Goal: Task Accomplishment & Management: Use online tool/utility

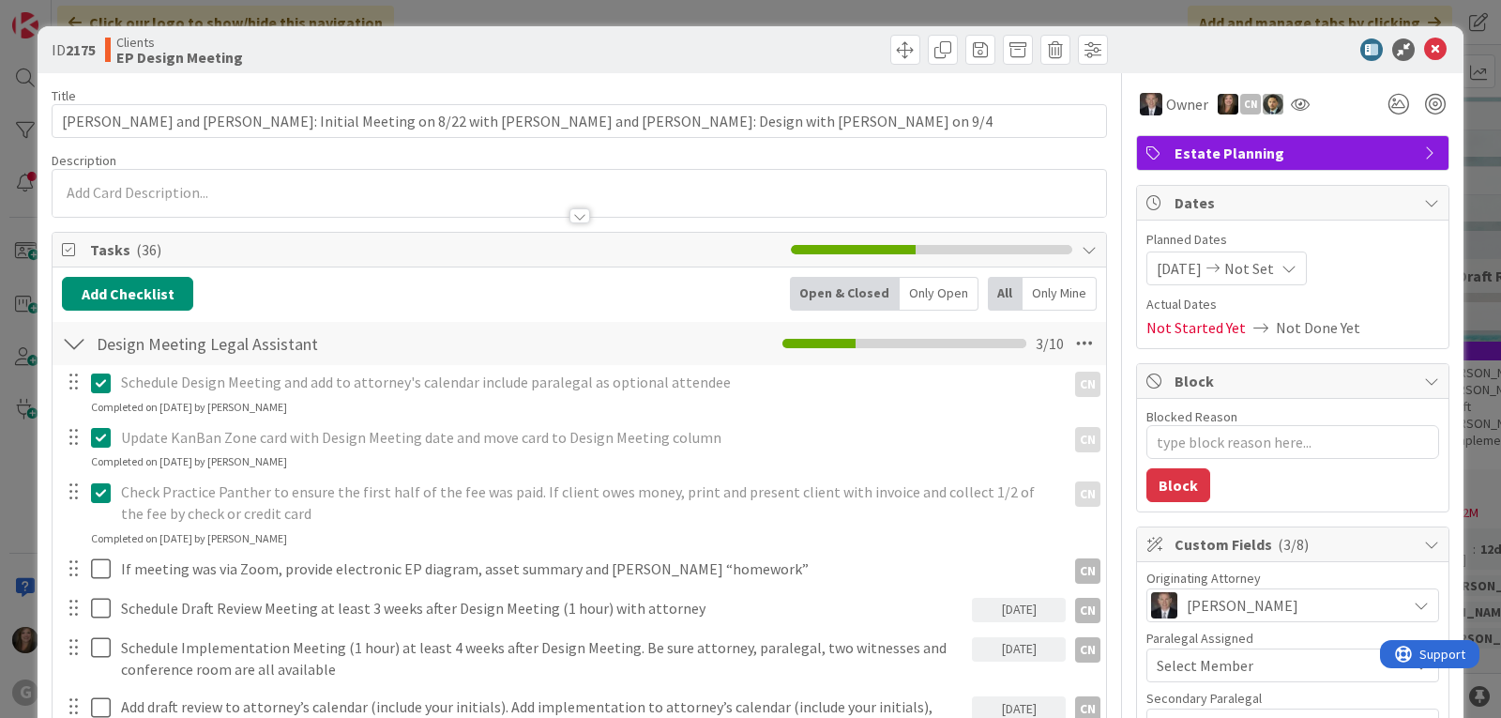
type textarea "x"
click at [1424, 48] on icon at bounding box center [1435, 49] width 23 height 23
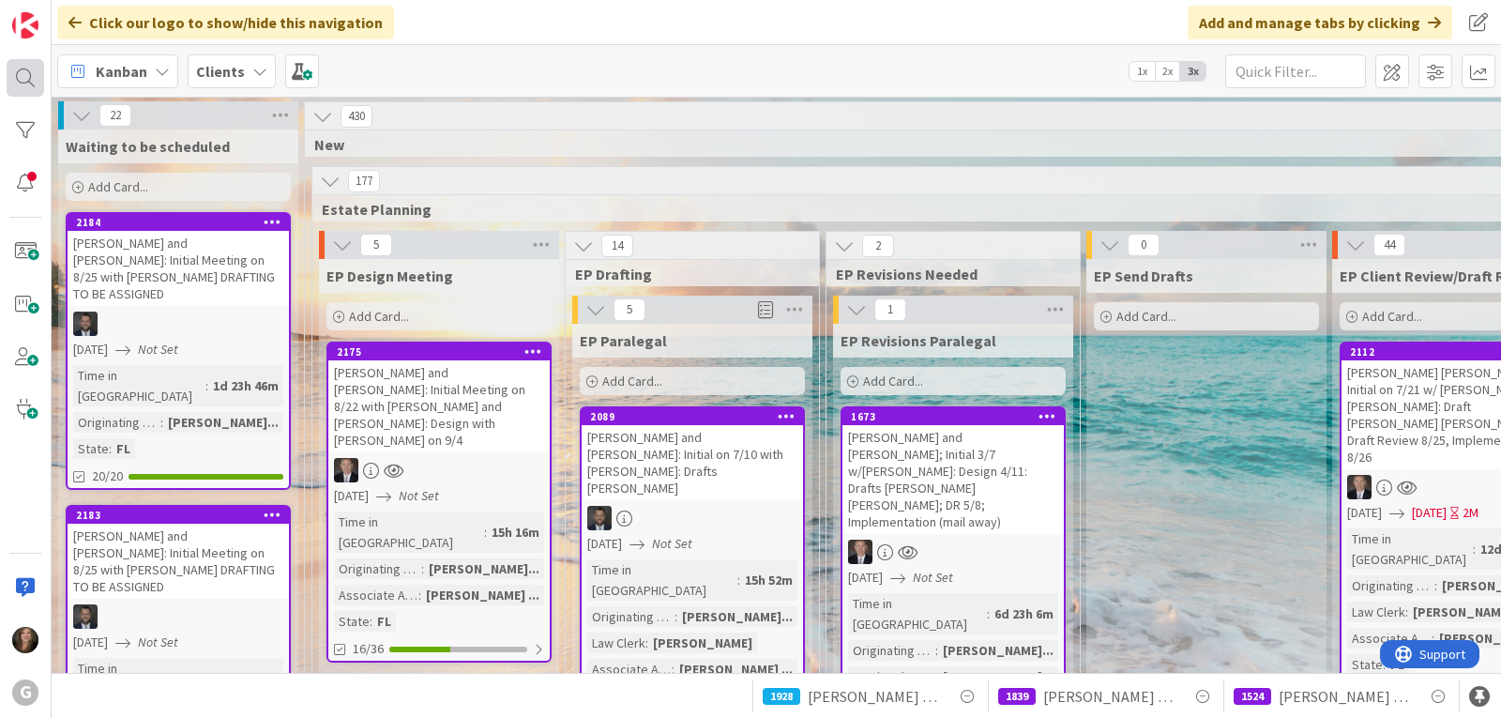
click at [20, 79] on div at bounding box center [26, 78] width 38 height 38
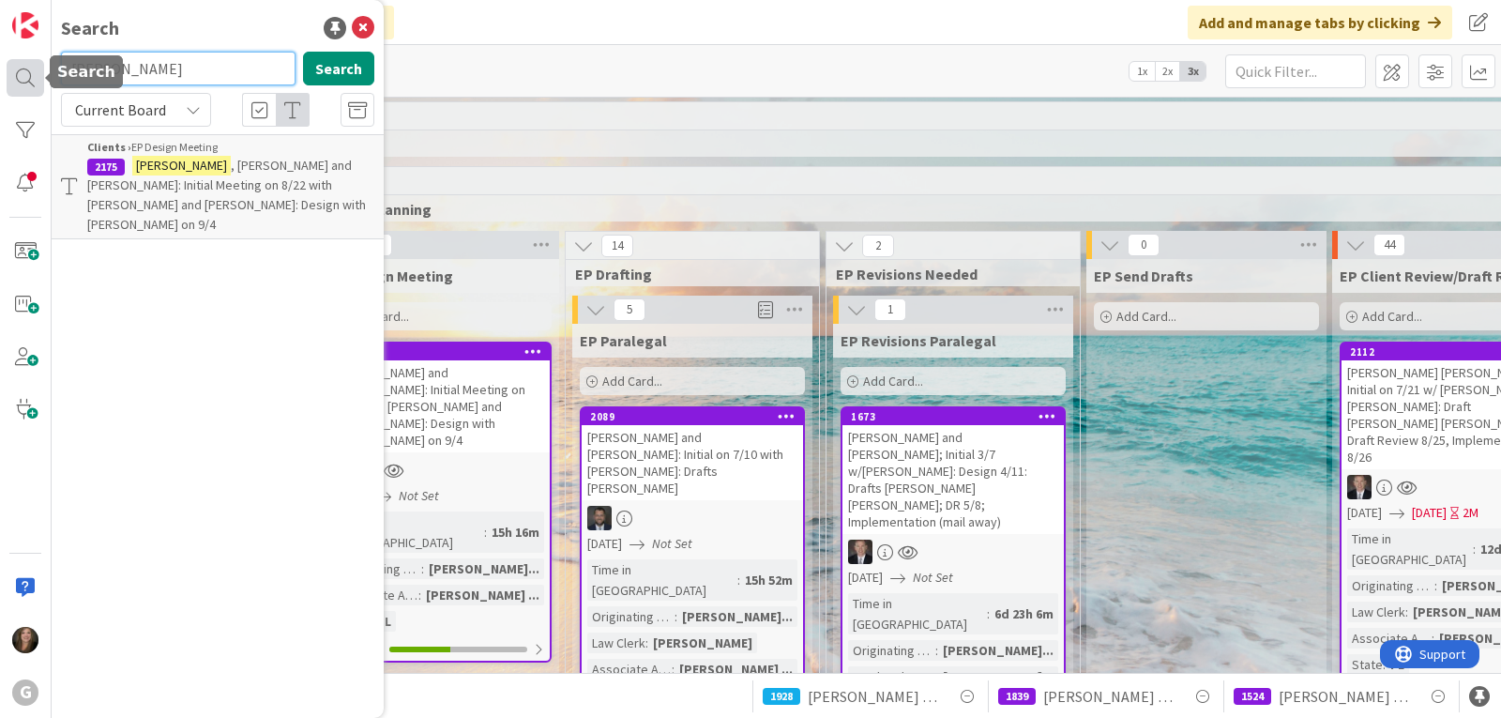
drag, startPoint x: 185, startPoint y: 80, endPoint x: 36, endPoint y: 62, distance: 150.2
click at [36, 62] on div "G Search [PERSON_NAME] Search Current Board Clients › EP Design Meeting 2175 [P…" at bounding box center [26, 359] width 52 height 718
type input "chionis"
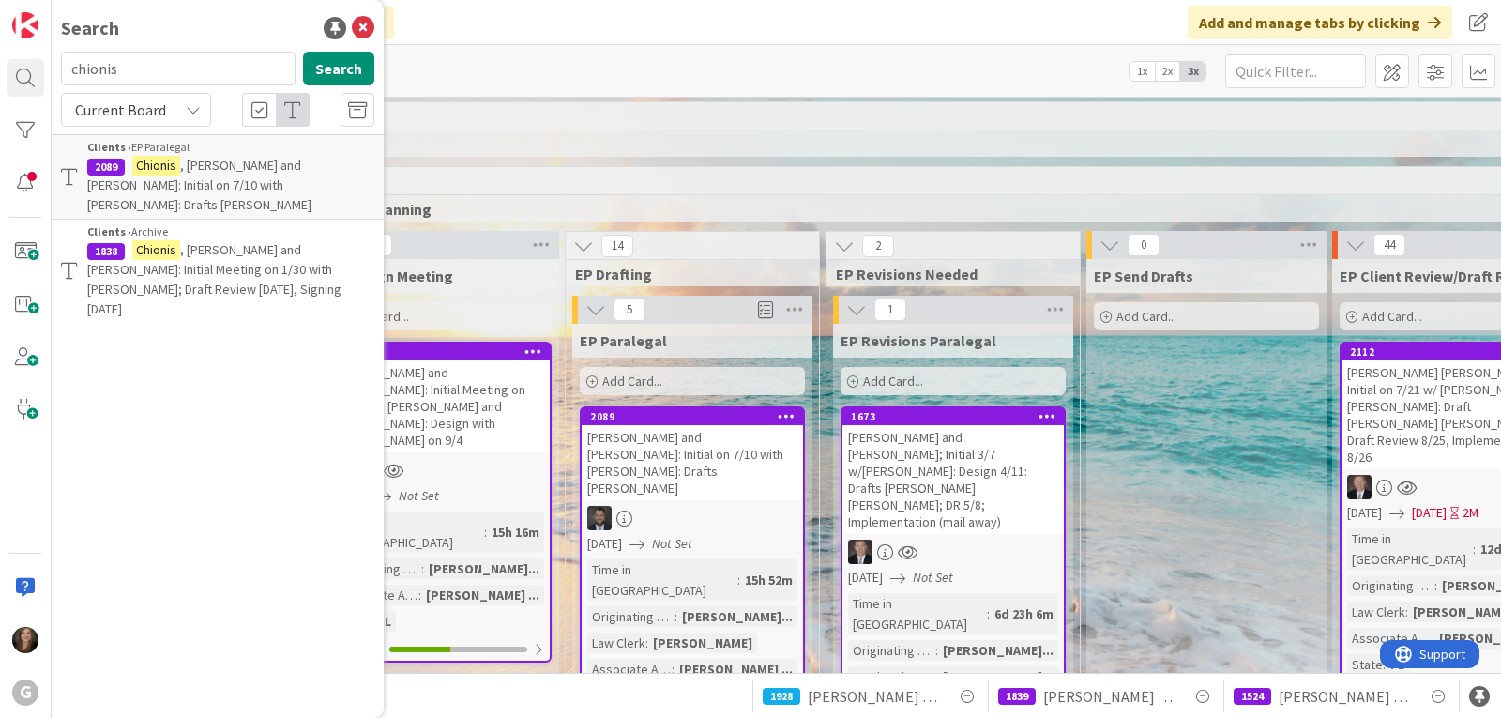
click at [194, 168] on span ", [PERSON_NAME] and [PERSON_NAME]: Initial on 7/10 with [PERSON_NAME]: Drafts […" at bounding box center [199, 185] width 224 height 56
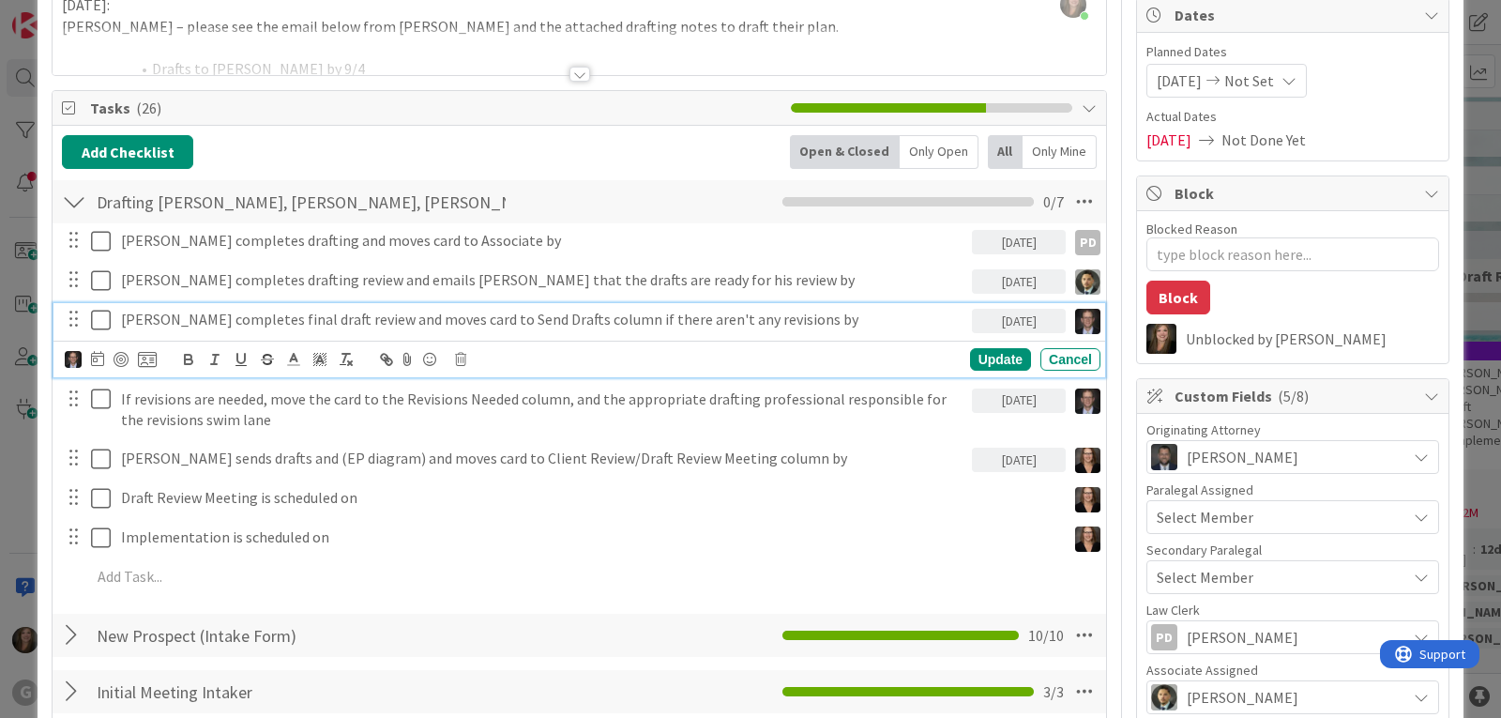
type textarea "x"
drag, startPoint x: 147, startPoint y: 320, endPoint x: 112, endPoint y: 320, distance: 35.6
click at [112, 320] on div "[PERSON_NAME] completes final draft review and moves card to Send Drafts column…" at bounding box center [580, 319] width 1039 height 33
click at [96, 356] on icon at bounding box center [97, 358] width 13 height 15
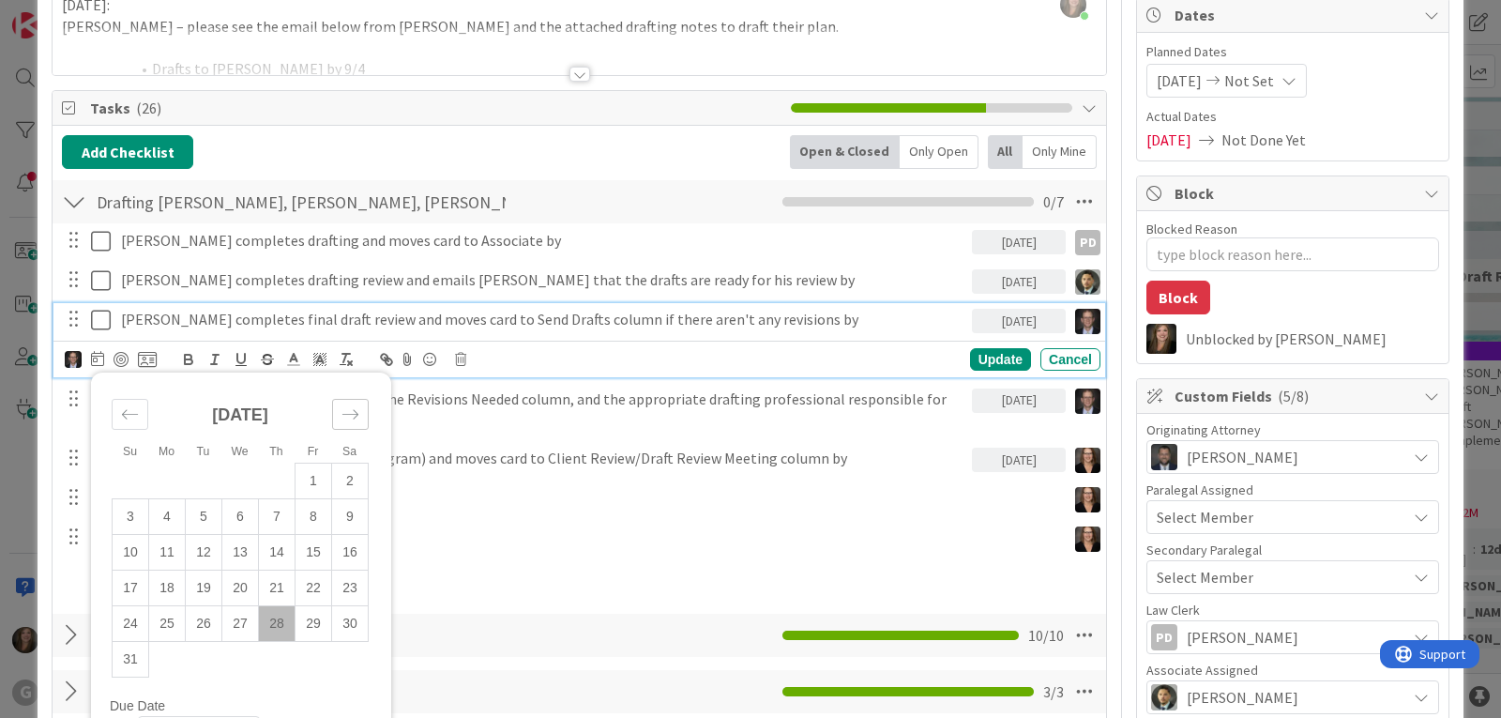
click at [345, 409] on icon "Move forward to switch to the next month." at bounding box center [350, 414] width 18 height 18
click at [193, 510] on td "9" at bounding box center [204, 516] width 37 height 36
type input "[DATE]"
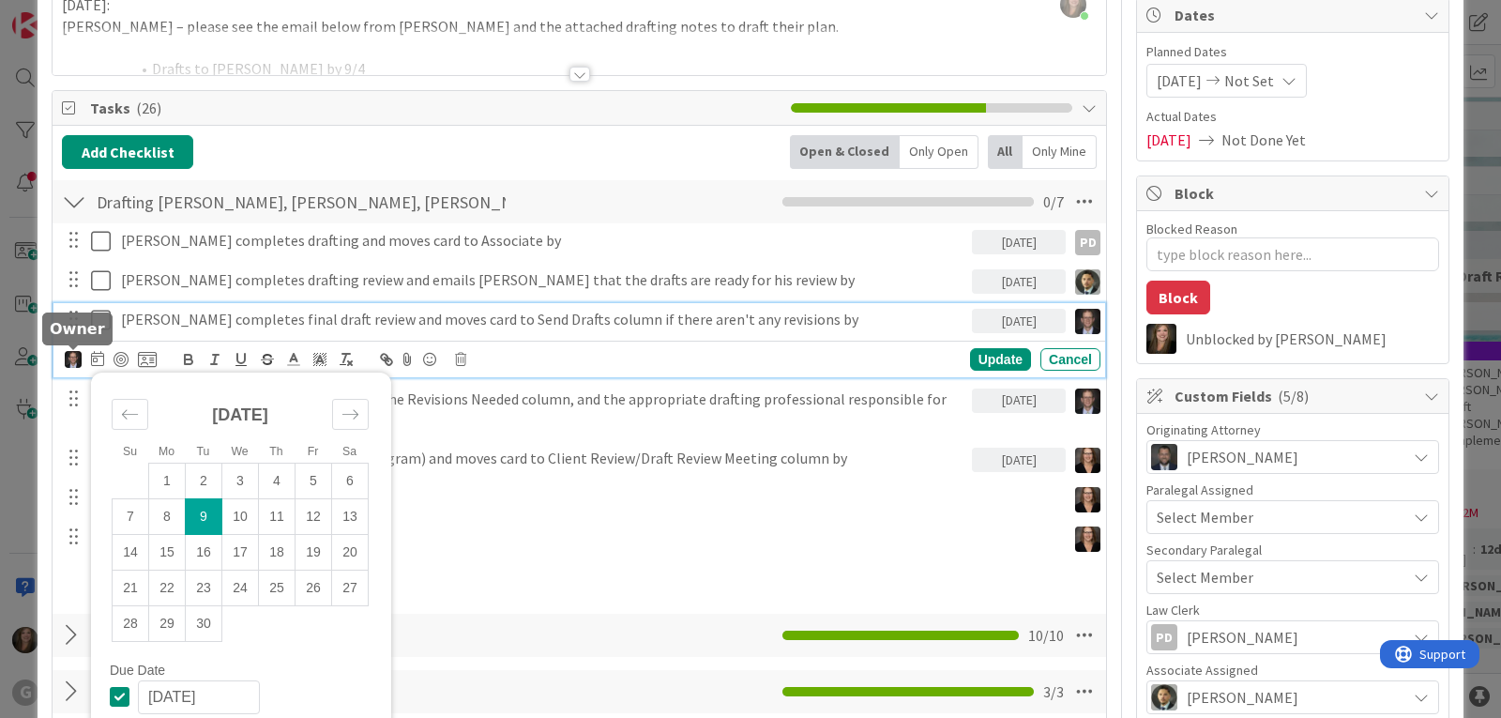
click at [71, 361] on img at bounding box center [73, 359] width 17 height 17
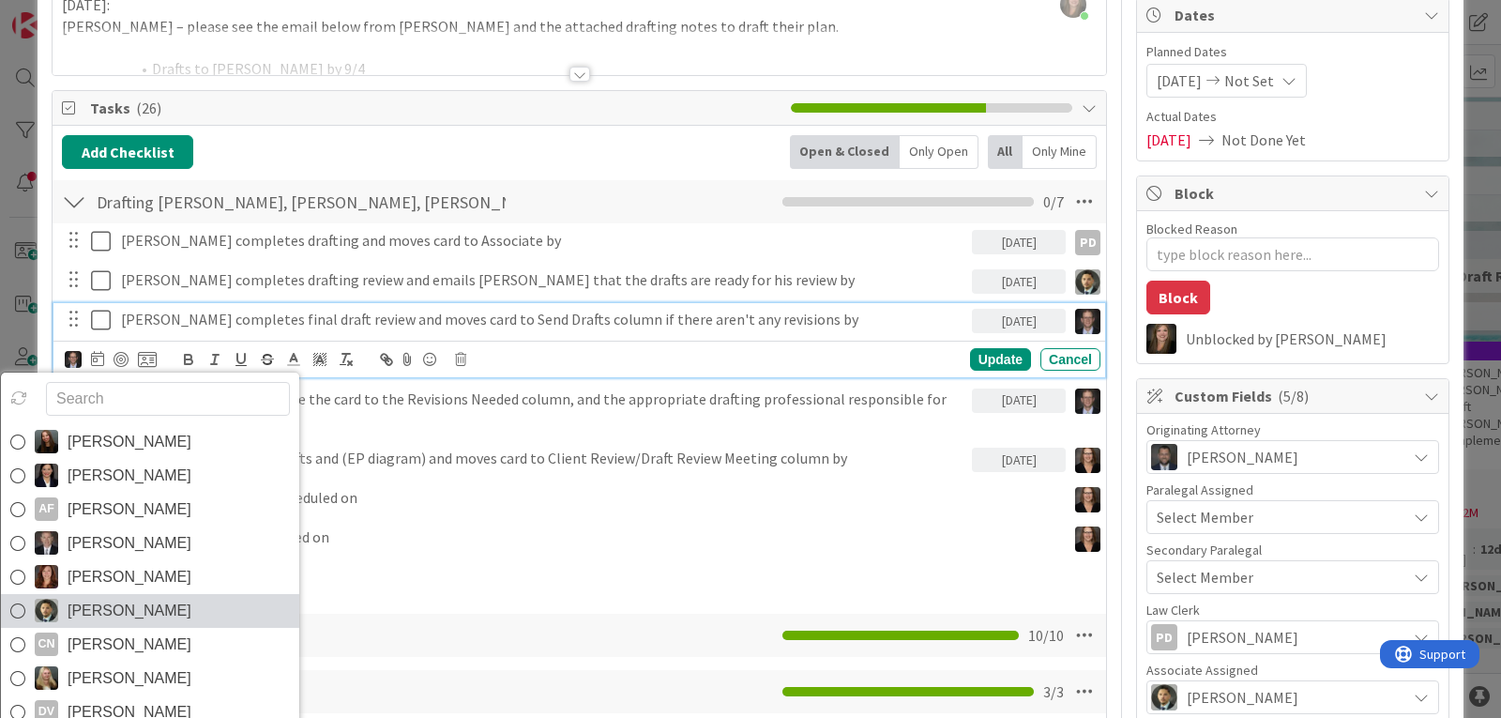
click at [98, 606] on span "[PERSON_NAME]" at bounding box center [130, 611] width 124 height 28
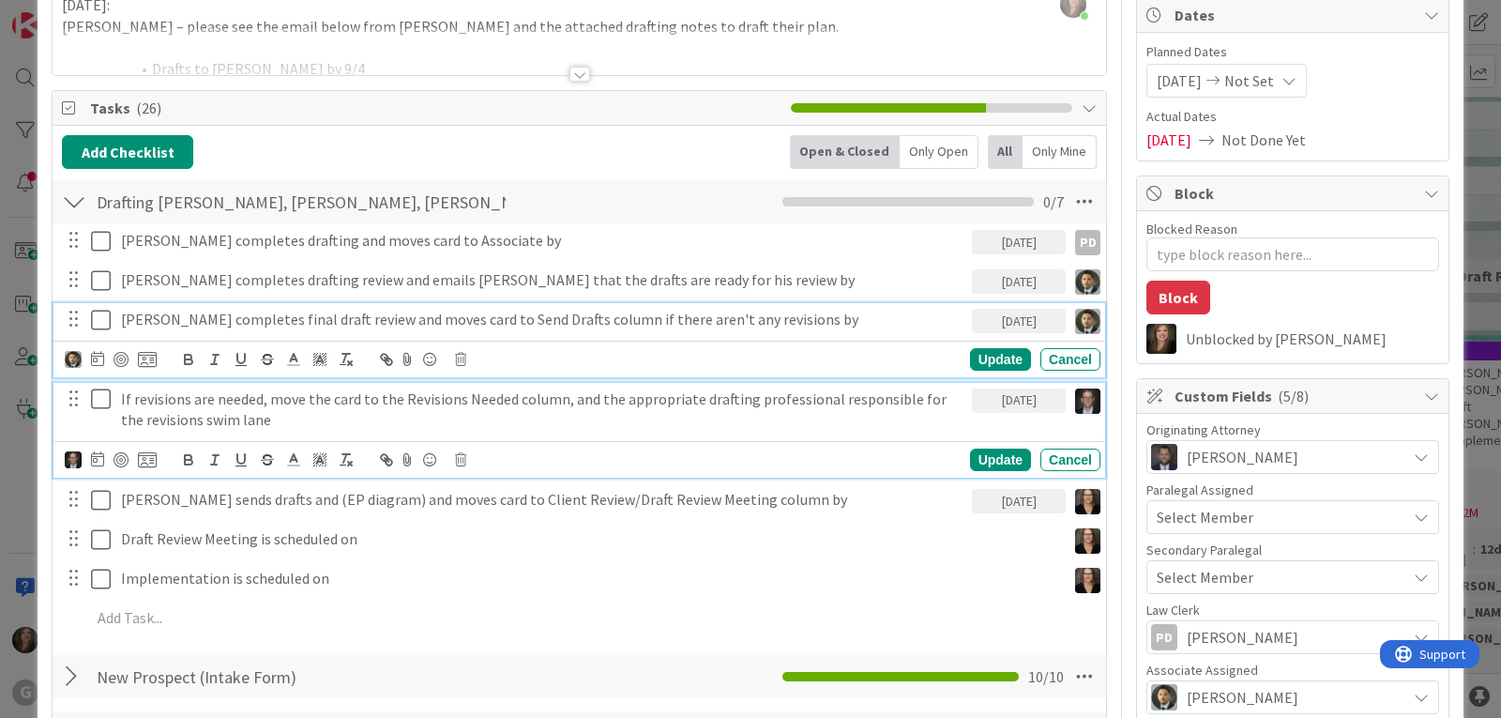
click at [145, 404] on p "If revisions are needed, move the card to the Revisions Needed column, and the …" at bounding box center [542, 409] width 843 height 42
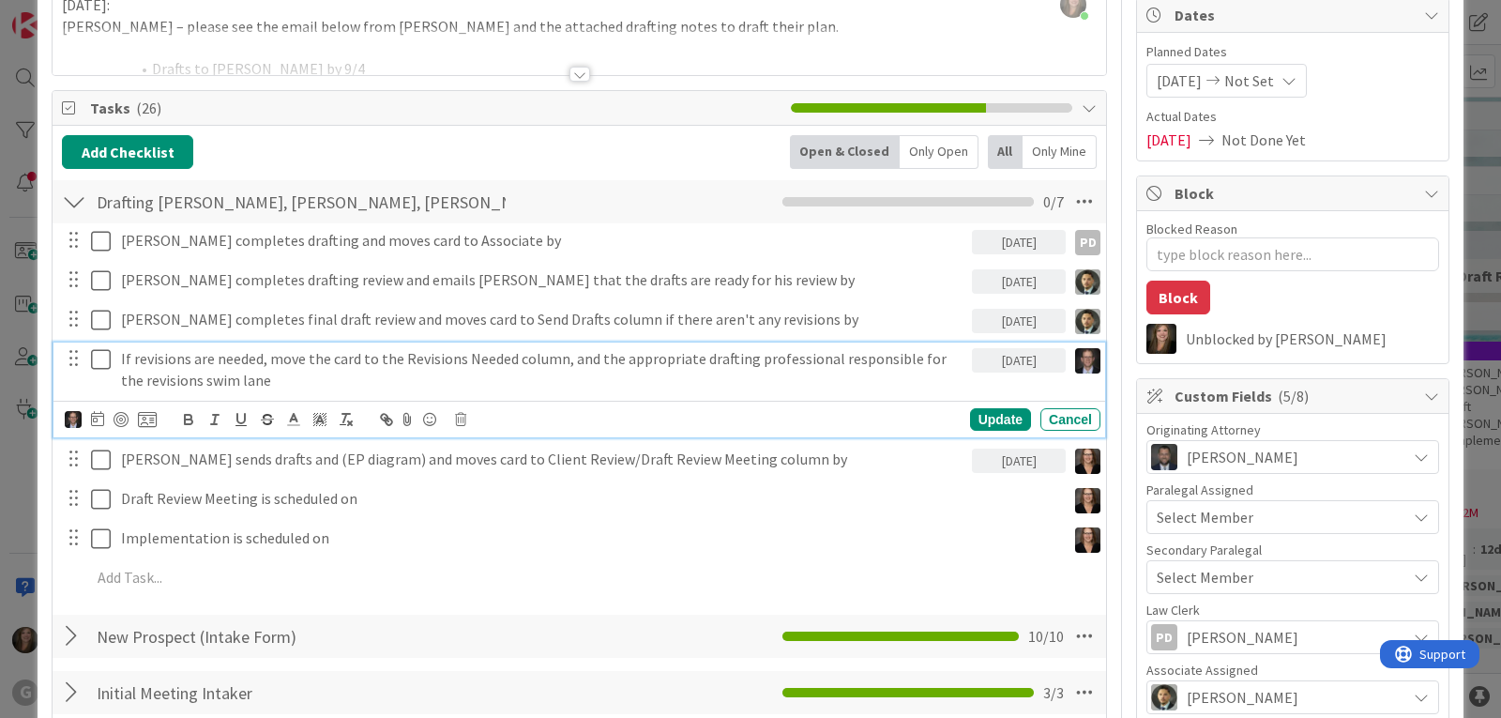
scroll to position [147, 0]
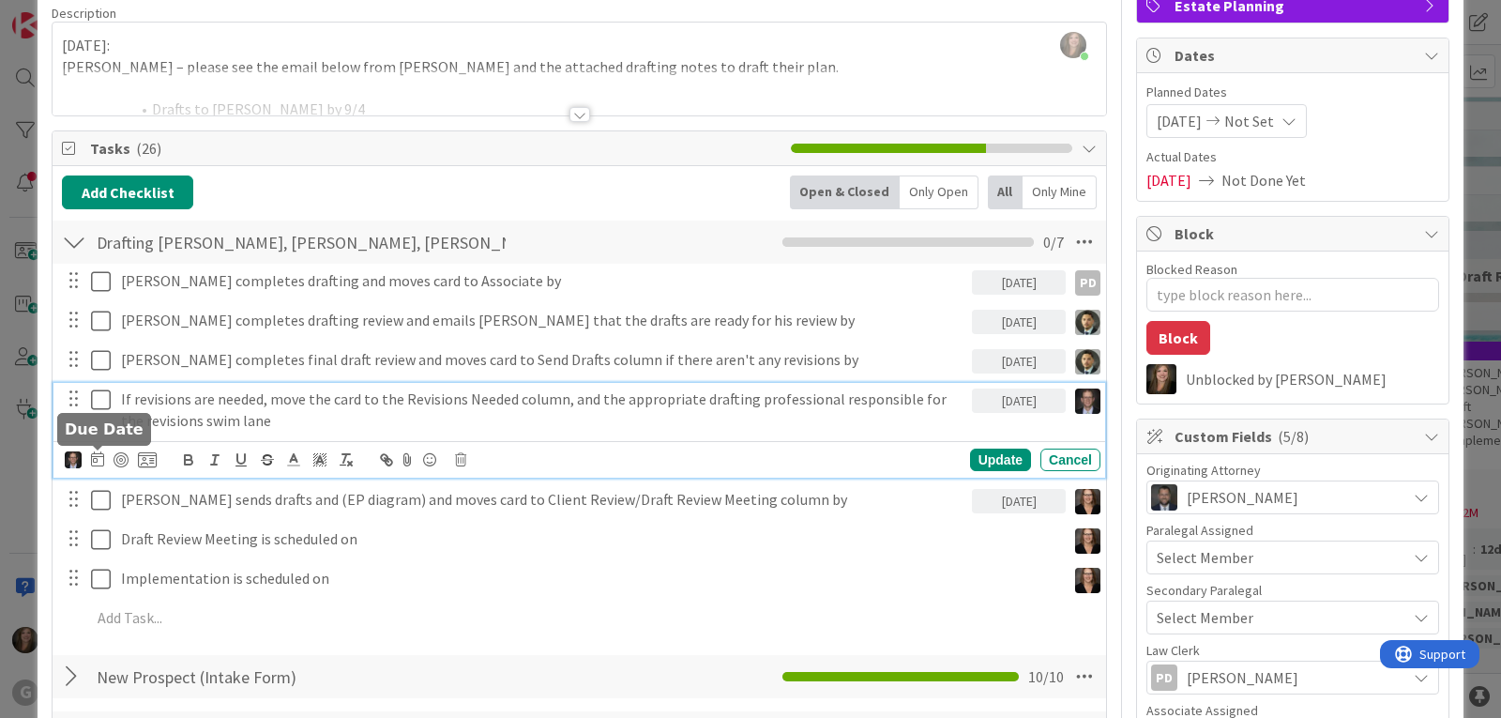
click at [68, 458] on img at bounding box center [73, 459] width 17 height 17
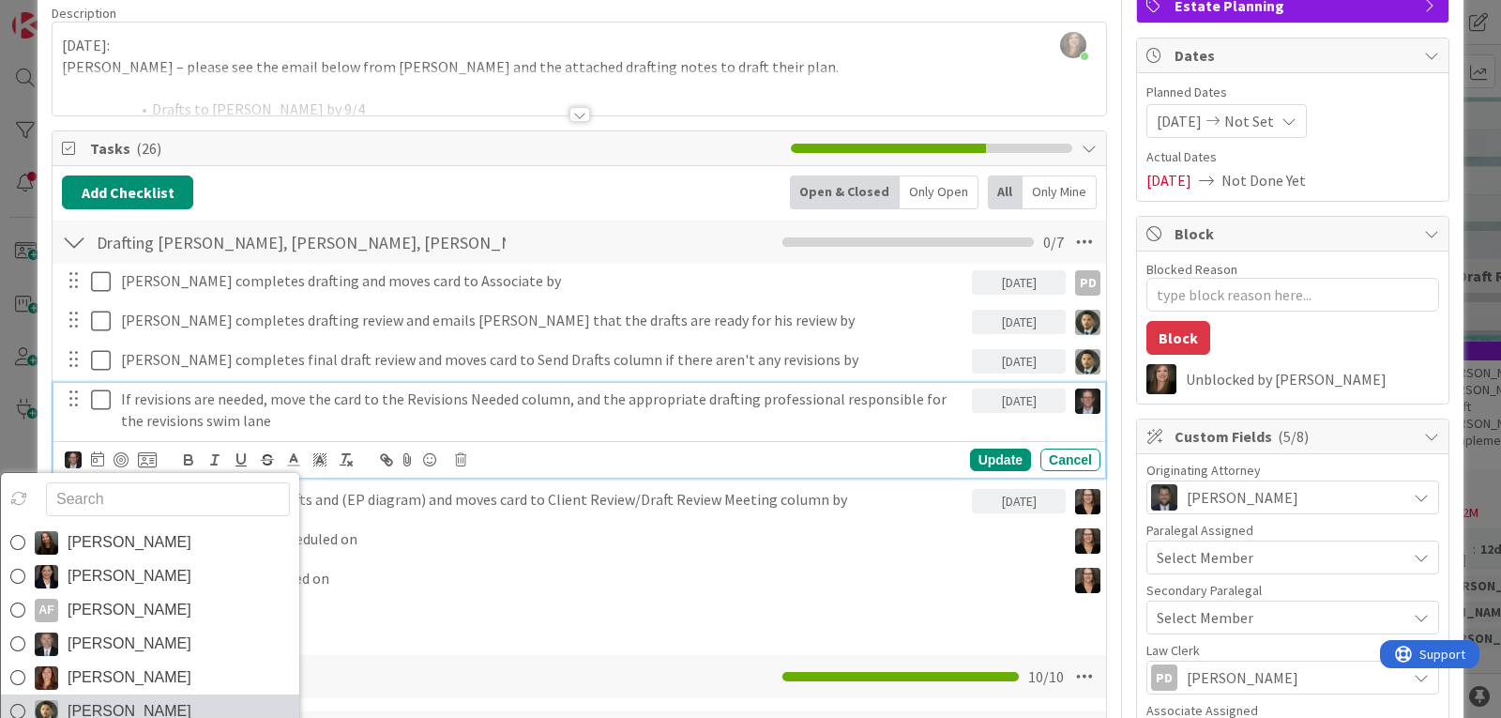
click at [128, 698] on span "[PERSON_NAME]" at bounding box center [130, 711] width 124 height 28
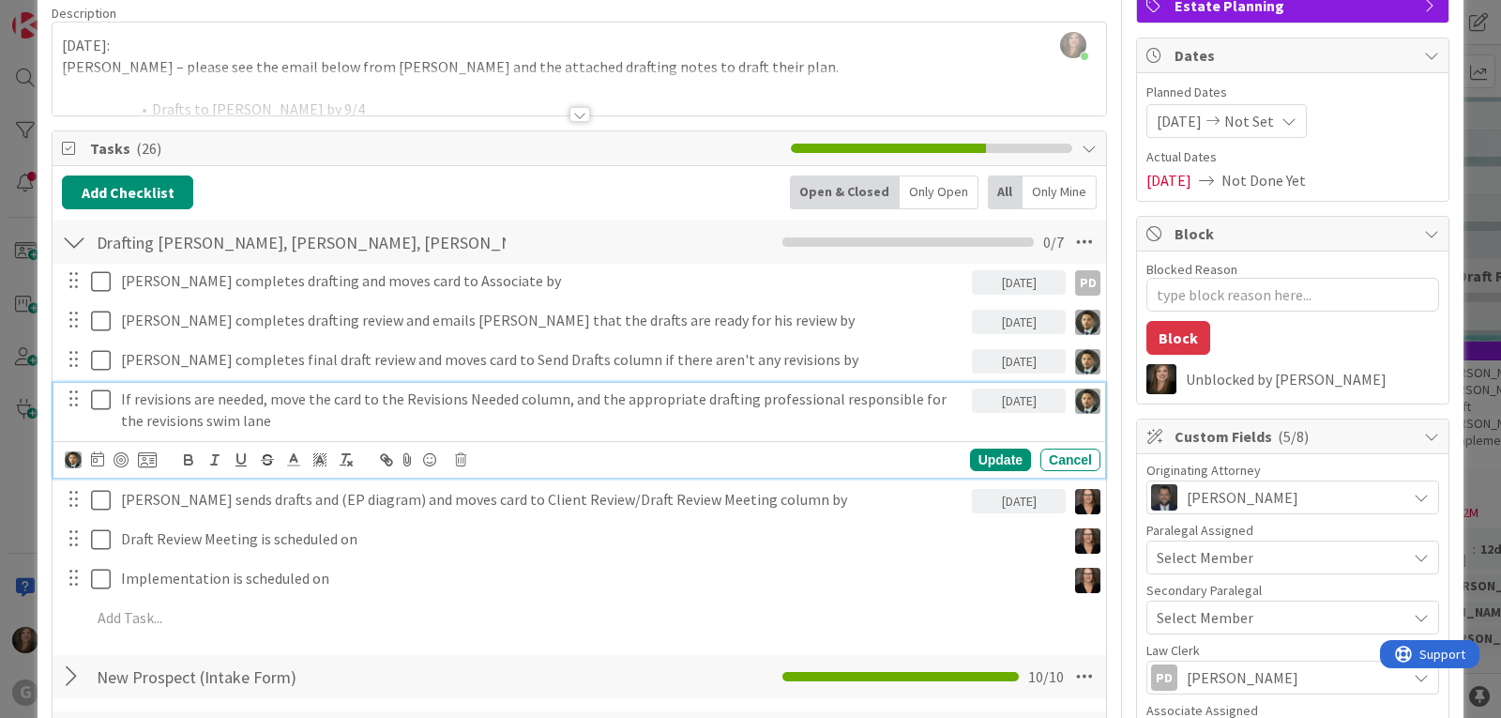
type textarea "x"
click at [93, 458] on icon at bounding box center [97, 458] width 13 height 15
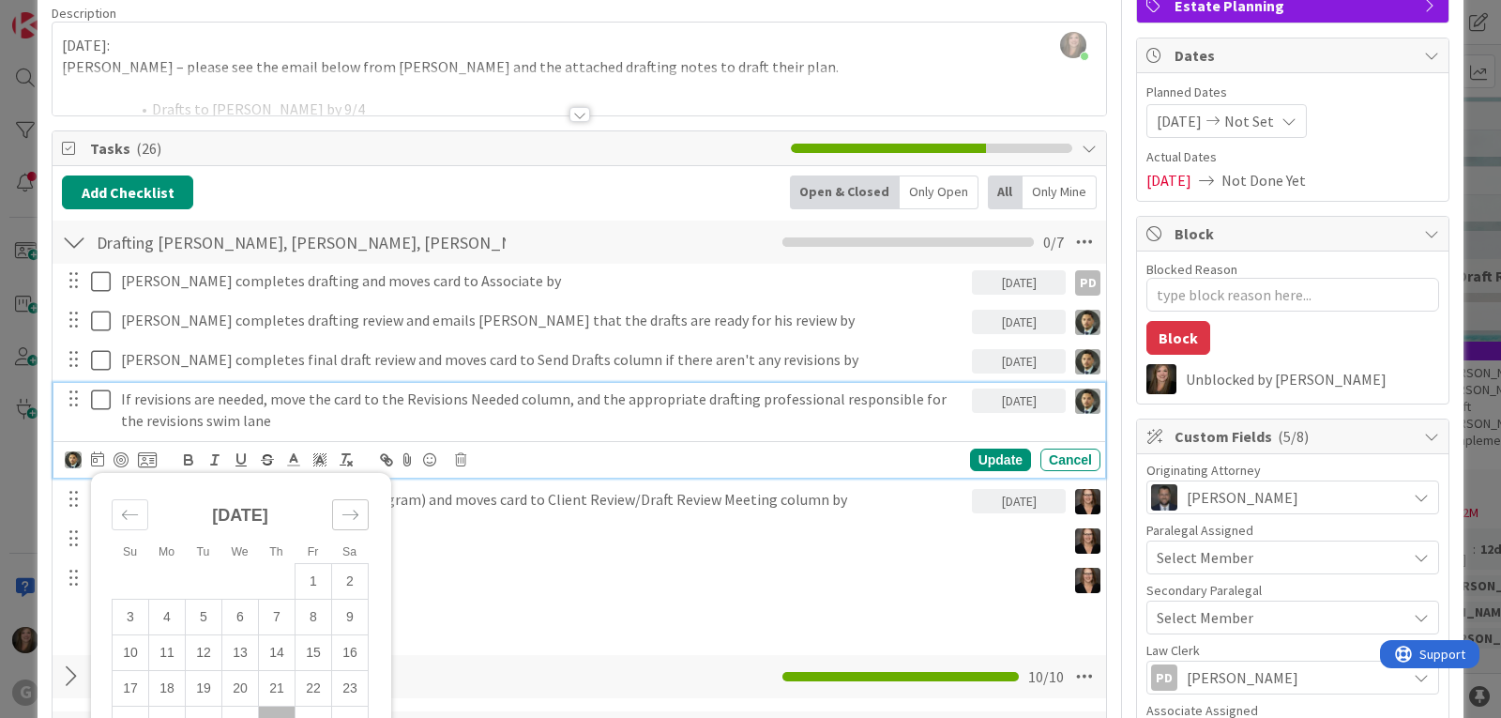
click at [341, 511] on icon "Move forward to switch to the next month." at bounding box center [350, 515] width 18 height 18
click at [201, 617] on td "9" at bounding box center [204, 617] width 37 height 36
type input "[DATE]"
click at [985, 462] on div "Update" at bounding box center [1000, 459] width 61 height 23
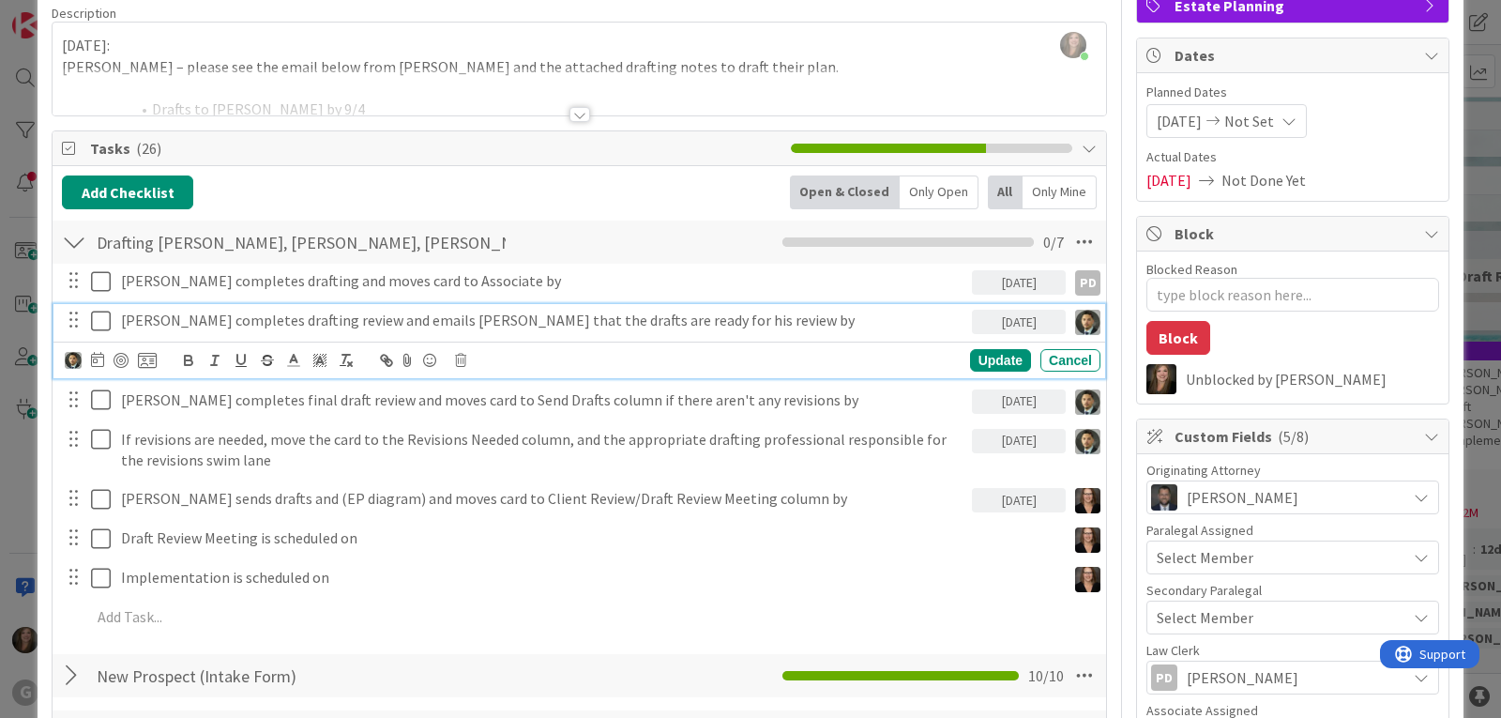
click at [636, 321] on p "[PERSON_NAME] completes drafting review and emails [PERSON_NAME] that the draft…" at bounding box center [542, 321] width 843 height 22
click at [458, 356] on icon at bounding box center [460, 360] width 11 height 13
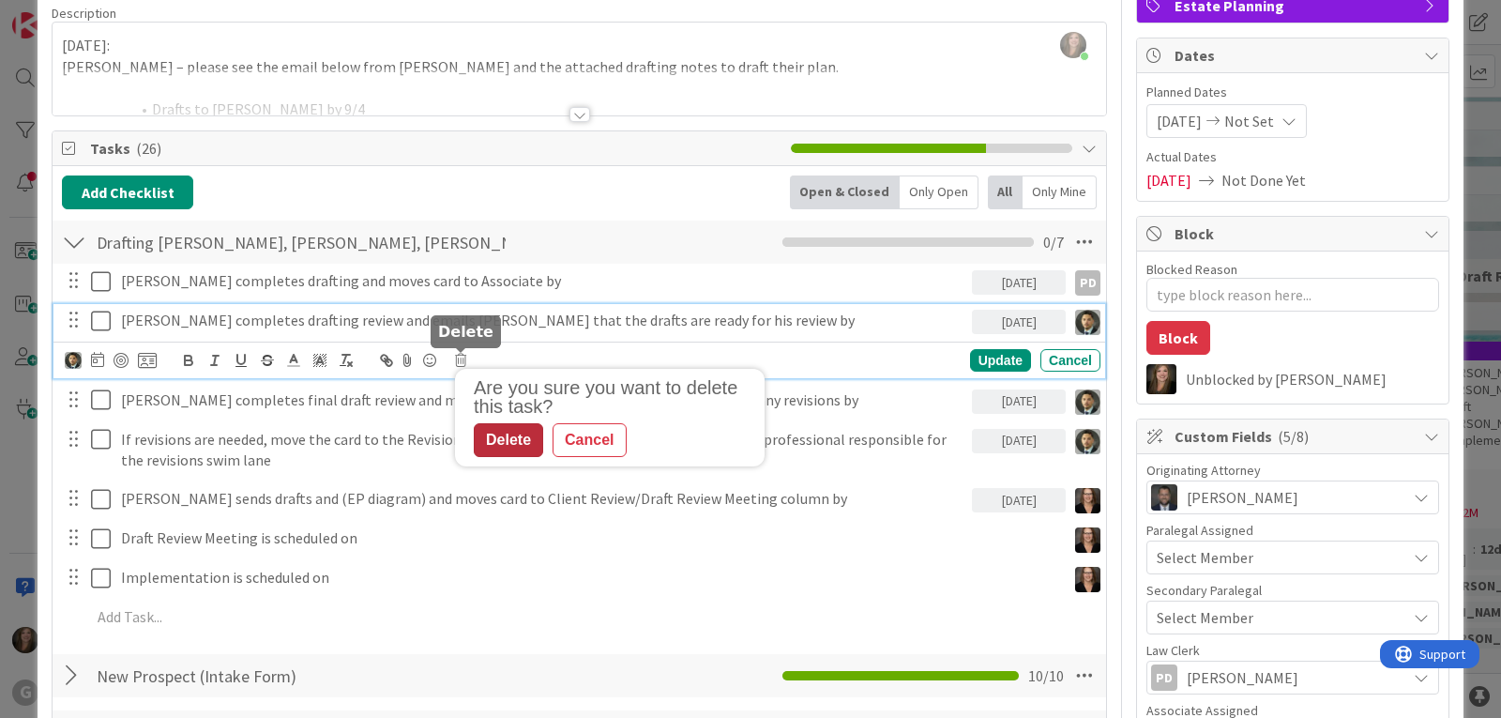
click at [510, 440] on div "Delete" at bounding box center [508, 440] width 69 height 34
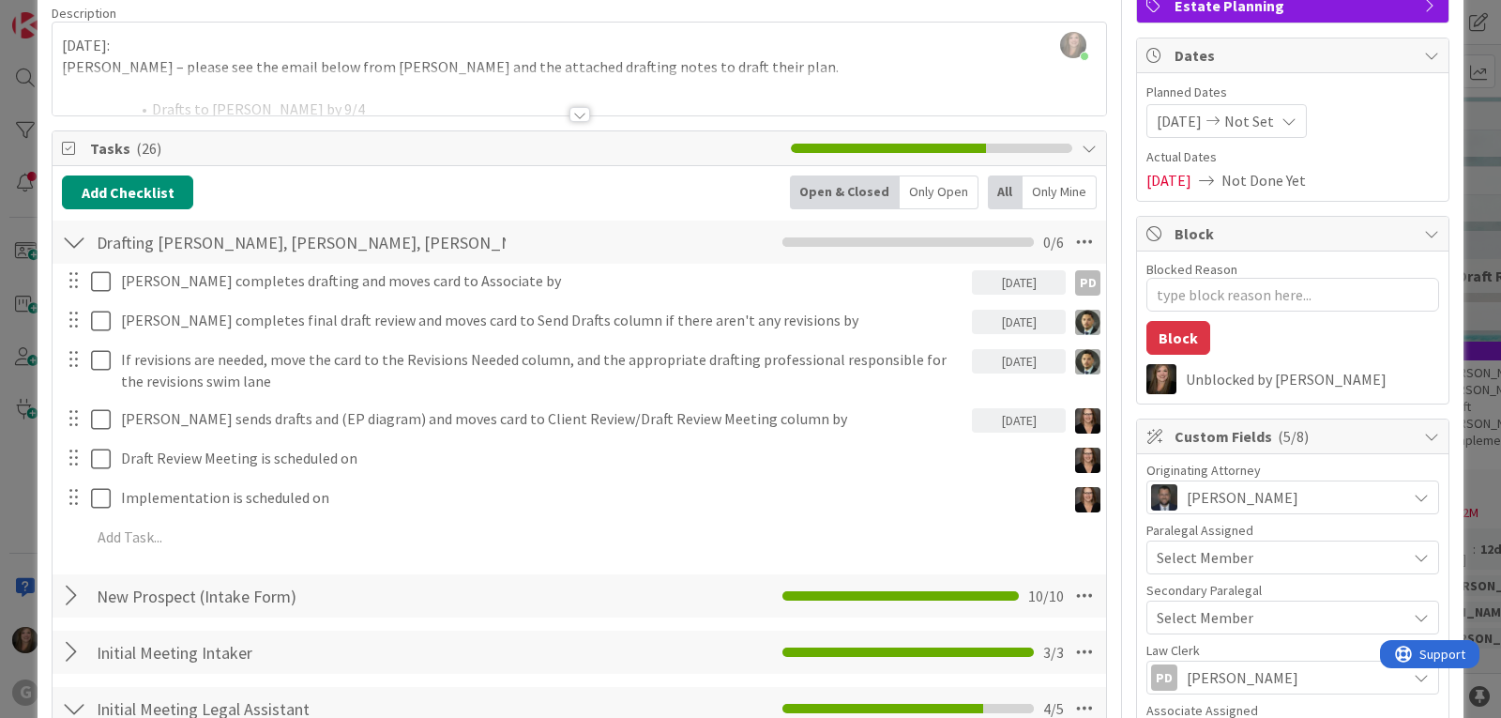
type textarea "x"
click at [988, 430] on div "[DATE]" at bounding box center [1019, 420] width 94 height 24
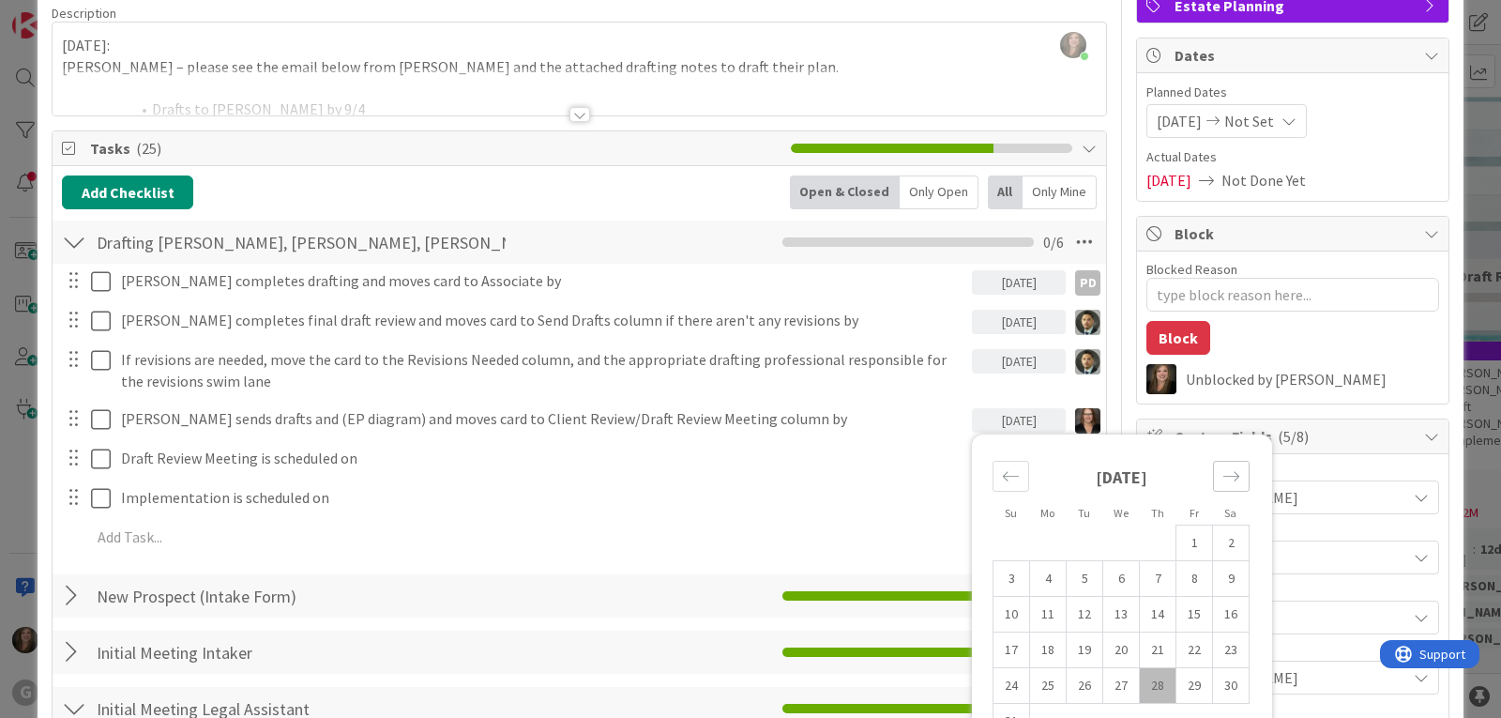
click at [1222, 474] on icon "Move forward to switch to the next month." at bounding box center [1231, 476] width 18 height 18
click at [1067, 585] on td "9" at bounding box center [1085, 579] width 37 height 36
type input "[DATE]"
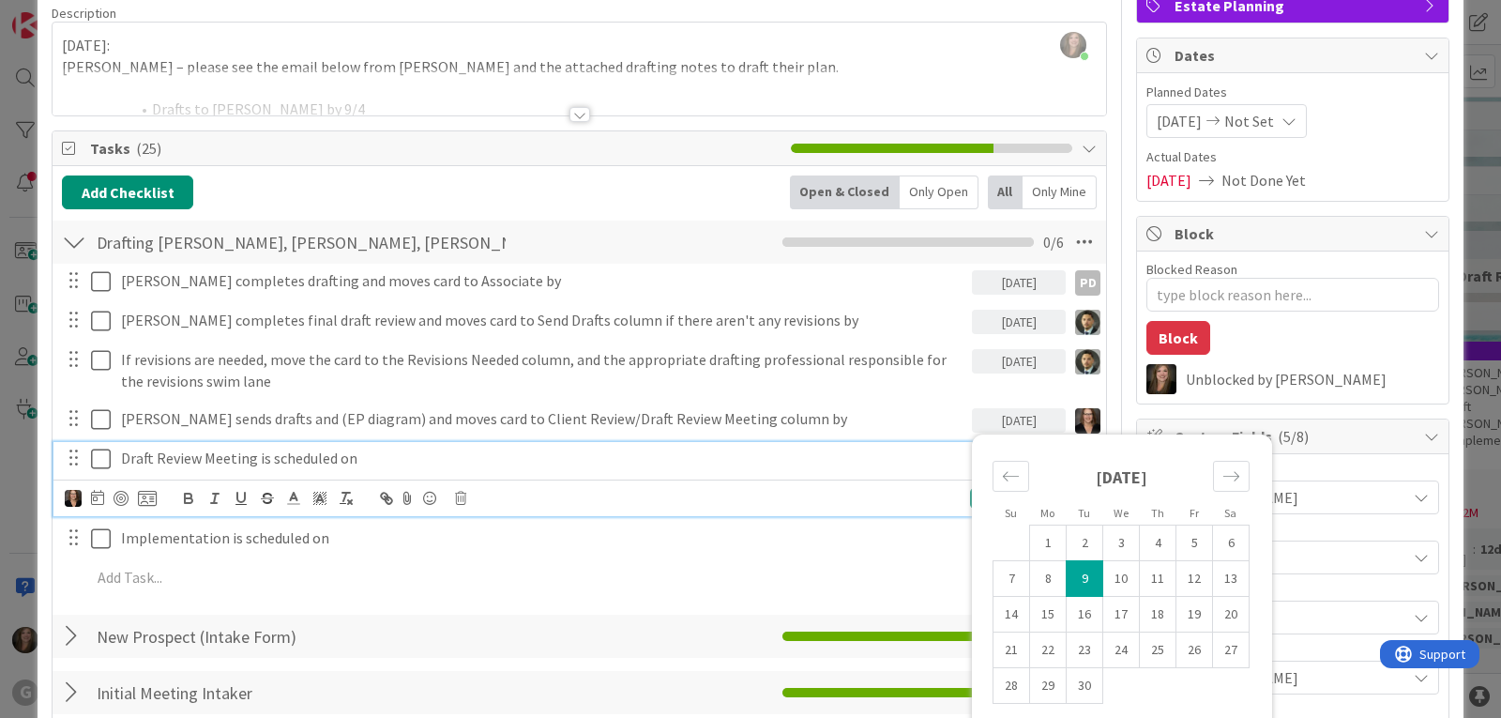
click at [819, 442] on div "Draft Review Meeting is scheduled on" at bounding box center [590, 458] width 952 height 33
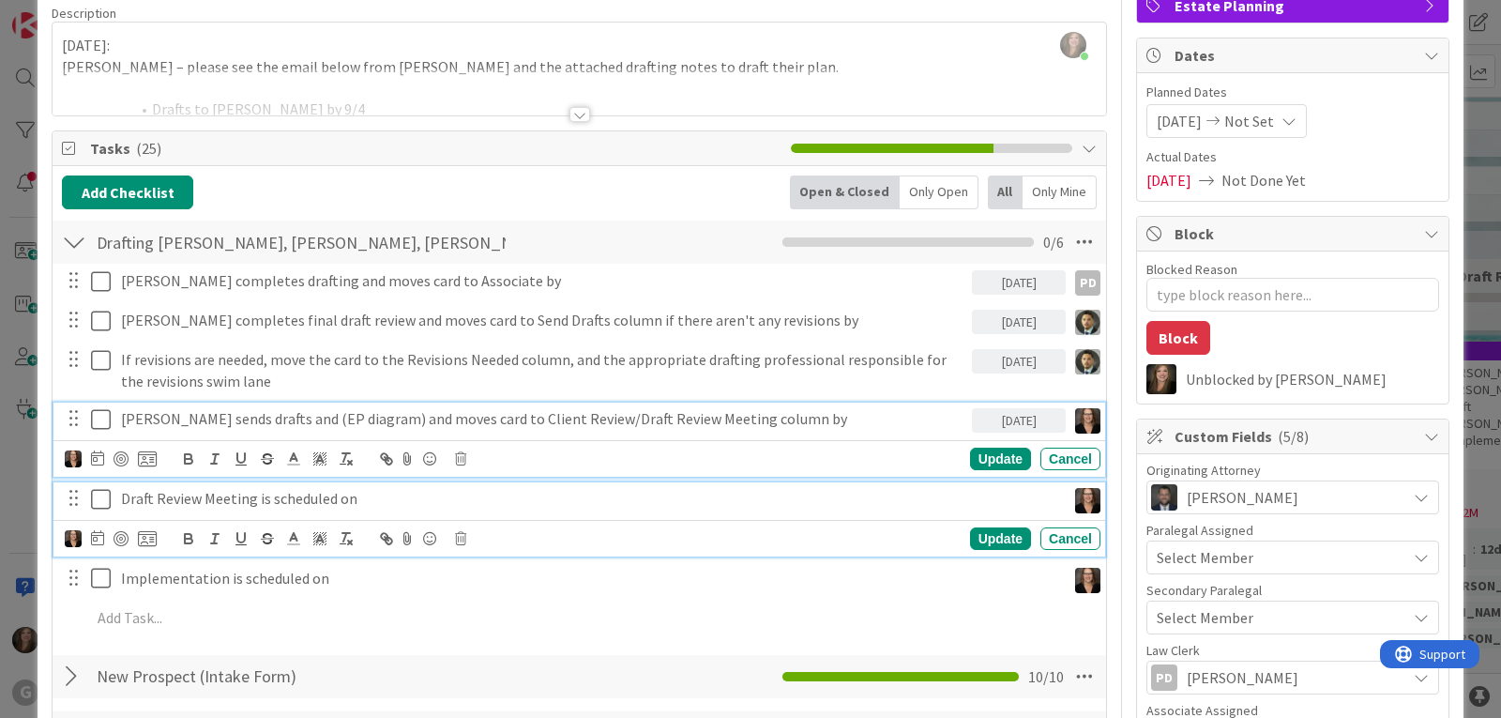
scroll to position [188, 0]
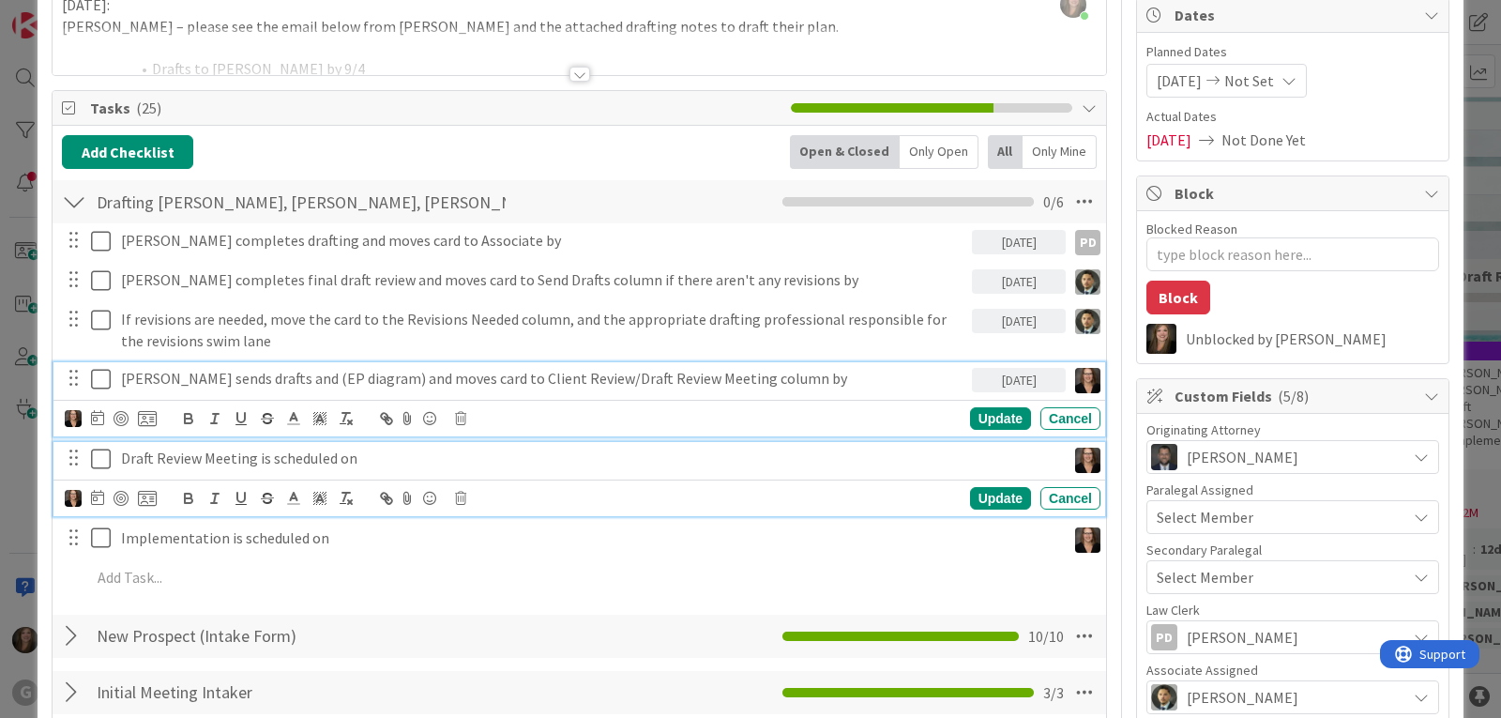
click at [735, 417] on div "[PERSON_NAME] sends drafts and (EP diagram) and moves card to Client Review/Dra…" at bounding box center [579, 399] width 1052 height 74
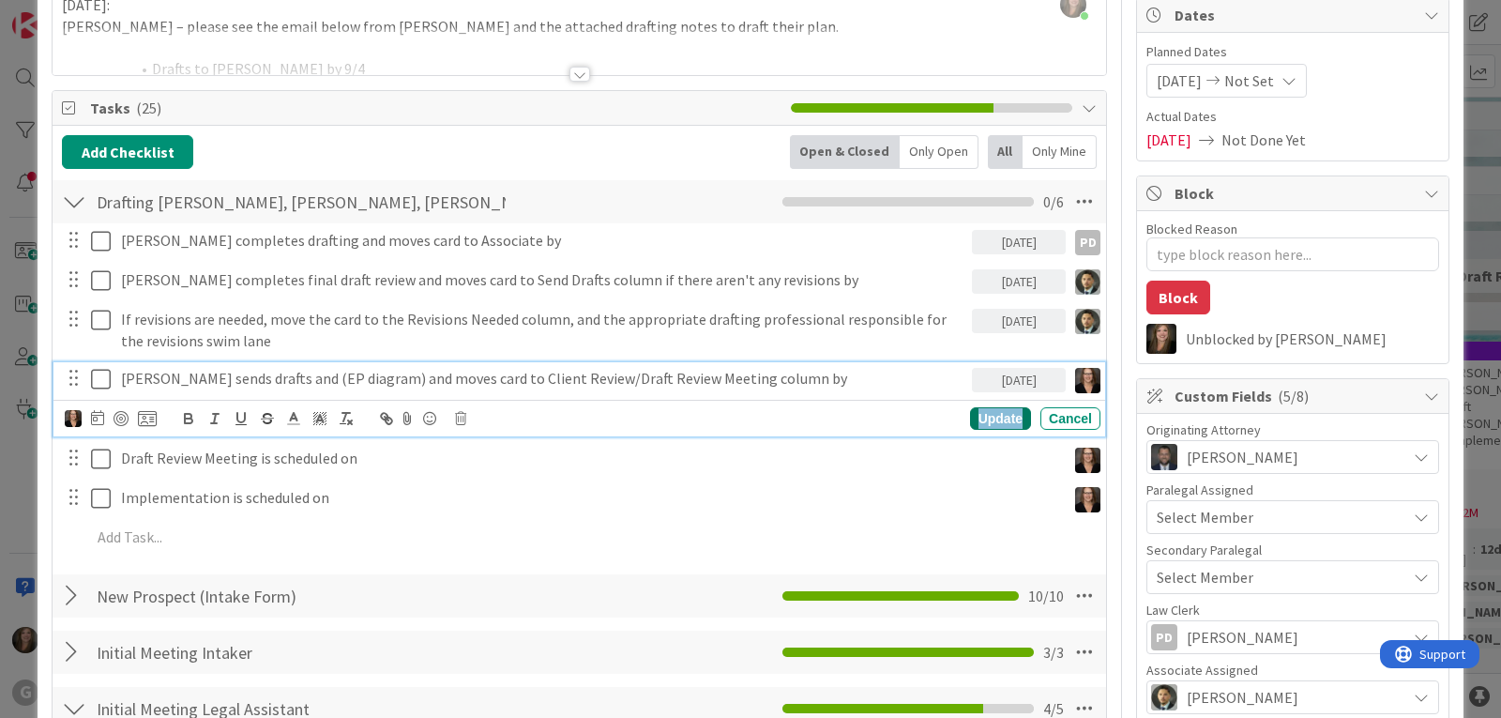
click at [978, 422] on div "Update" at bounding box center [1000, 418] width 61 height 23
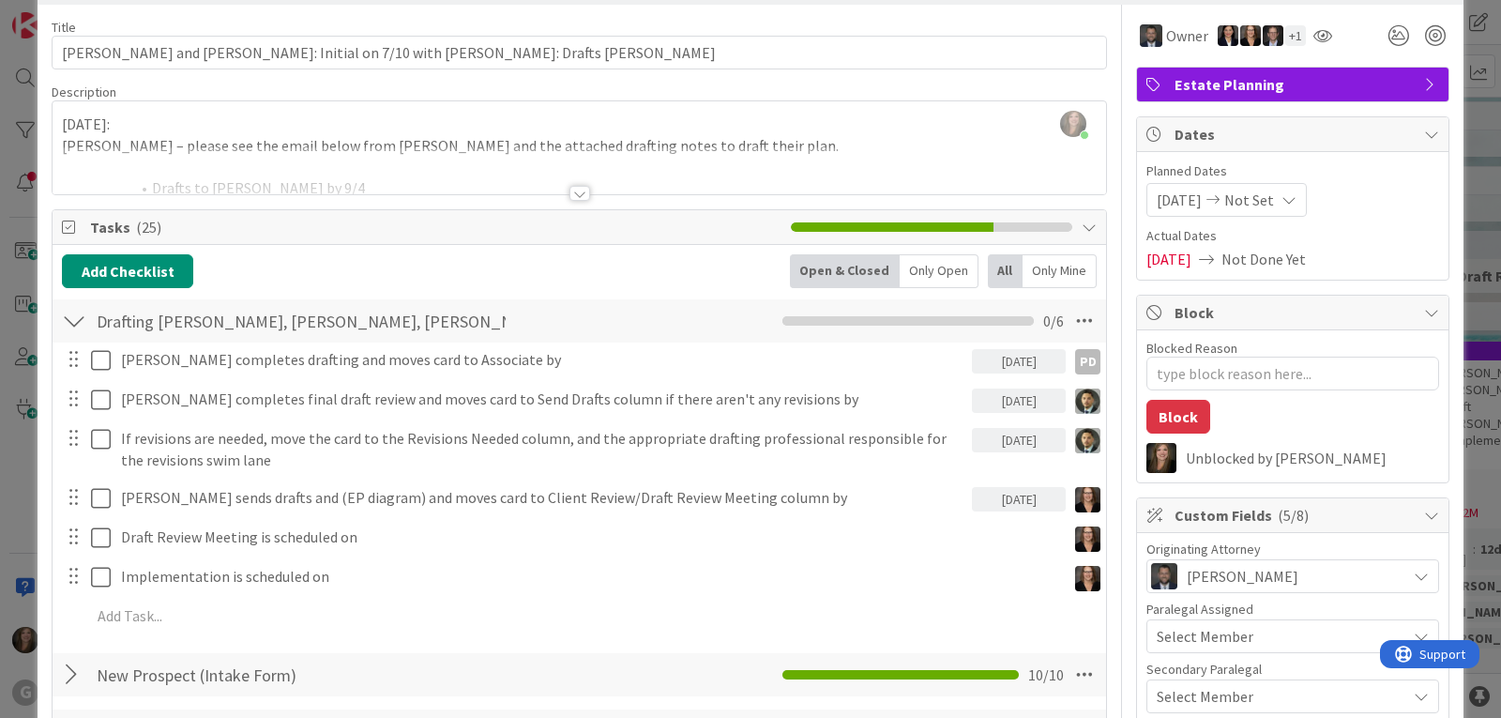
scroll to position [0, 0]
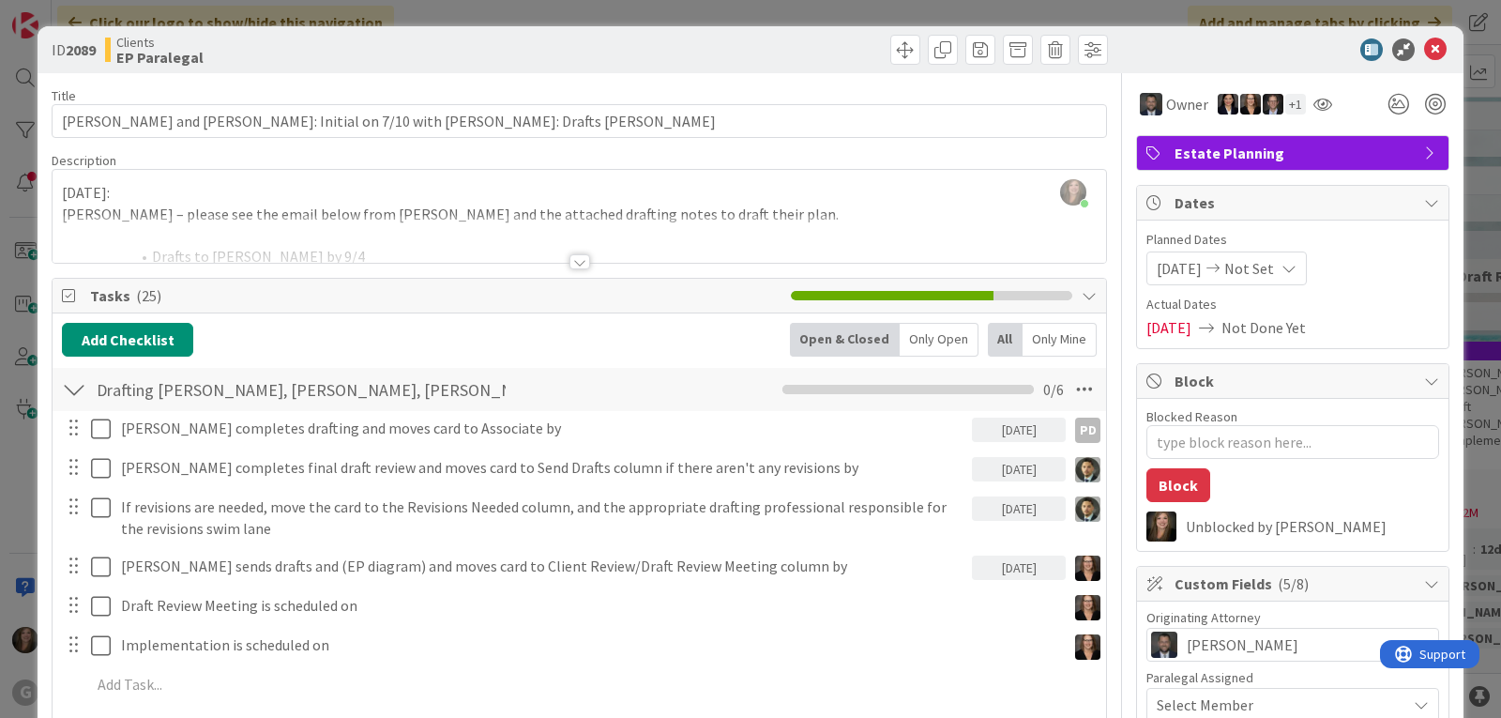
click at [60, 195] on div "[PERSON_NAME] just joined [DATE]: [PERSON_NAME] – please see the email below fr…" at bounding box center [579, 216] width 1053 height 93
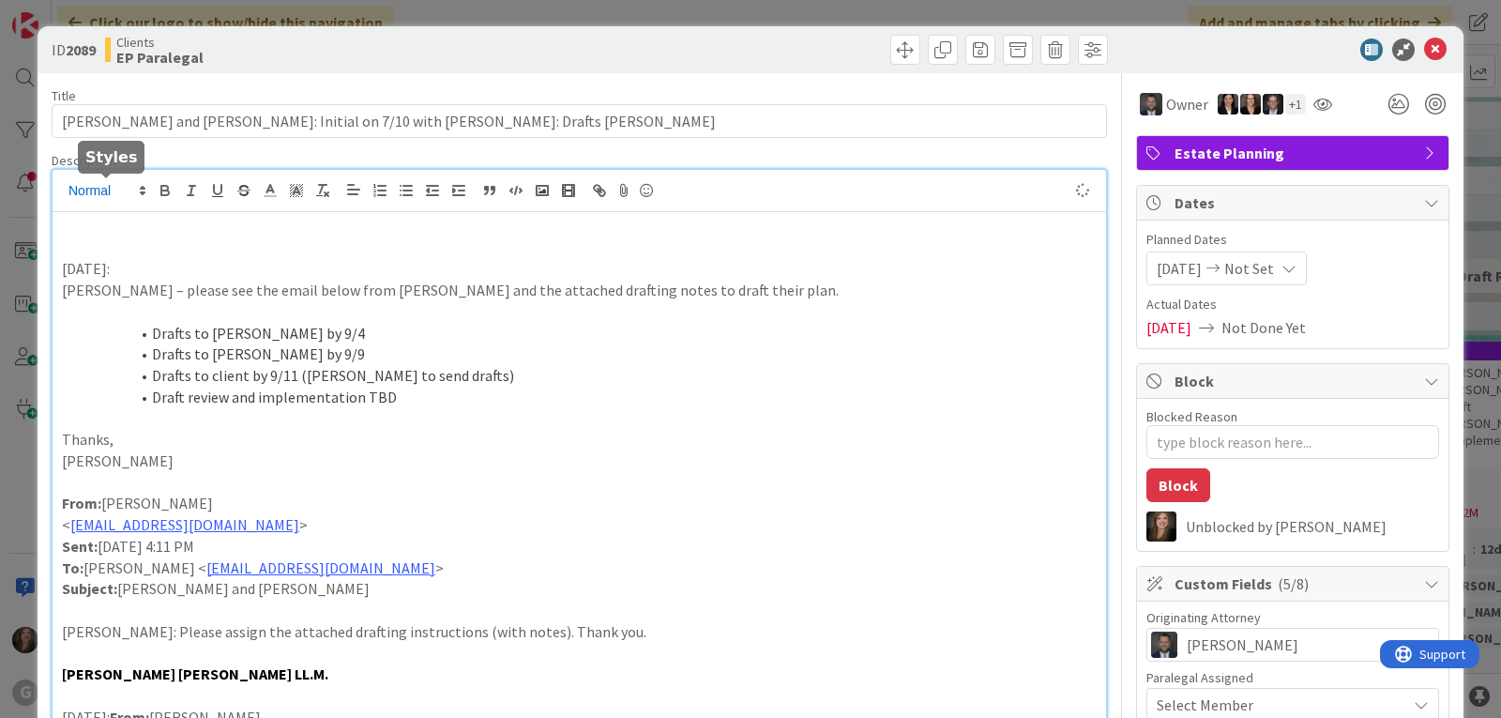
type textarea "x"
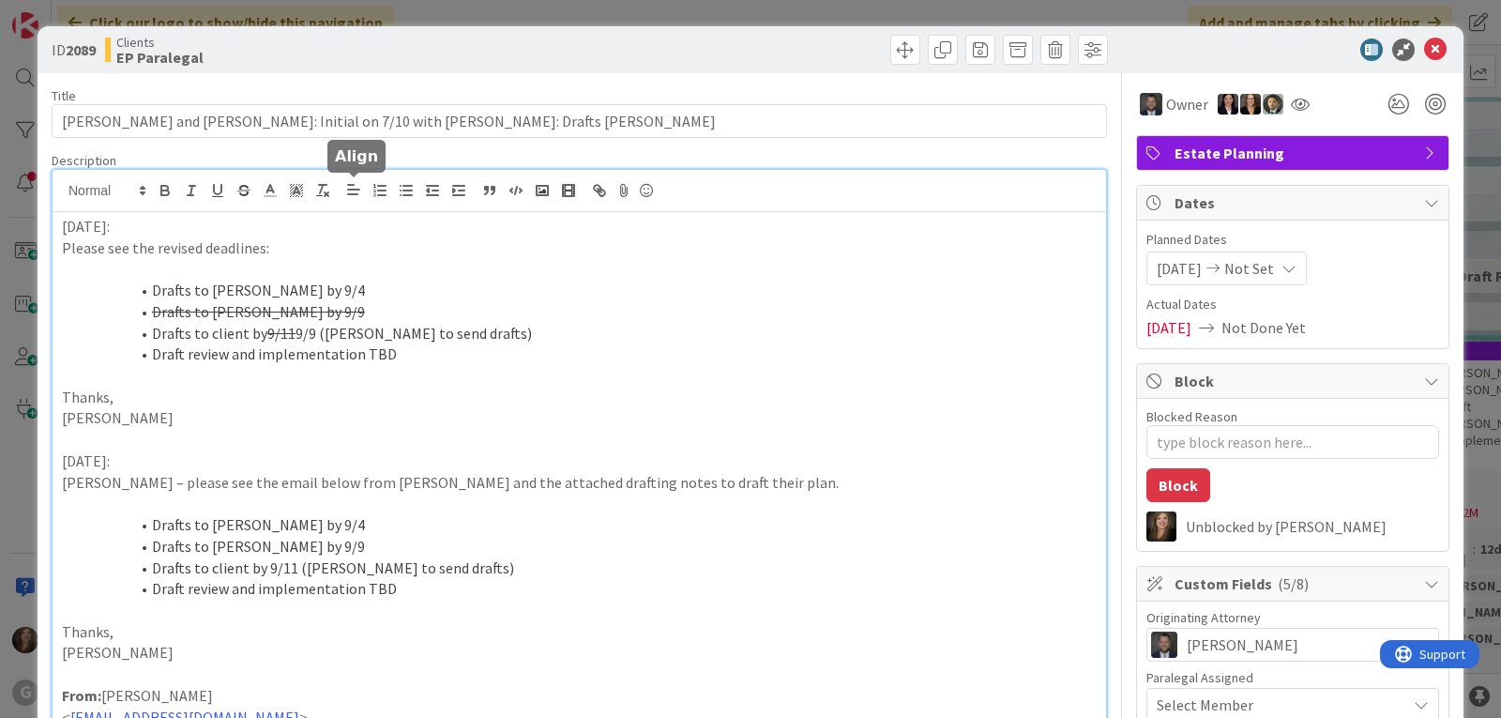
type textarea "x"
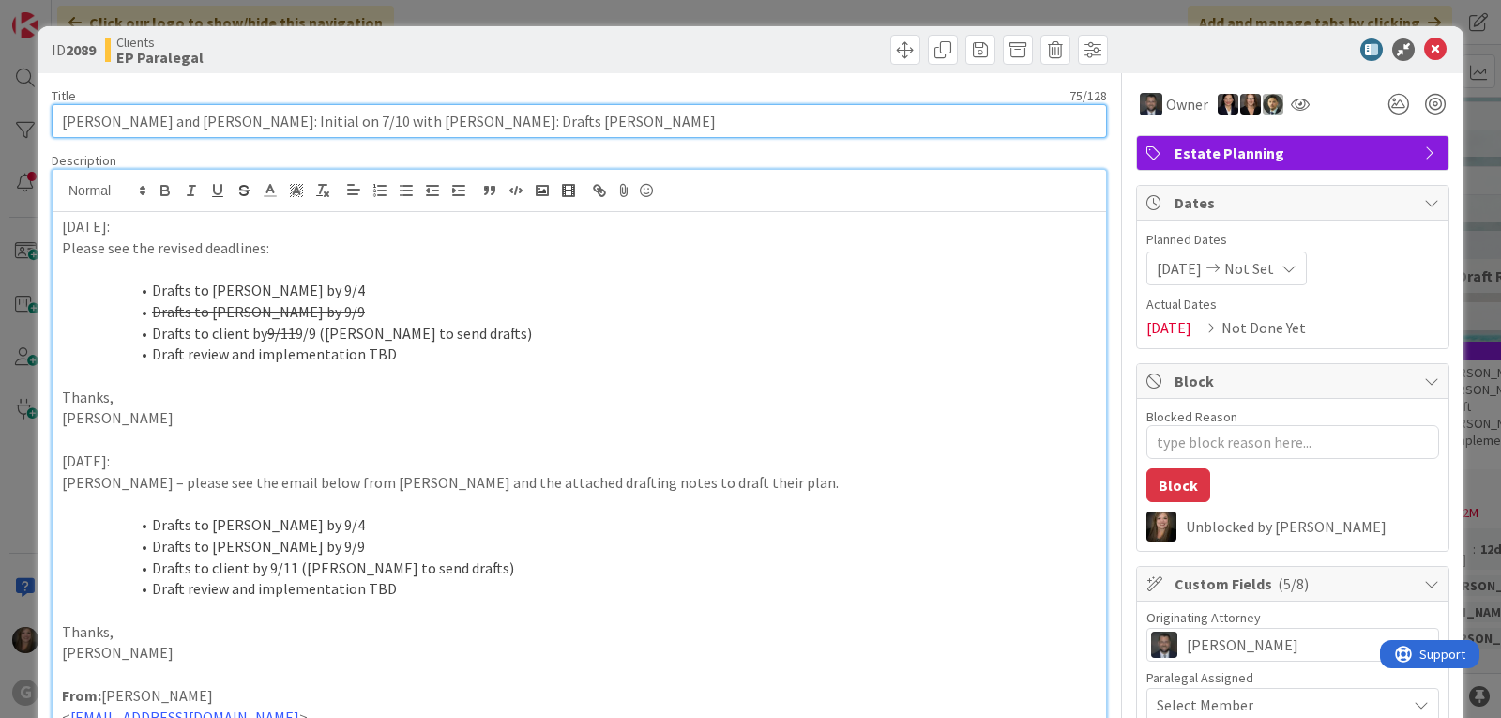
drag, startPoint x: 459, startPoint y: 120, endPoint x: 430, endPoint y: 119, distance: 29.1
click at [430, 119] on input "[PERSON_NAME] and [PERSON_NAME]: Initial on 7/10 with [PERSON_NAME]: Drafts [PE…" at bounding box center [579, 121] width 1055 height 34
drag, startPoint x: 534, startPoint y: 126, endPoint x: 492, endPoint y: 127, distance: 42.2
click at [492, 127] on input "[PERSON_NAME] and [PERSON_NAME]: Initial on 7/10 with [PERSON_NAME]: Drafts [PE…" at bounding box center [579, 121] width 1055 height 34
type input "[PERSON_NAME] and [PERSON_NAME]: Initial on 7/10 with [PERSON_NAME]: Drafts [PE…"
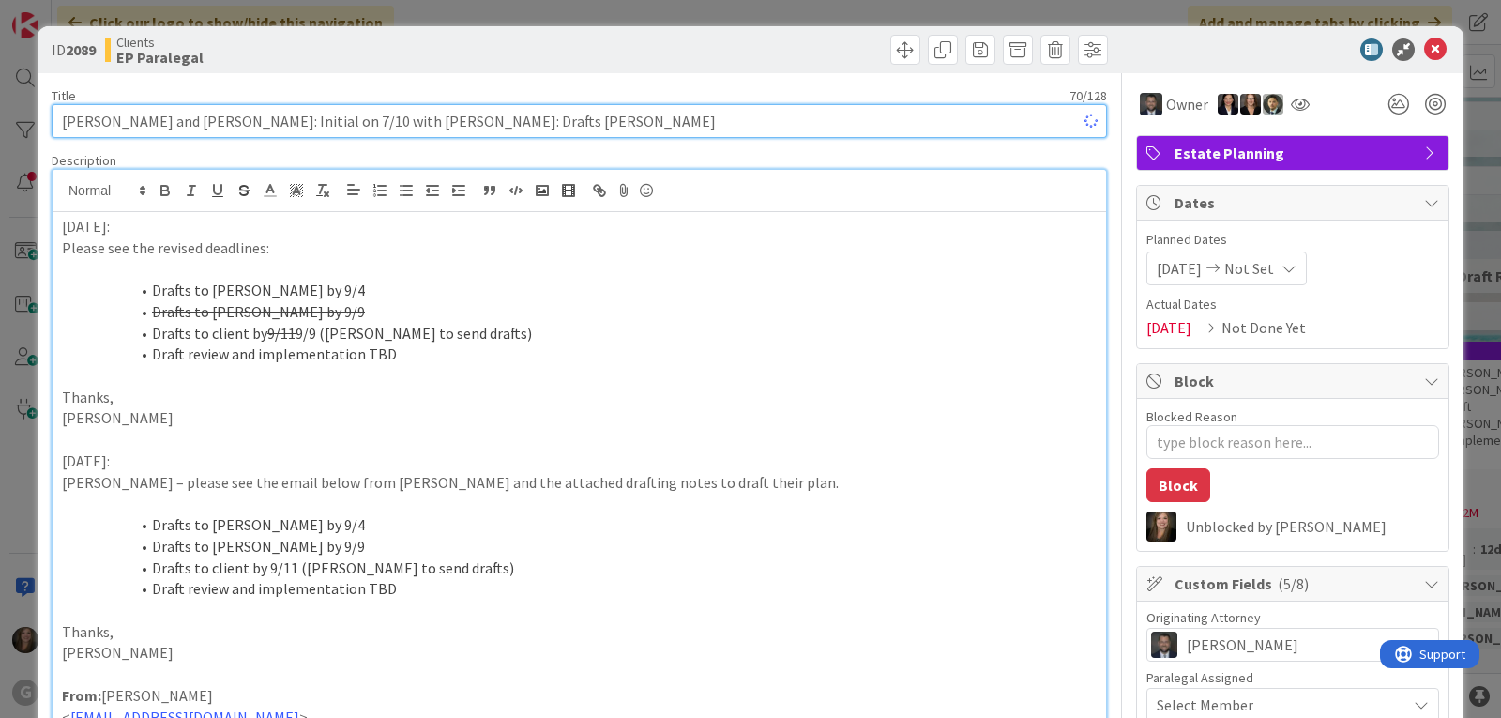
type textarea "x"
type input "[PERSON_NAME] and [PERSON_NAME]: Initial on 7/10 with [PERSON_NAME]: Drafts [PE…"
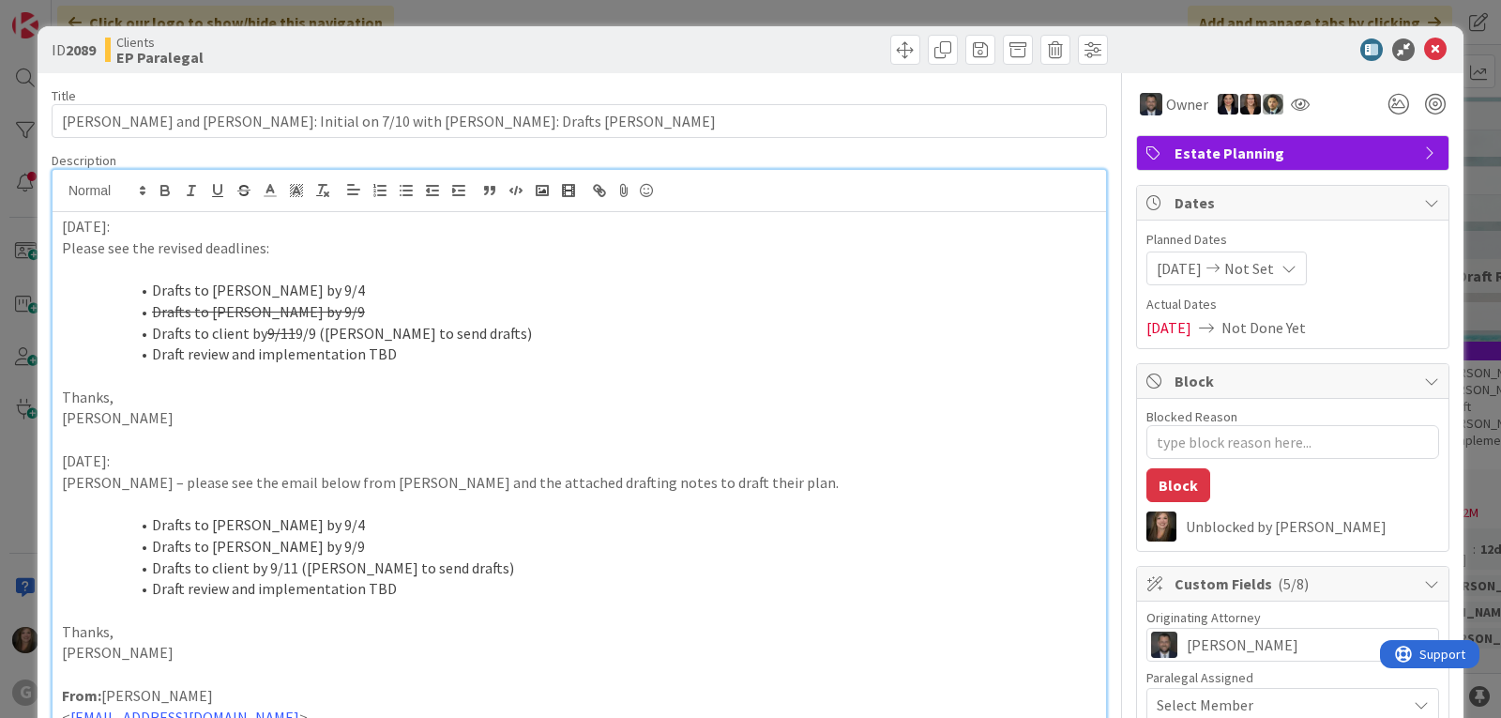
click at [813, 289] on li "Drafts to [PERSON_NAME] by 9/4" at bounding box center [590, 291] width 1012 height 22
click at [1424, 50] on icon at bounding box center [1435, 49] width 23 height 23
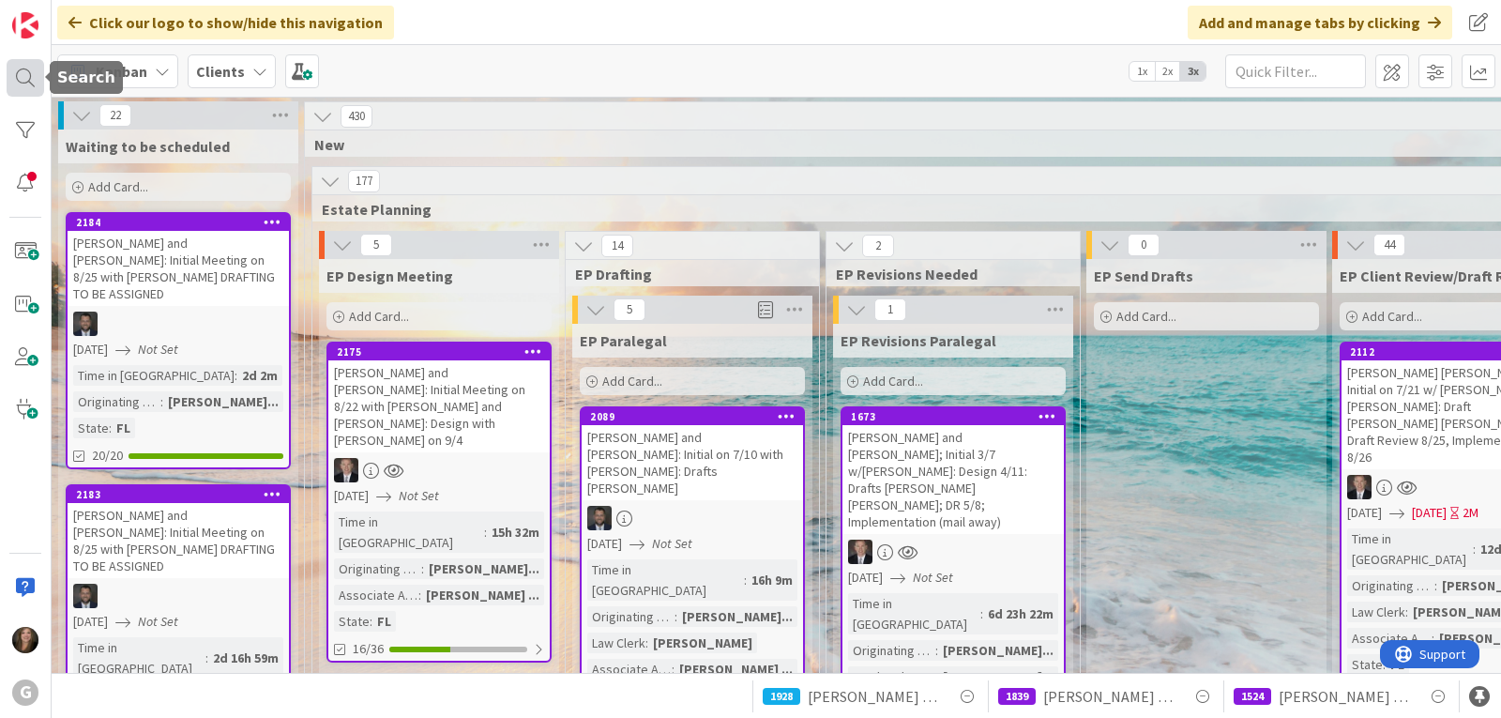
click at [17, 76] on div at bounding box center [26, 78] width 38 height 38
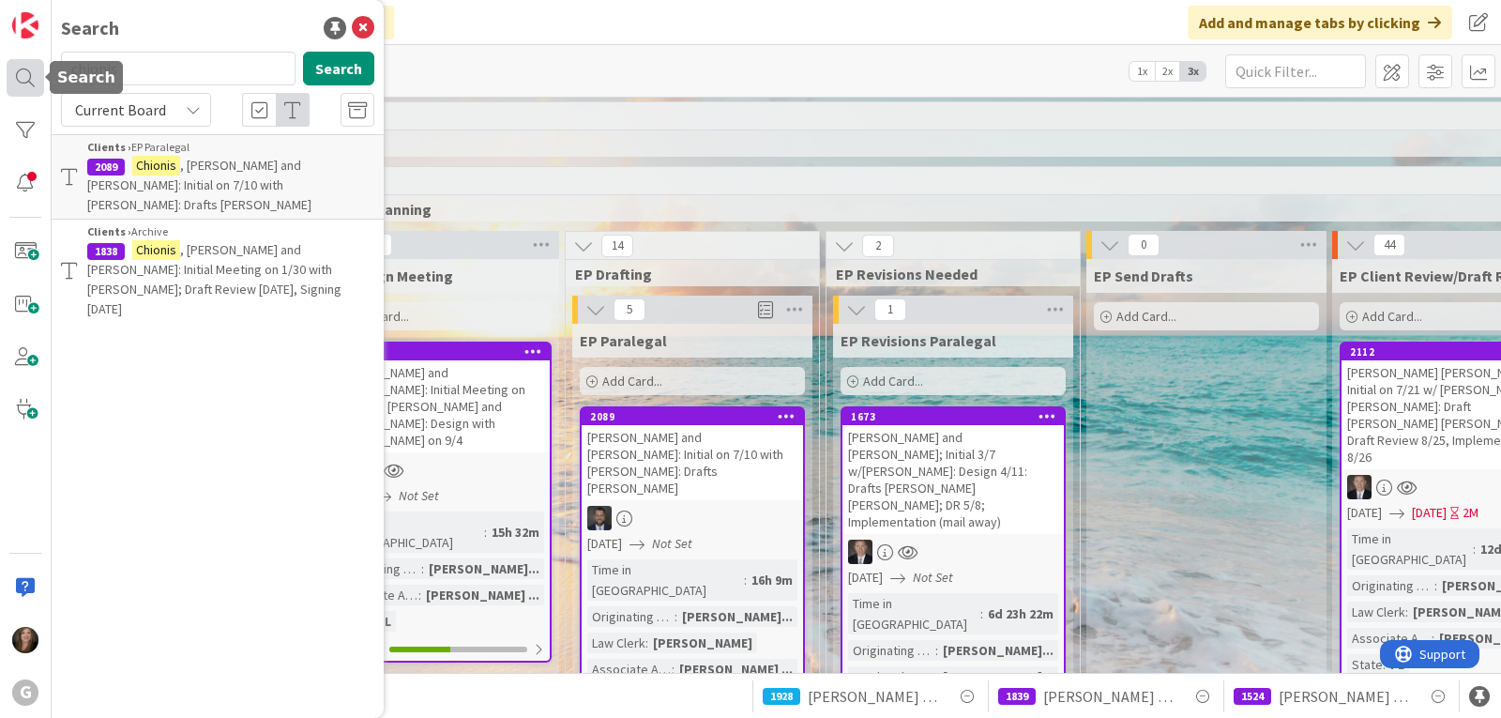
drag, startPoint x: 143, startPoint y: 73, endPoint x: 34, endPoint y: 63, distance: 109.3
click at [34, 63] on div "G Search chionis Search Current Board Clients › EP Paralegal 2089 [PERSON_NAME]…" at bounding box center [26, 359] width 52 height 718
type input "[PERSON_NAME]"
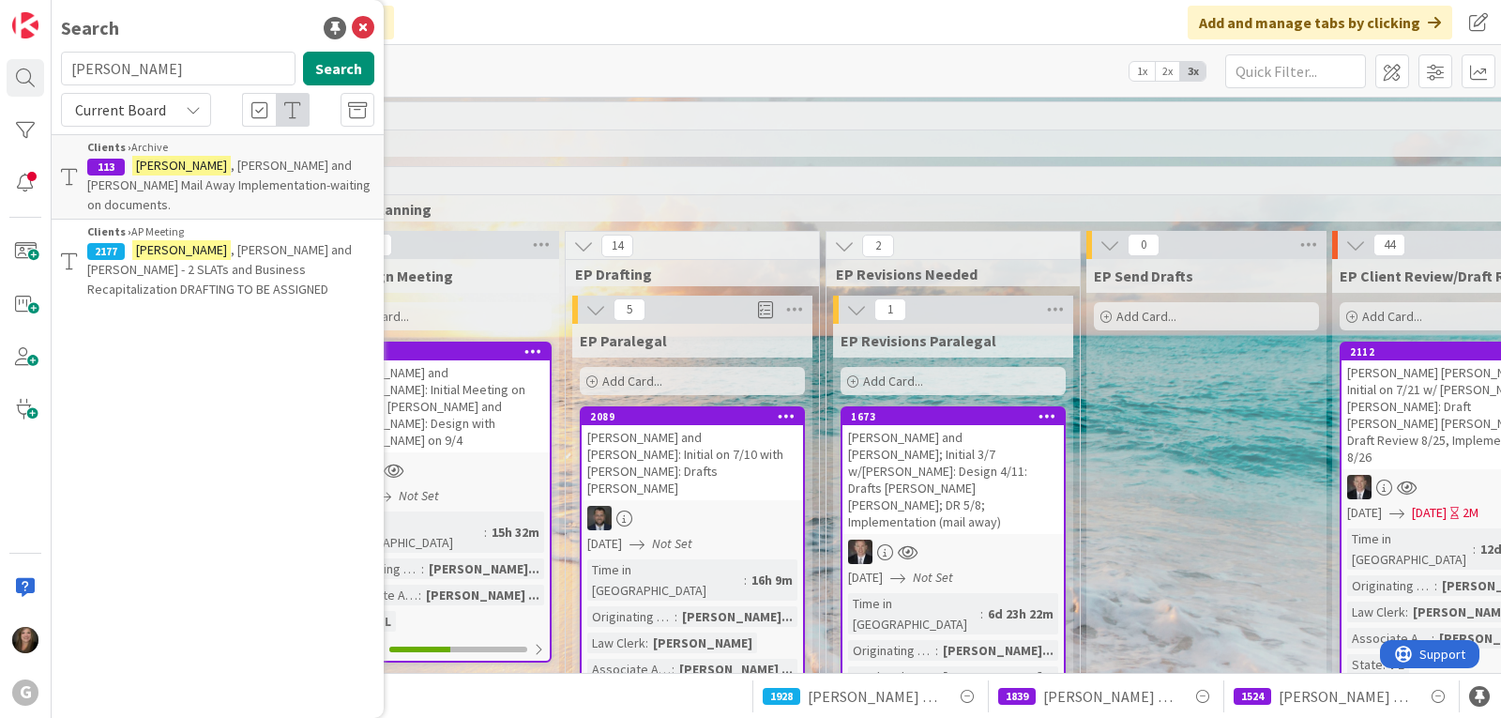
click at [166, 245] on span ", [PERSON_NAME] and [PERSON_NAME] - 2 SLATs and Business Recapitalization DRAFT…" at bounding box center [219, 269] width 265 height 56
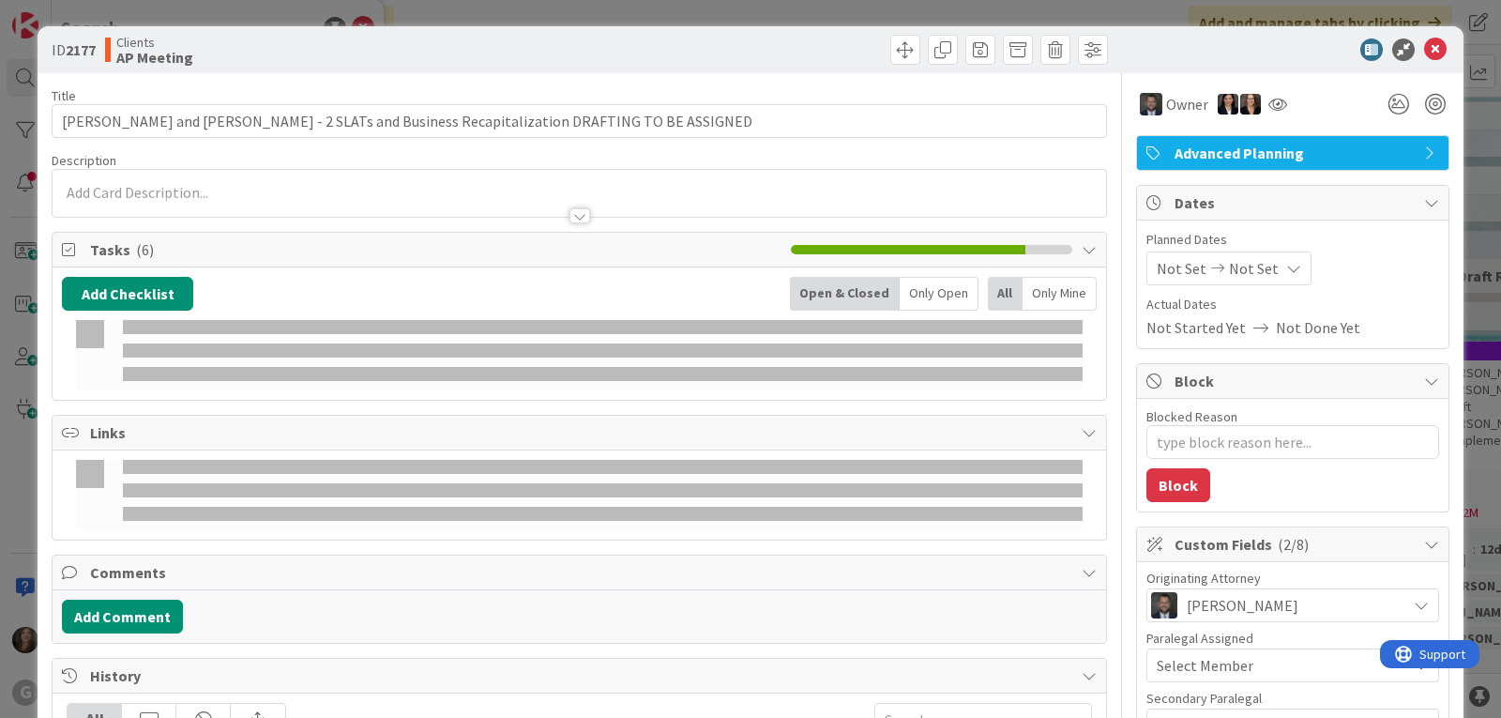
type textarea "x"
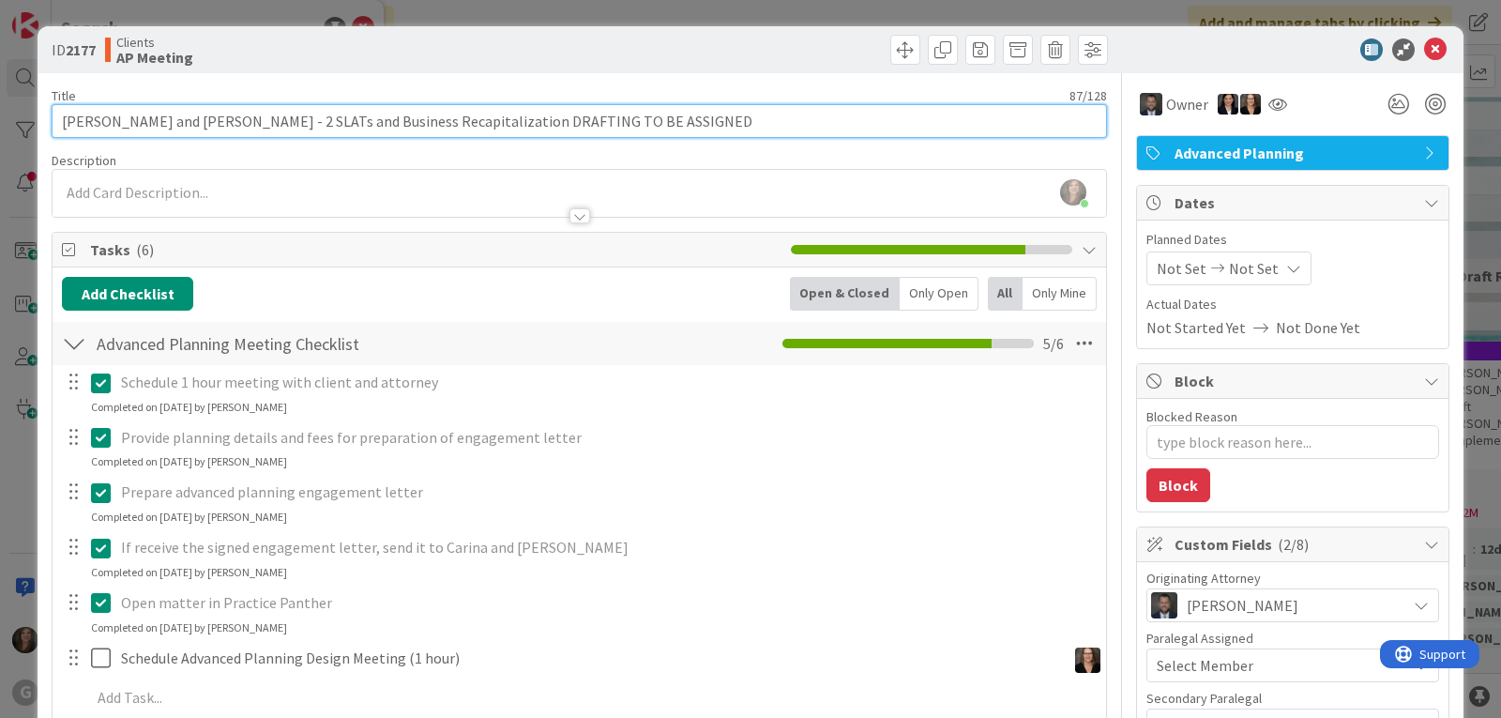
drag, startPoint x: 677, startPoint y: 125, endPoint x: 453, endPoint y: 122, distance: 224.2
click at [453, 122] on input "[PERSON_NAME] and [PERSON_NAME] - 2 SLATs and Business Recapitalization DRAFTIN…" at bounding box center [579, 121] width 1055 height 34
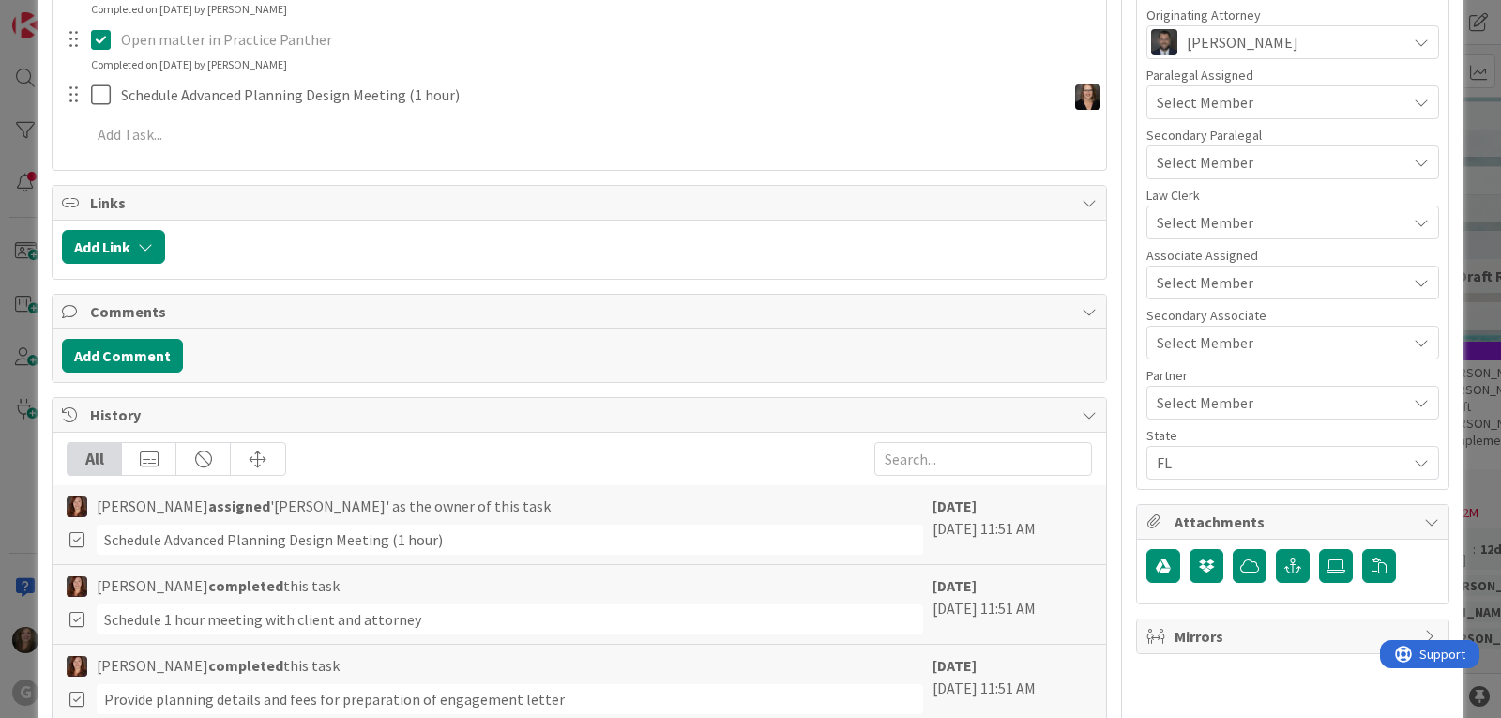
scroll to position [1129, 0]
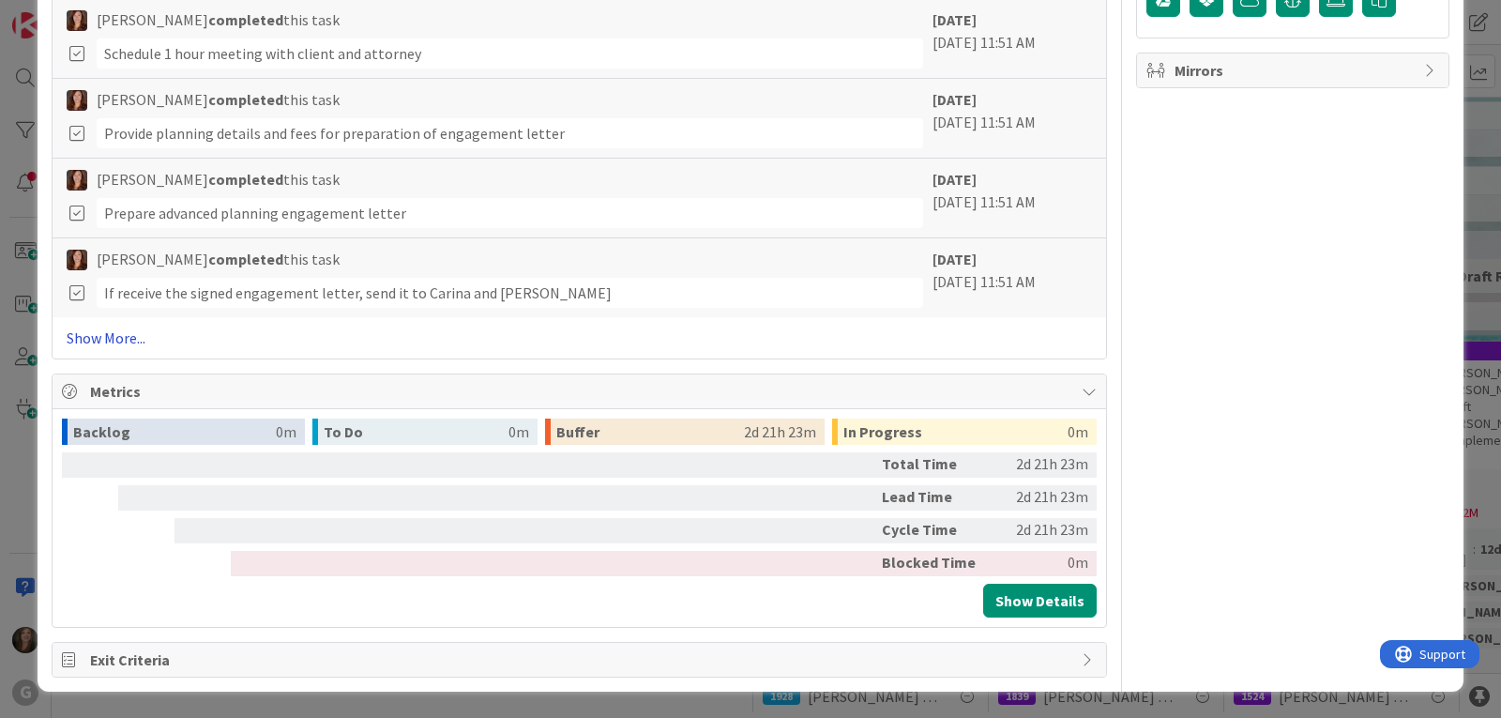
click at [118, 335] on link "Show More..." at bounding box center [579, 337] width 1025 height 23
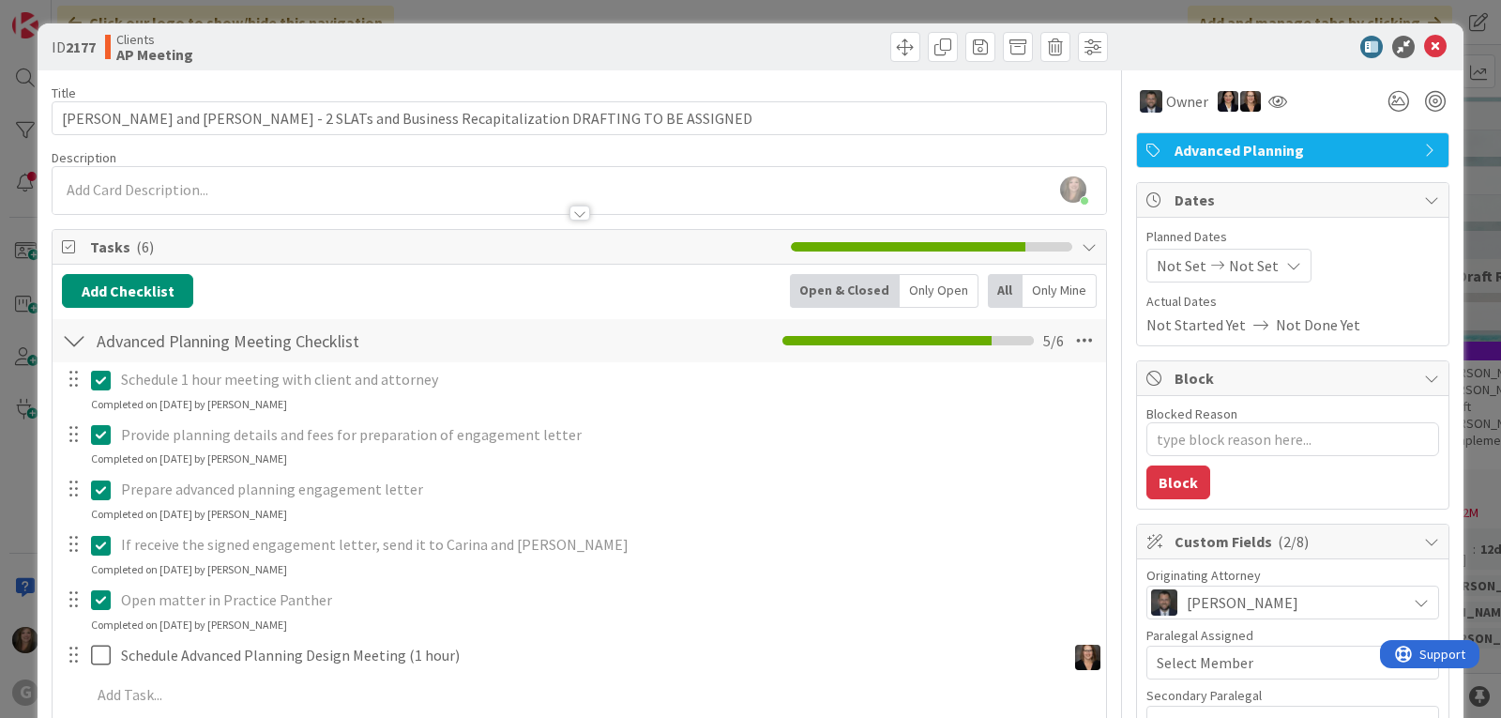
scroll to position [0, 0]
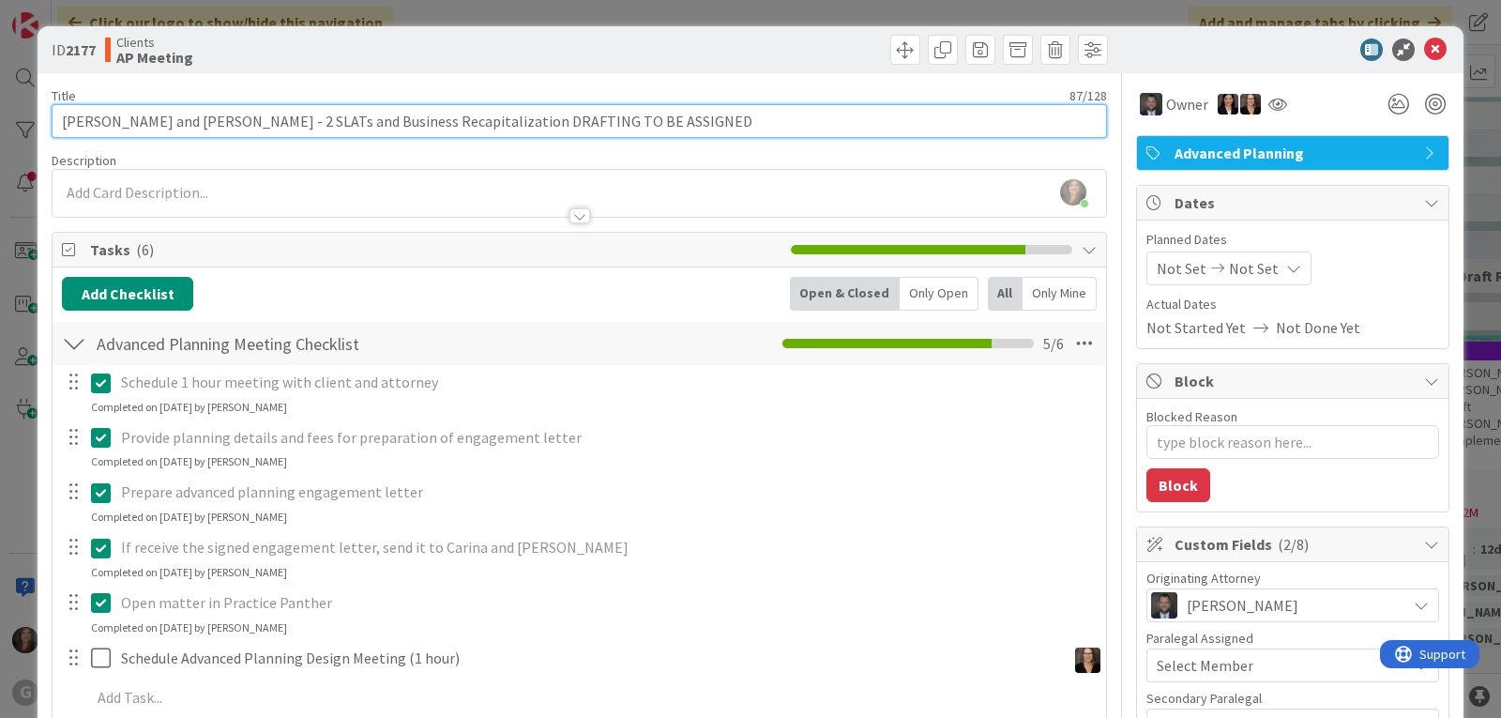
drag, startPoint x: 628, startPoint y: 118, endPoint x: 447, endPoint y: 119, distance: 180.1
click at [447, 119] on input "[PERSON_NAME] and [PERSON_NAME] - 2 SLATs and Business Recapitalization DRAFTIN…" at bounding box center [579, 121] width 1055 height 34
type input "[PERSON_NAME] and [PERSON_NAME] - 2 SLATs and Business Recapitalization: Drafts"
type textarea "x"
type input "[PERSON_NAME] and [PERSON_NAME] - 2 SLATs and Business Recapitalization: Drafts…"
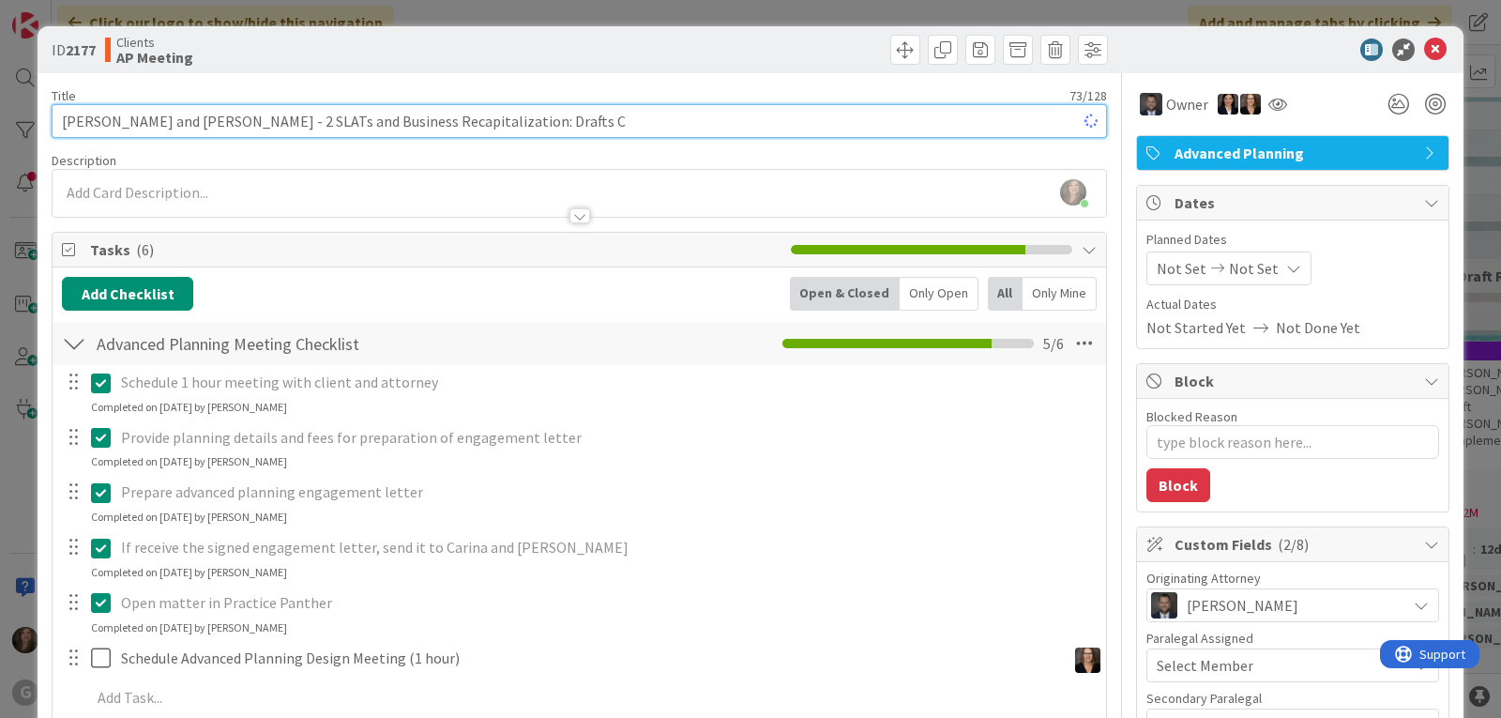
type textarea "x"
type input "[PERSON_NAME] and [PERSON_NAME] - 2 SLATs and Business Recapitalization: Drafts…"
type textarea "x"
type input "[PERSON_NAME] and [PERSON_NAME] - 2 SLATs and Business Recapitalization: Drafts…"
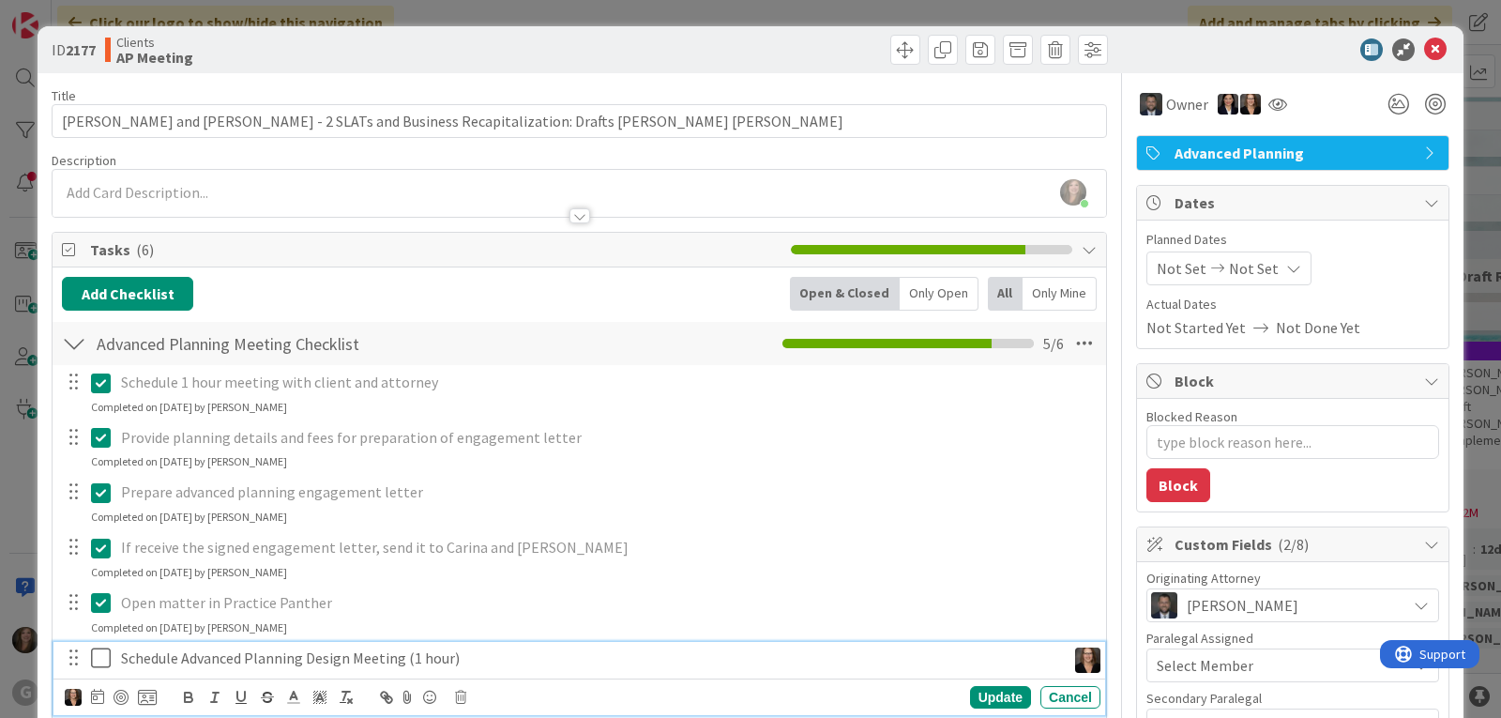
click at [455, 660] on p "Schedule Advanced Planning Design Meeting (1 hour)" at bounding box center [589, 658] width 937 height 22
click at [462, 695] on icon at bounding box center [460, 696] width 11 height 13
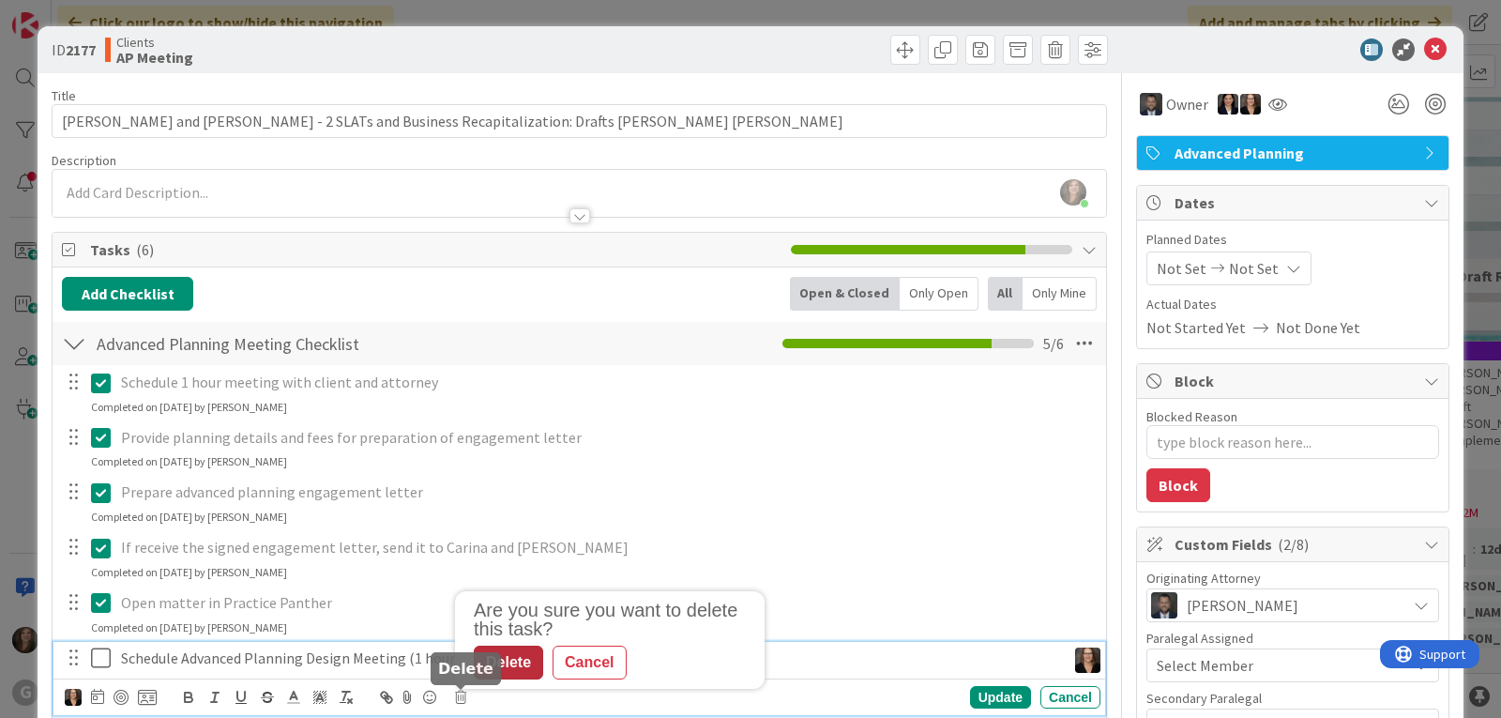
click at [497, 670] on div "Delete" at bounding box center [508, 662] width 69 height 34
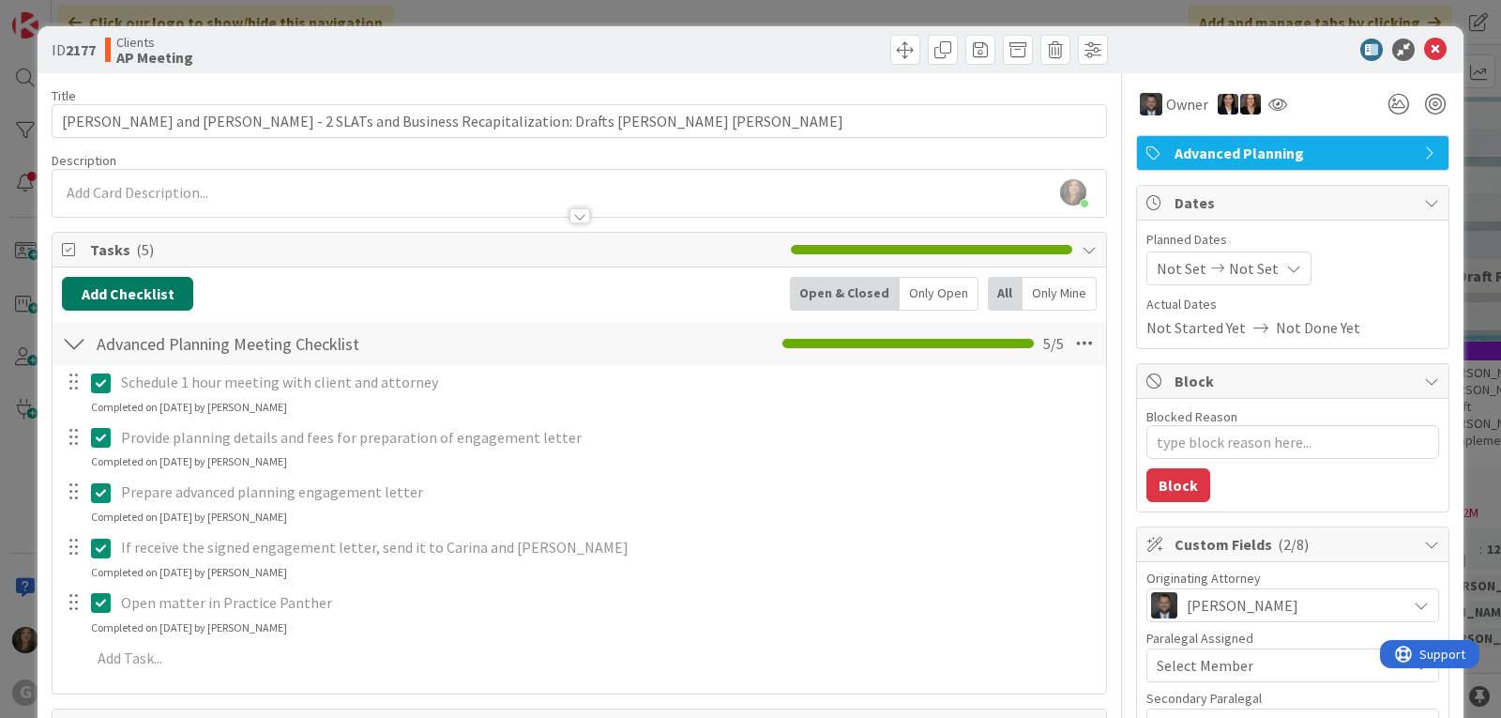
click at [170, 298] on button "Add Checklist" at bounding box center [127, 294] width 131 height 34
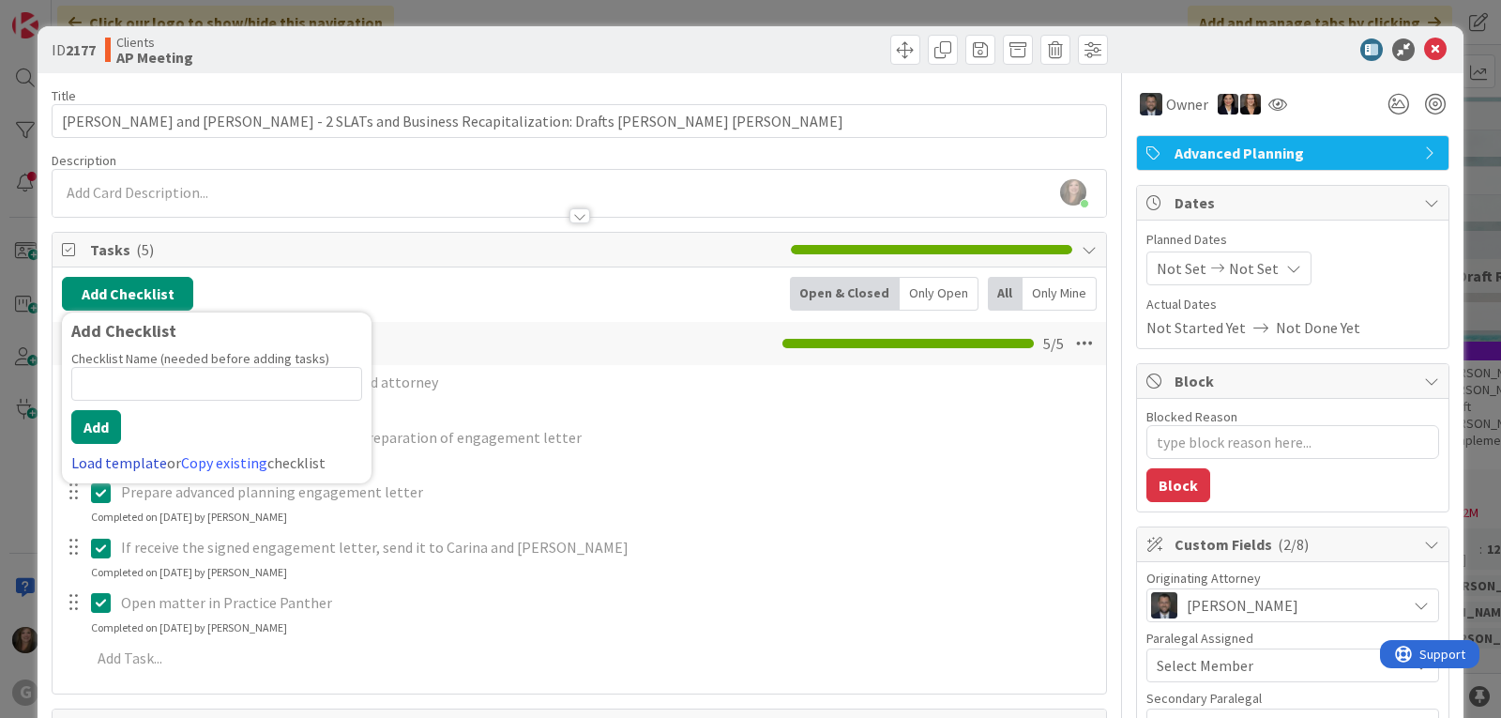
click at [114, 459] on link "Load template" at bounding box center [119, 462] width 96 height 19
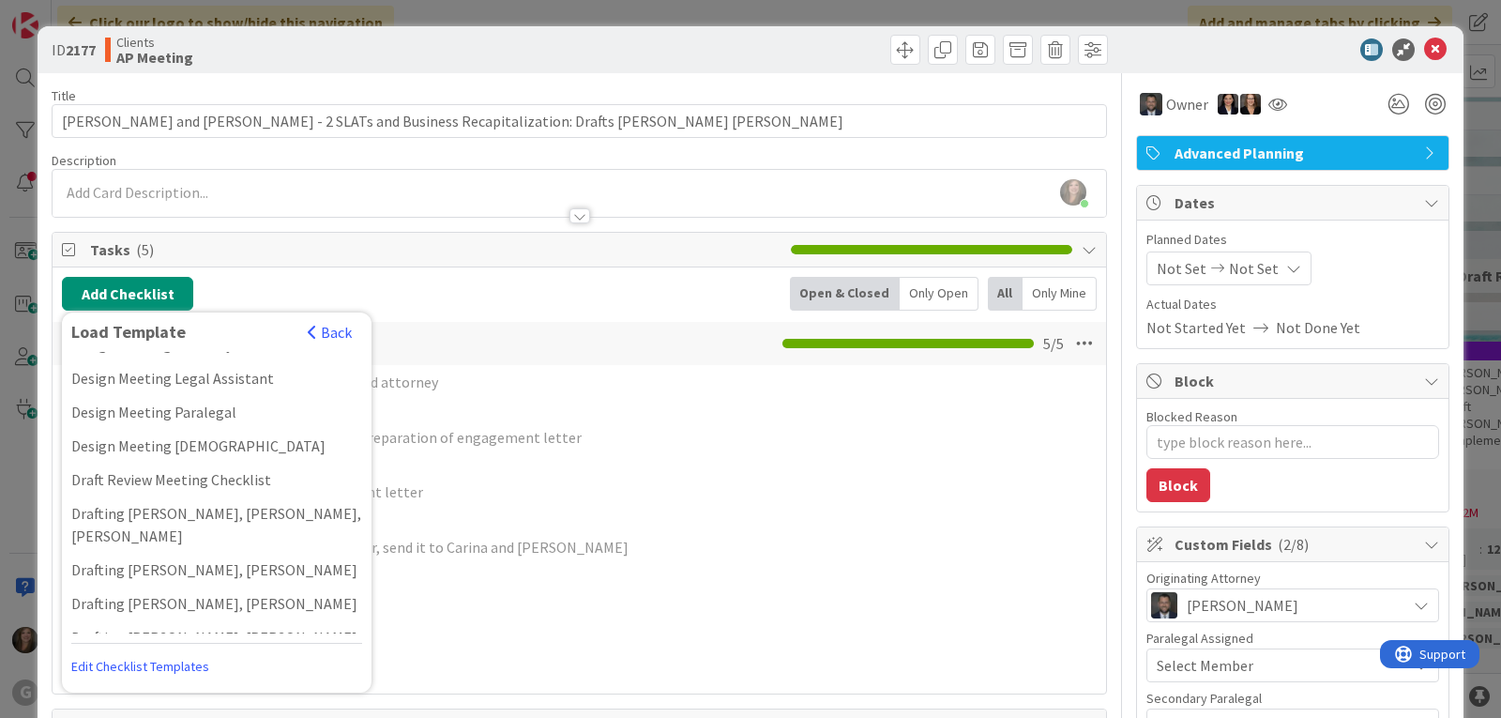
scroll to position [375, 0]
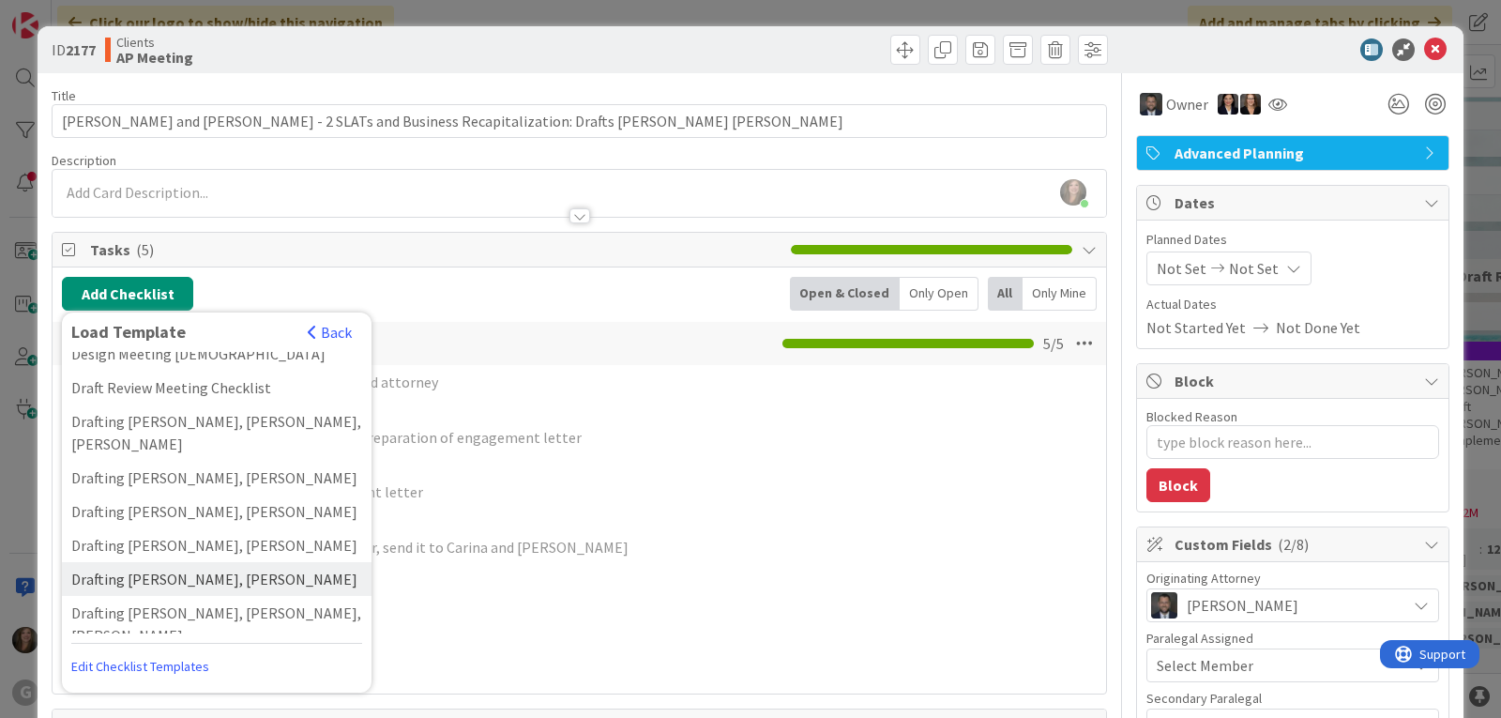
click at [114, 562] on div "Drafting [PERSON_NAME], [PERSON_NAME]" at bounding box center [217, 579] width 310 height 34
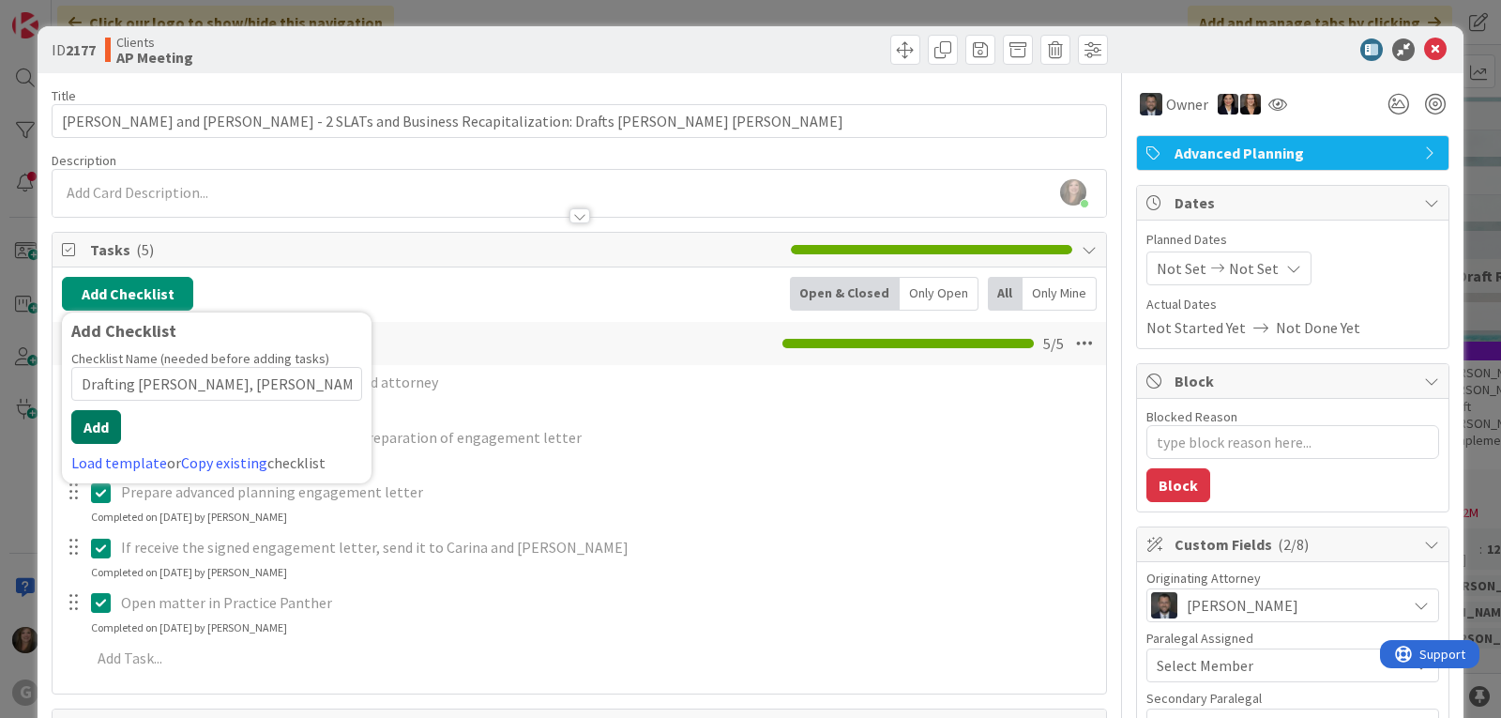
click at [106, 432] on button "Add" at bounding box center [96, 427] width 50 height 34
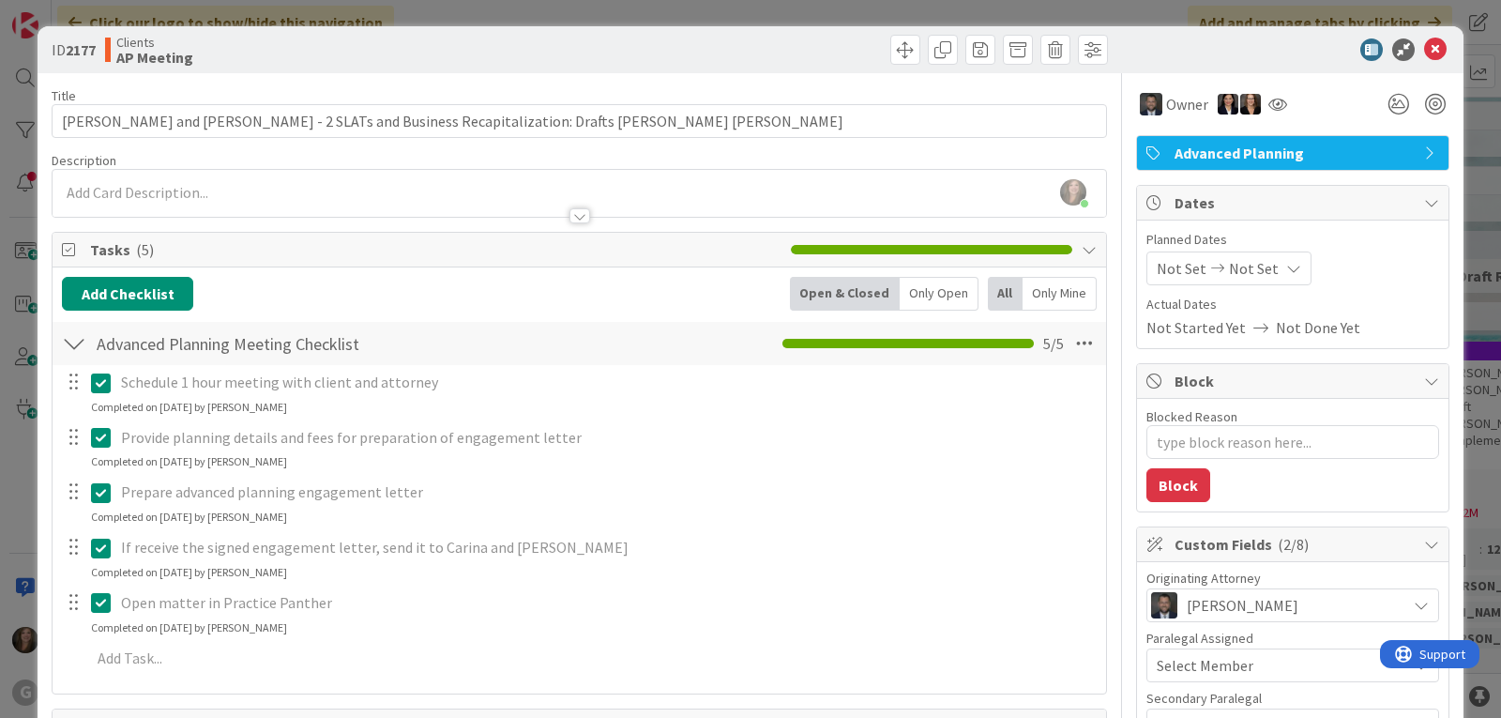
type textarea "x"
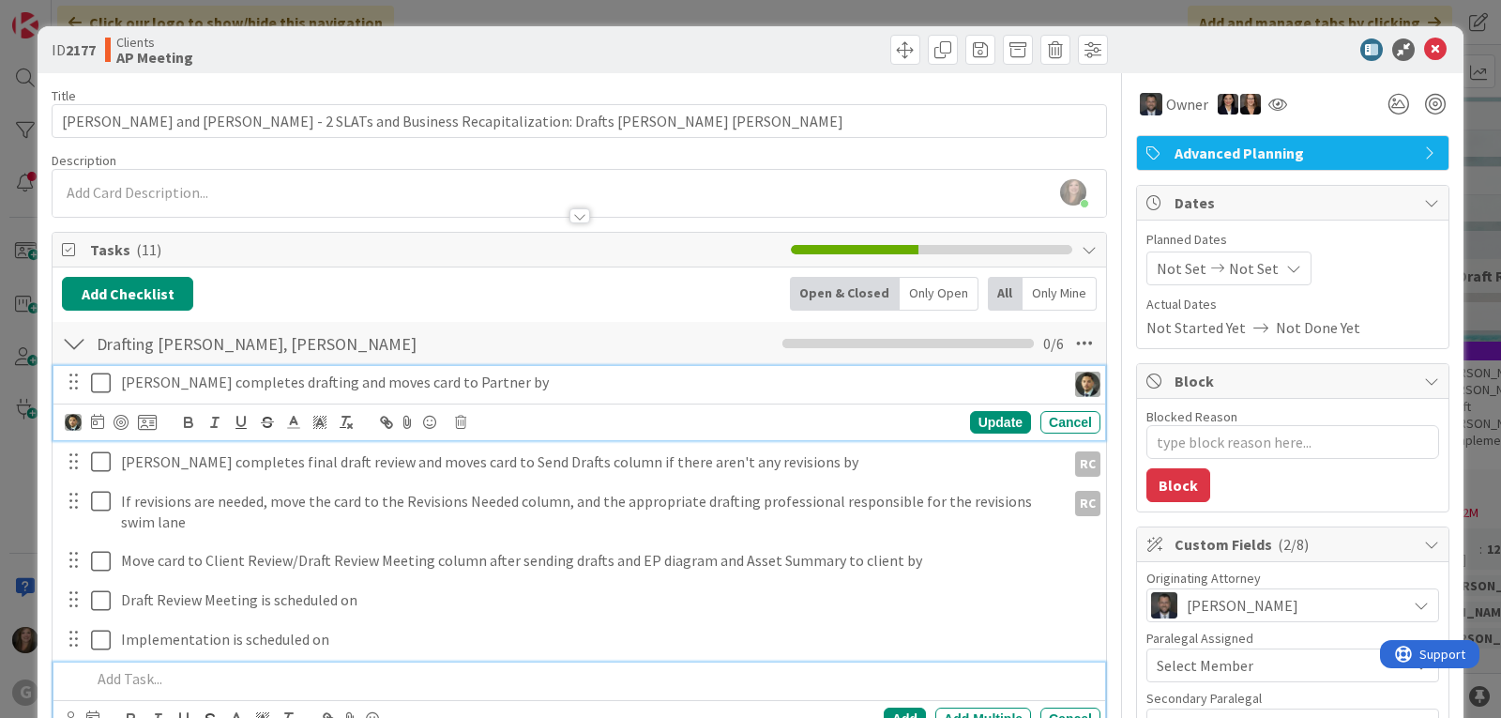
click at [228, 386] on p "[PERSON_NAME] completes drafting and moves card to Partner by" at bounding box center [589, 382] width 937 height 22
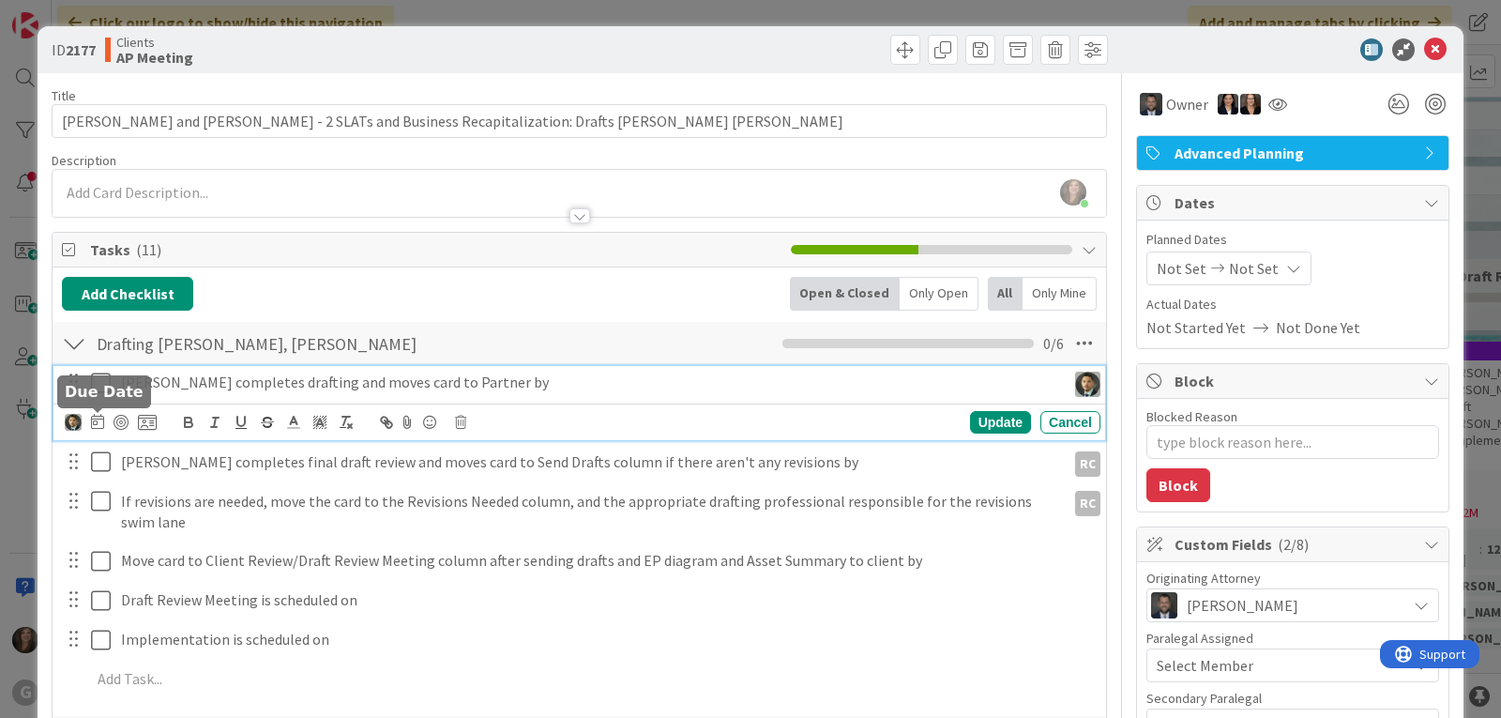
click at [99, 424] on icon at bounding box center [97, 421] width 13 height 15
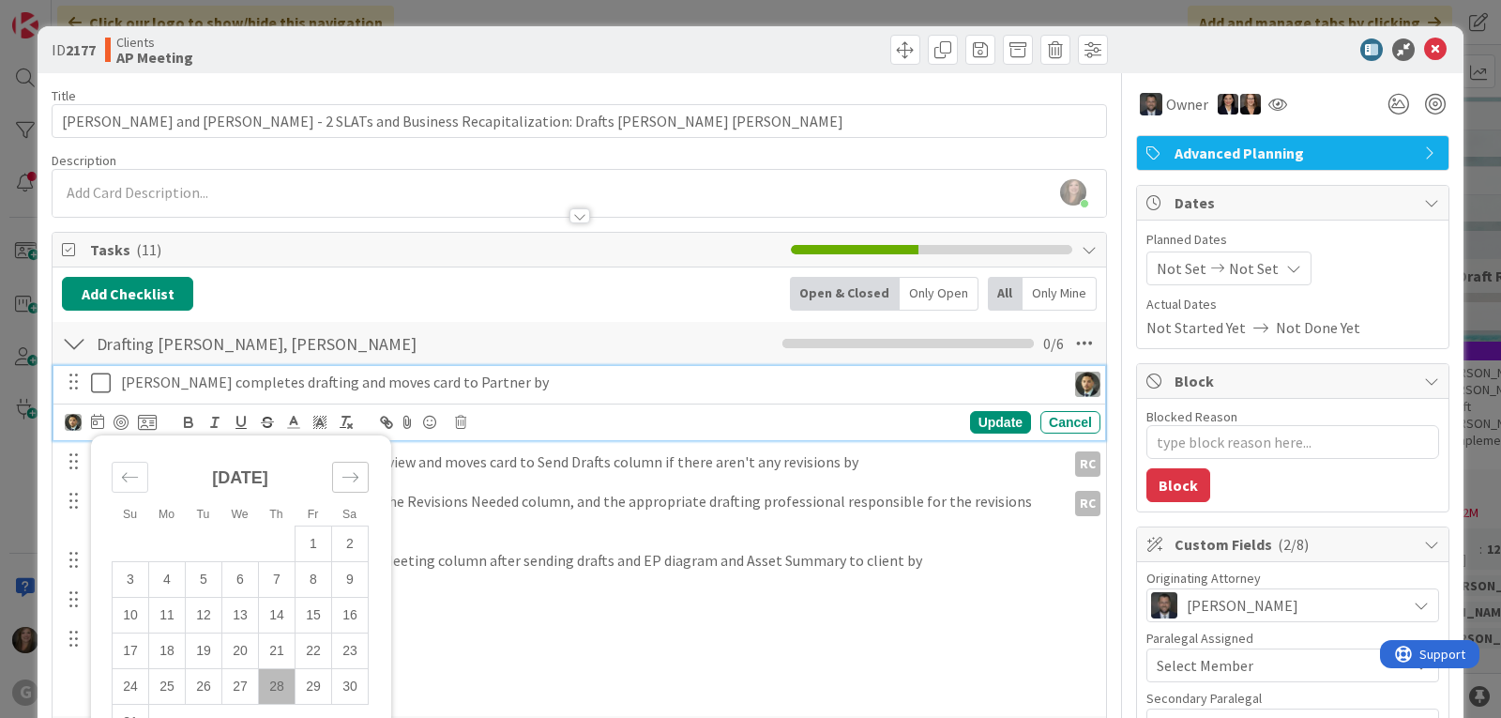
click at [357, 476] on icon "Move forward to switch to the next month." at bounding box center [350, 477] width 18 height 18
click at [167, 579] on td "8" at bounding box center [167, 579] width 37 height 36
type input "[DATE]"
type textarea "x"
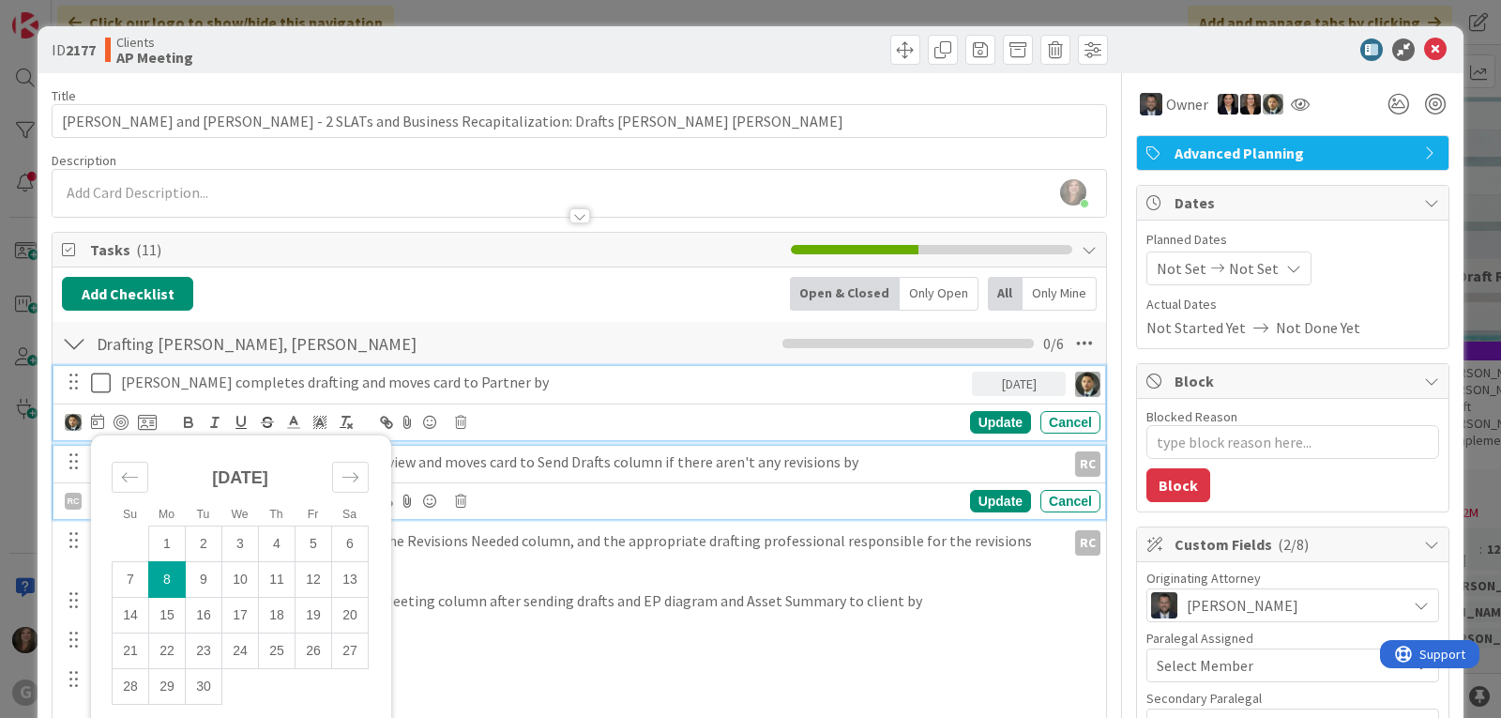
click at [502, 459] on p "[PERSON_NAME] completes final draft review and moves card to Send Drafts column…" at bounding box center [589, 462] width 937 height 22
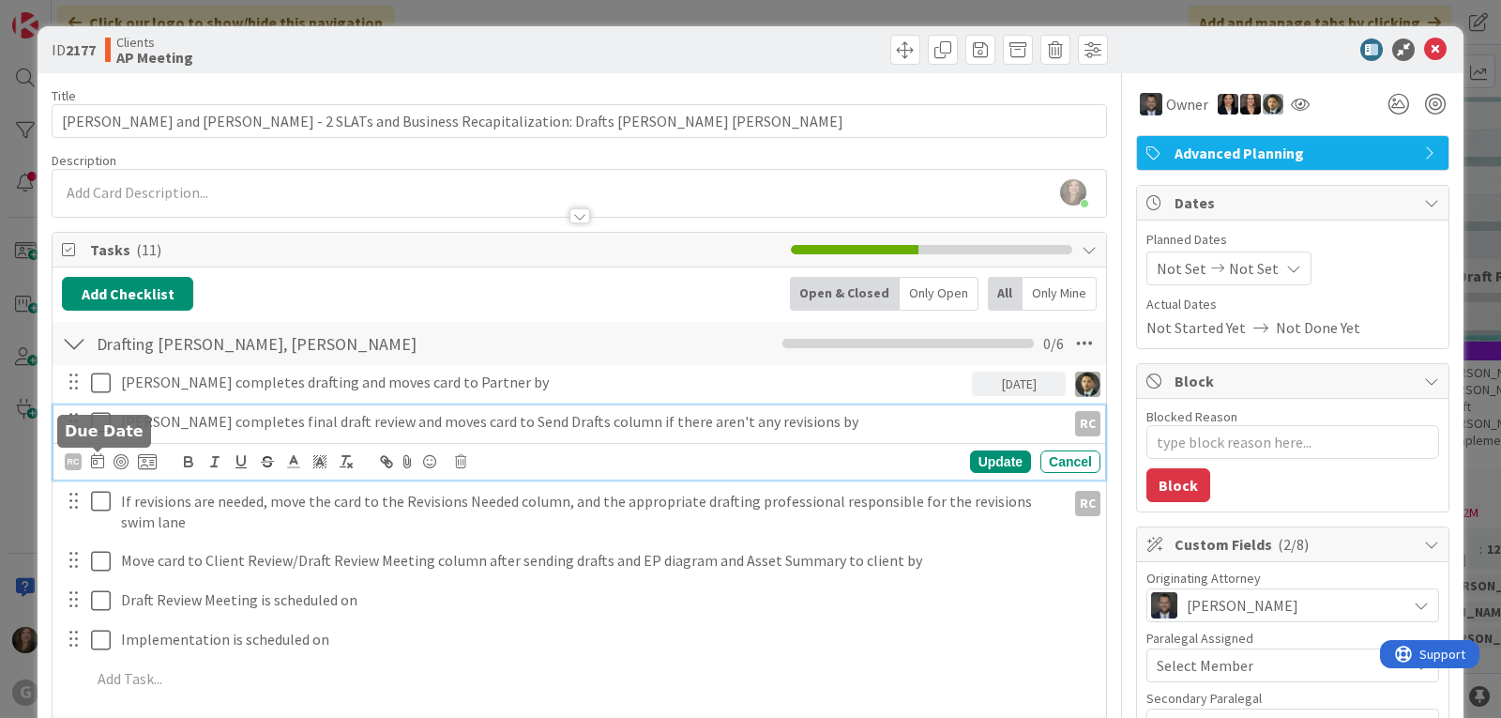
click at [98, 461] on icon at bounding box center [97, 460] width 13 height 15
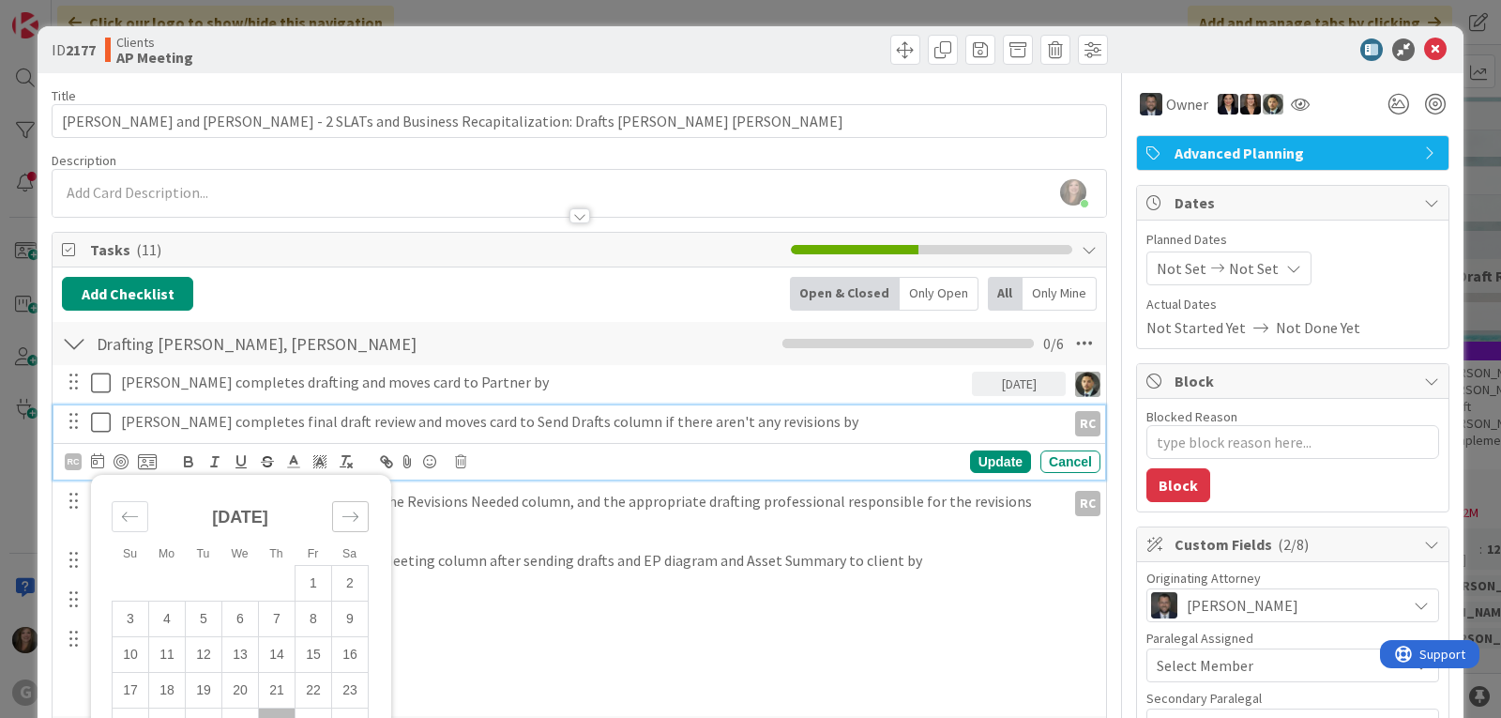
click at [338, 522] on div "Move forward to switch to the next month." at bounding box center [350, 516] width 37 height 31
click at [278, 615] on td "11" at bounding box center [277, 618] width 37 height 36
type input "[DATE]"
type textarea "x"
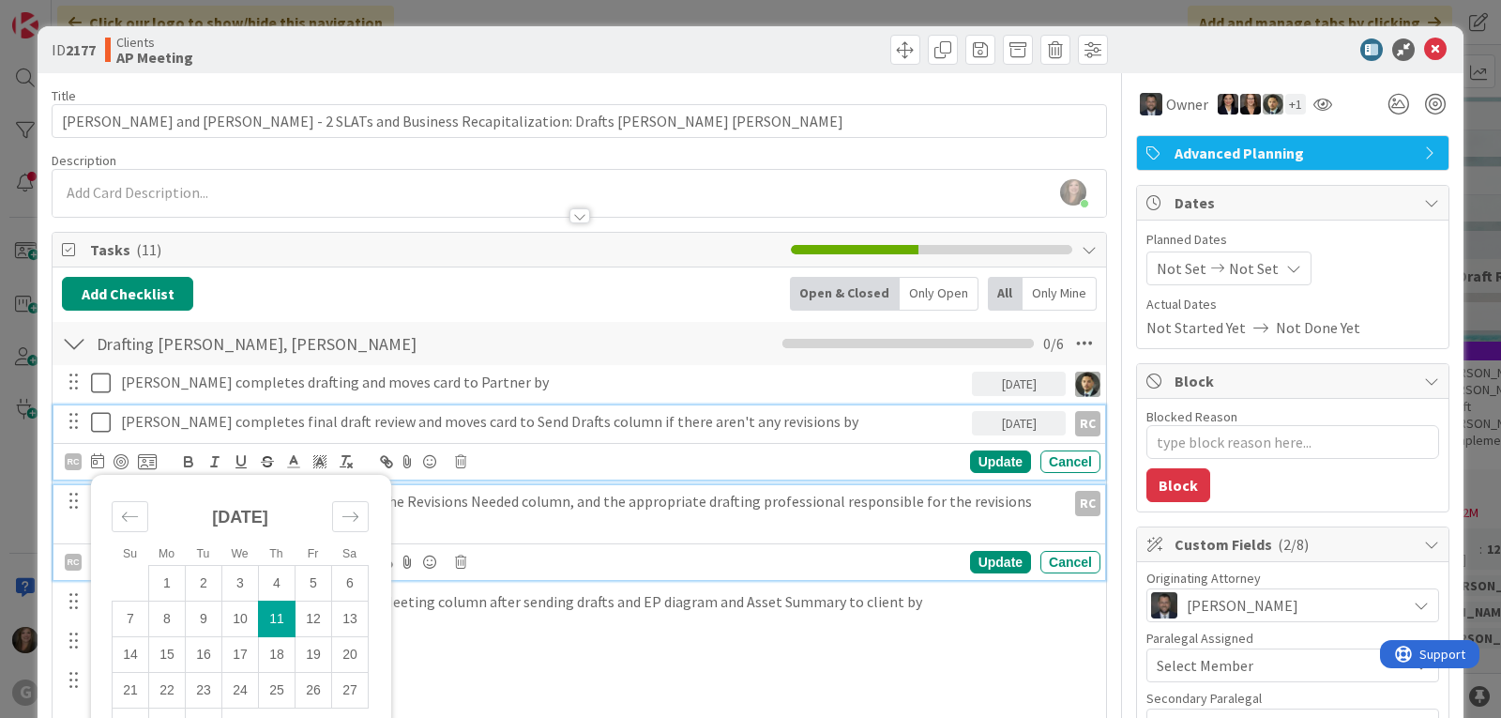
click at [456, 510] on p "If revisions are needed, move the card to the Revisions Needed column, and the …" at bounding box center [589, 512] width 937 height 42
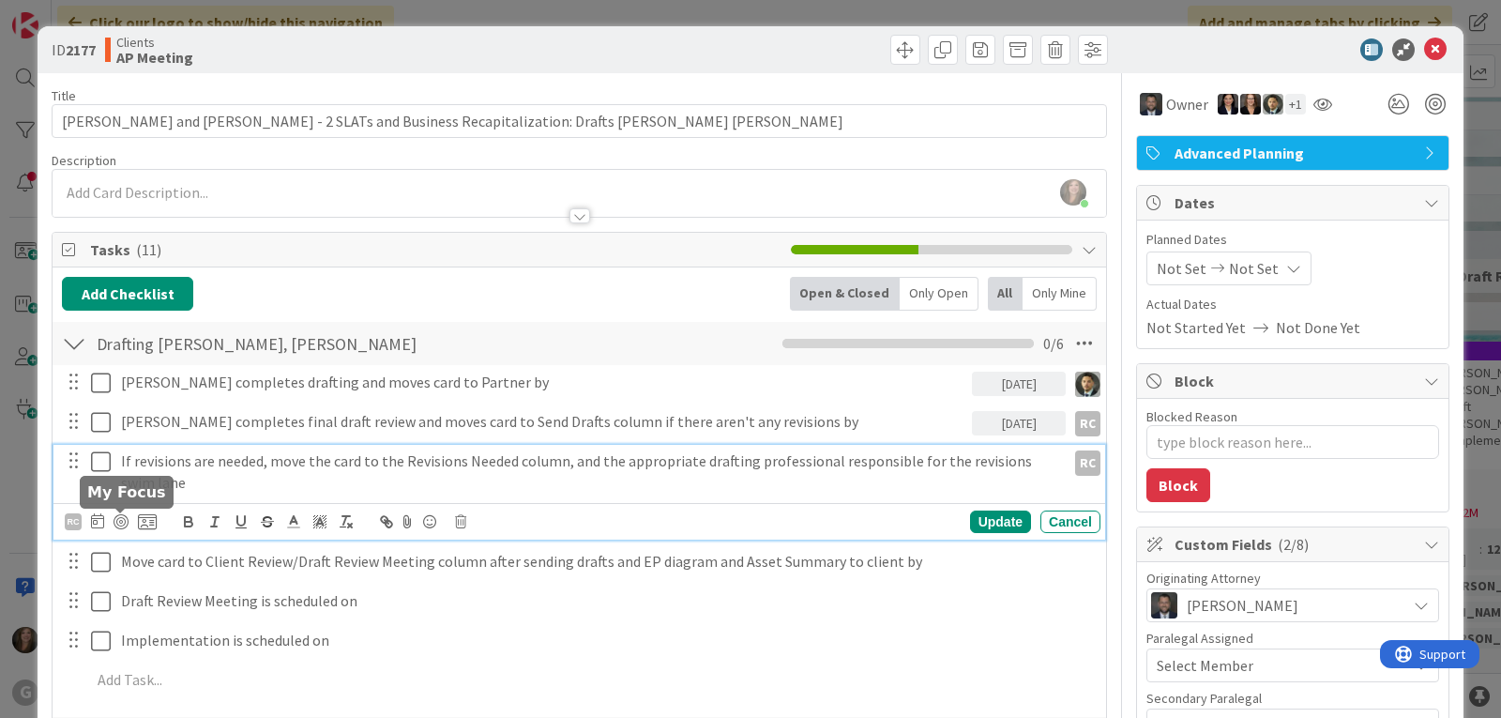
click at [95, 520] on icon at bounding box center [97, 520] width 13 height 15
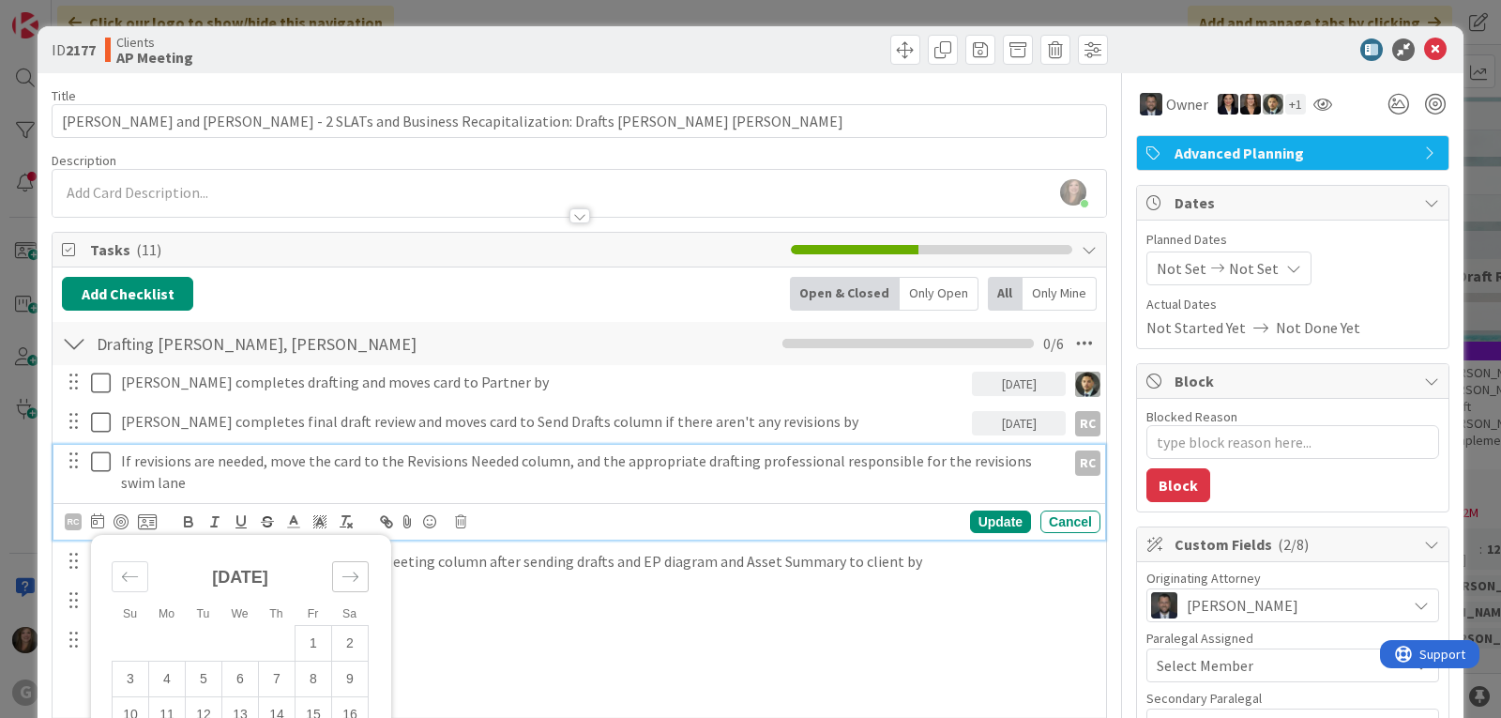
click at [356, 578] on icon "Move forward to switch to the next month." at bounding box center [350, 577] width 18 height 18
click at [279, 678] on td "11" at bounding box center [277, 679] width 37 height 36
type input "[DATE]"
type textarea "x"
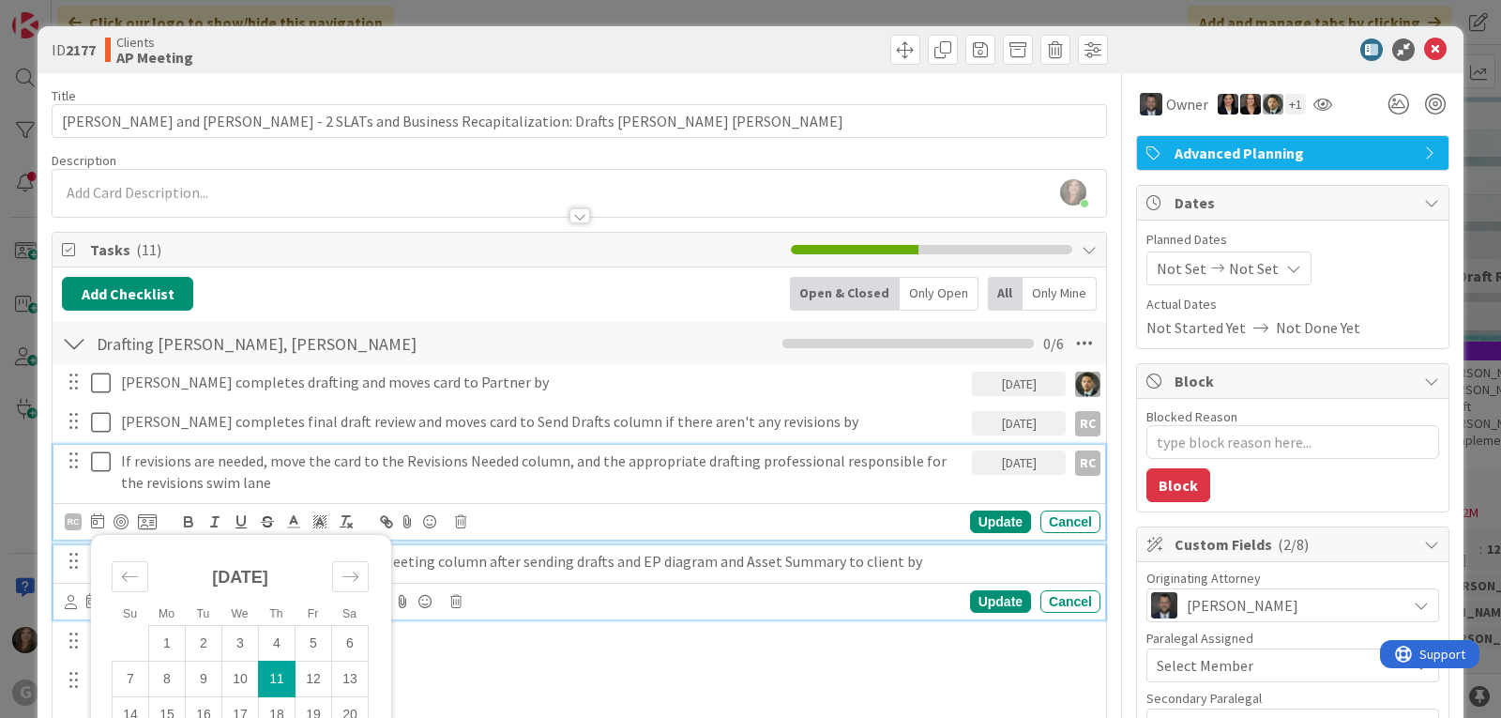
click at [426, 563] on p "Move card to Client Review/Draft Review Meeting column after sending drafts and…" at bounding box center [607, 562] width 972 height 22
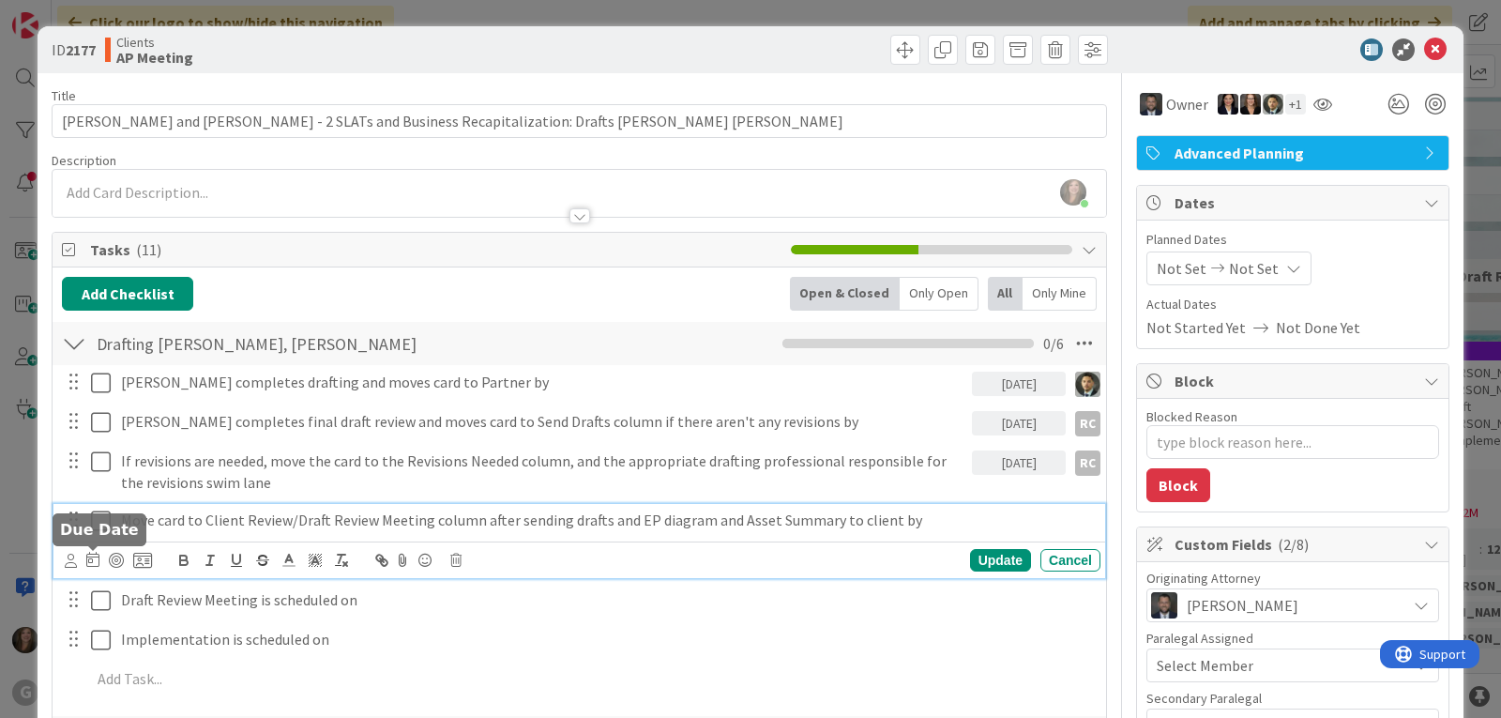
click at [93, 561] on icon at bounding box center [92, 559] width 13 height 15
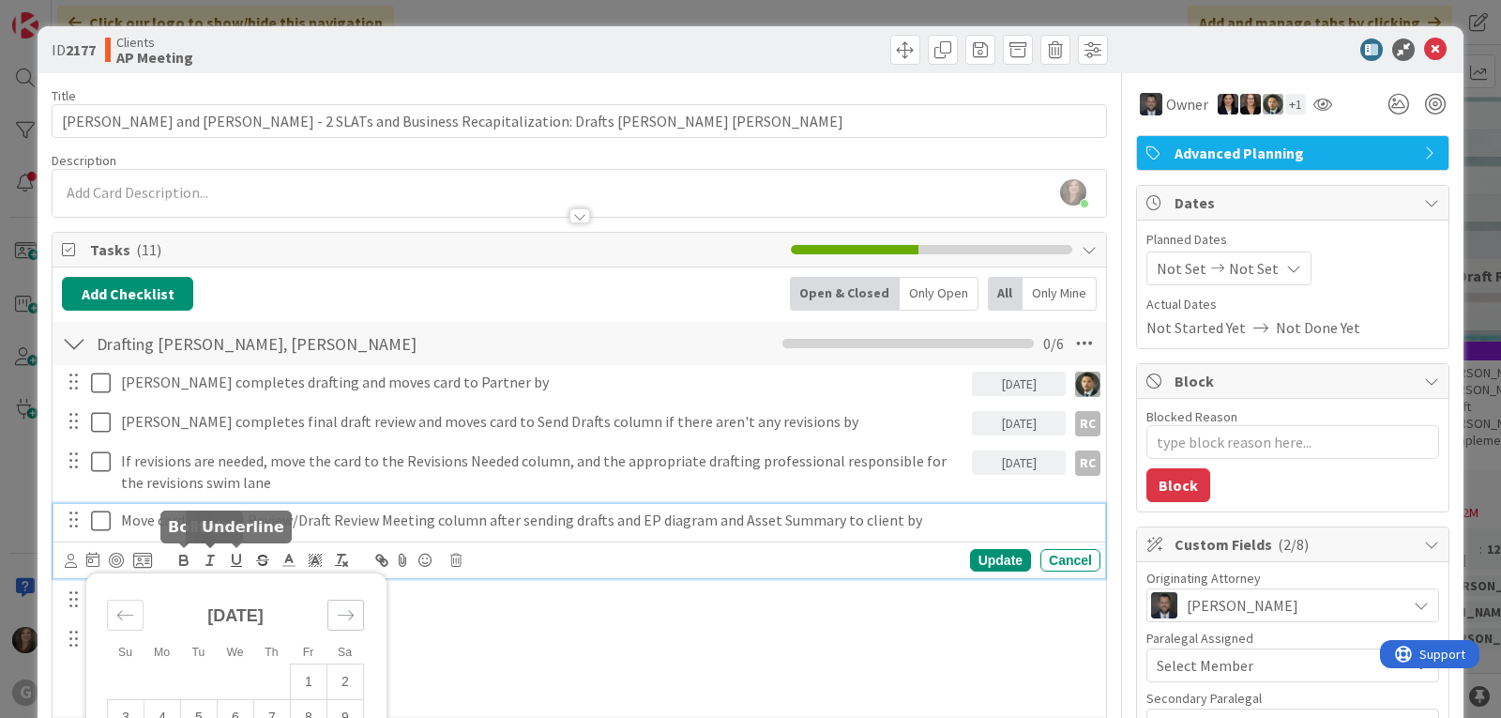
click at [345, 616] on icon "Move forward to switch to the next month." at bounding box center [346, 615] width 18 height 18
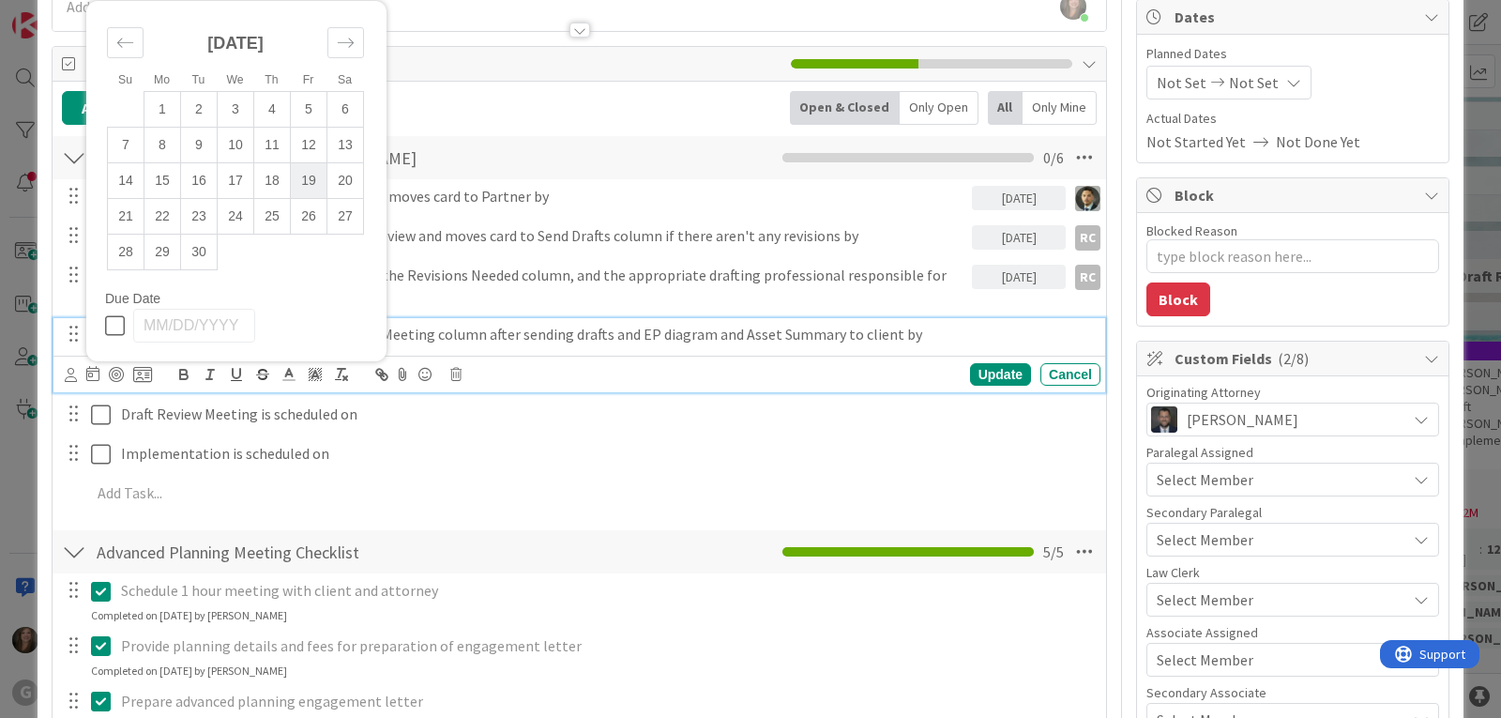
scroll to position [188, 0]
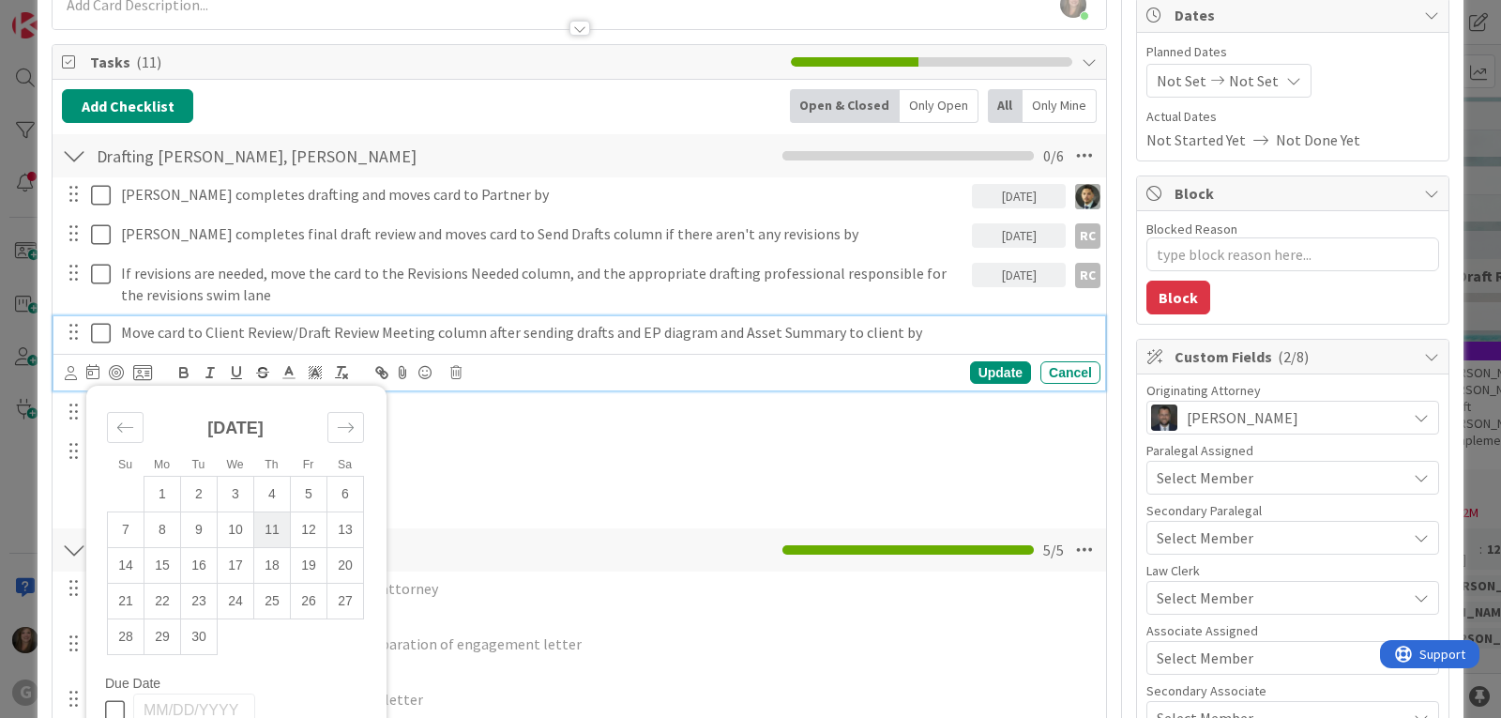
click at [275, 523] on td "11" at bounding box center [272, 530] width 37 height 36
type input "[DATE]"
click at [63, 369] on div "Su Mo Tu We Th Fr Sa [DATE] 1 2 3 4 5 6 7 8 9 10 11 12 13 14 15 16 17 18 19 20 …" at bounding box center [579, 372] width 1052 height 37
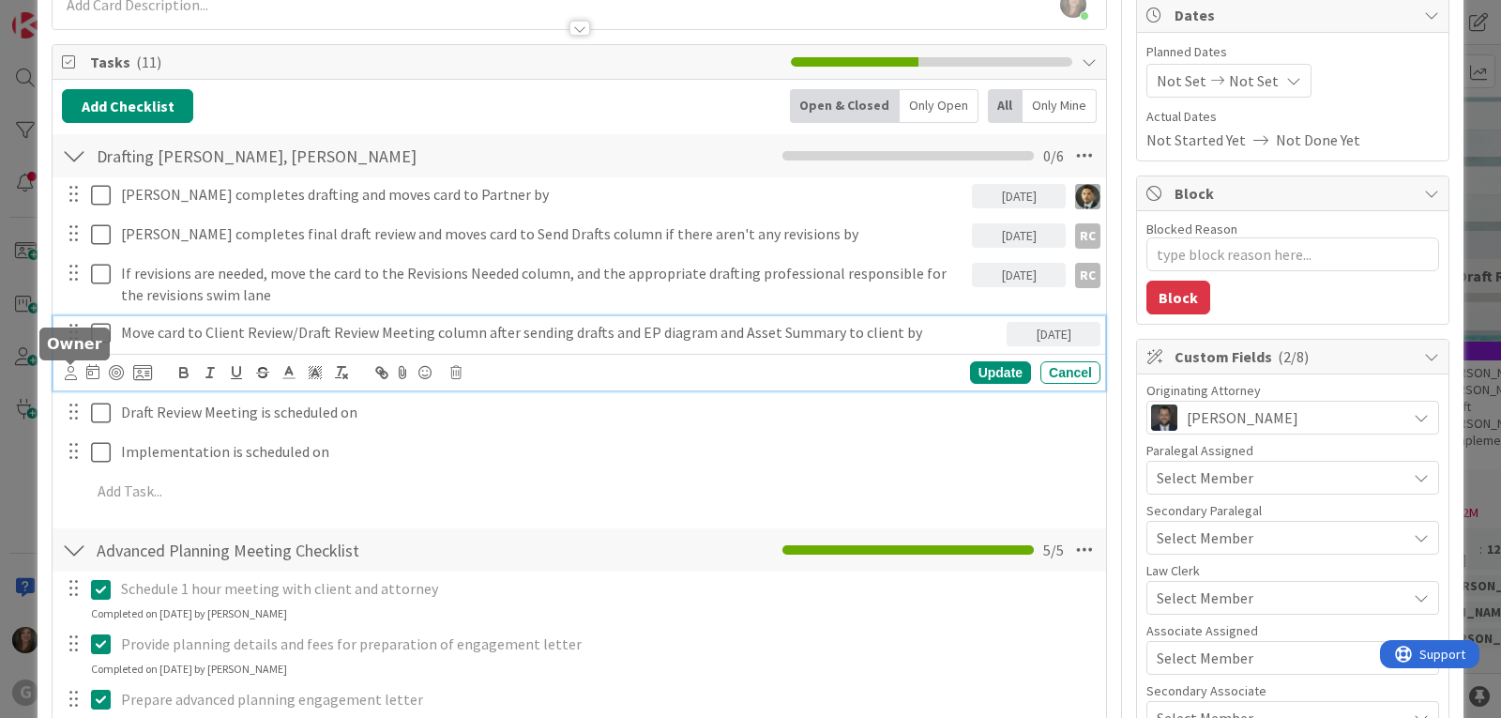
click at [70, 371] on icon at bounding box center [71, 373] width 12 height 14
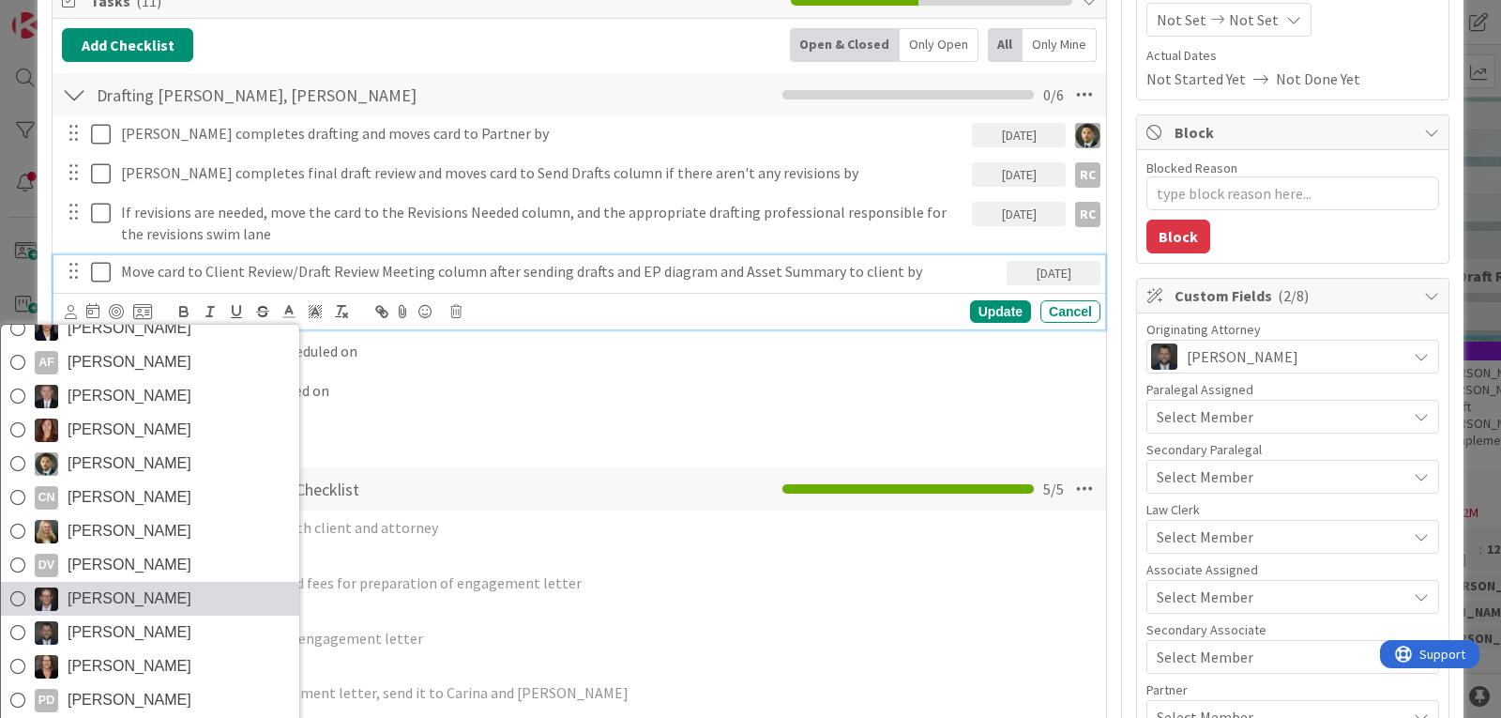
scroll to position [281, 0]
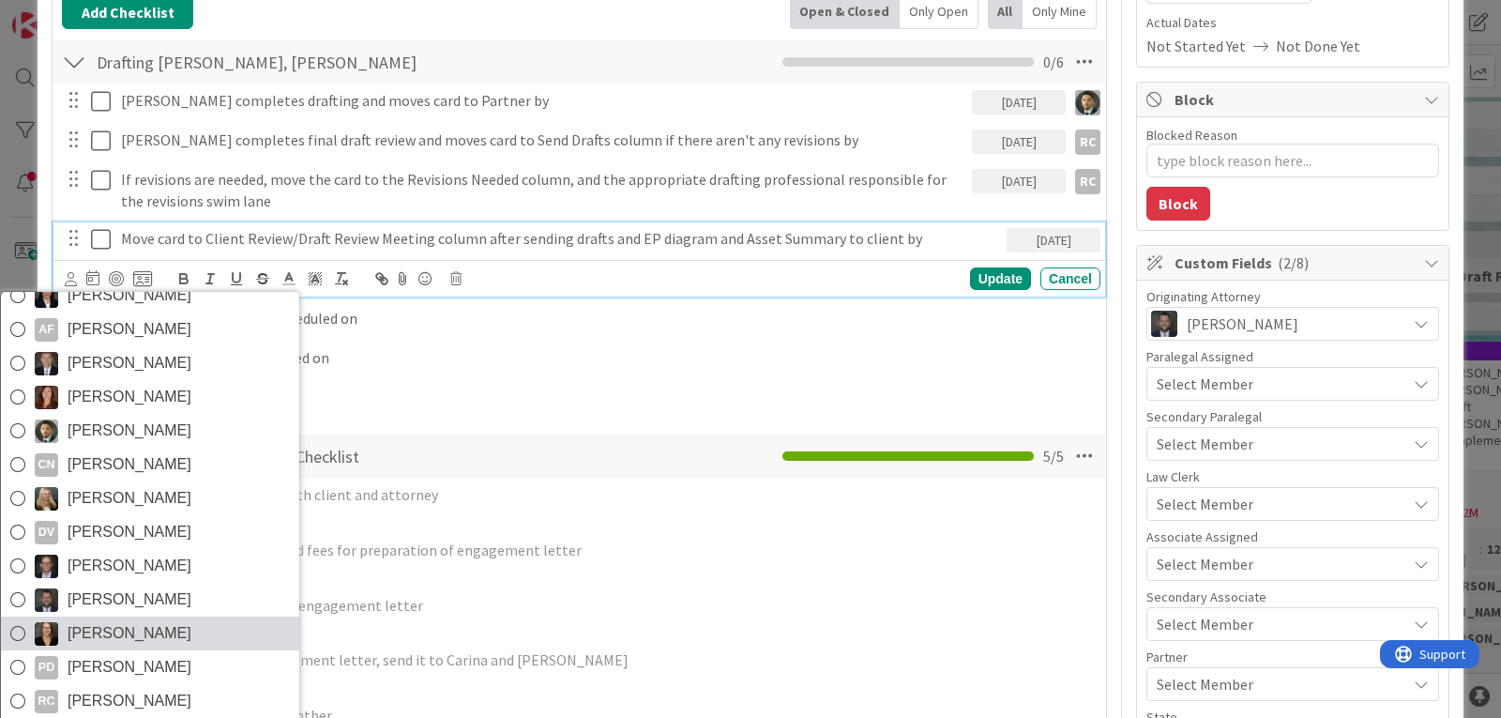
click at [98, 629] on span "[PERSON_NAME]" at bounding box center [130, 633] width 124 height 28
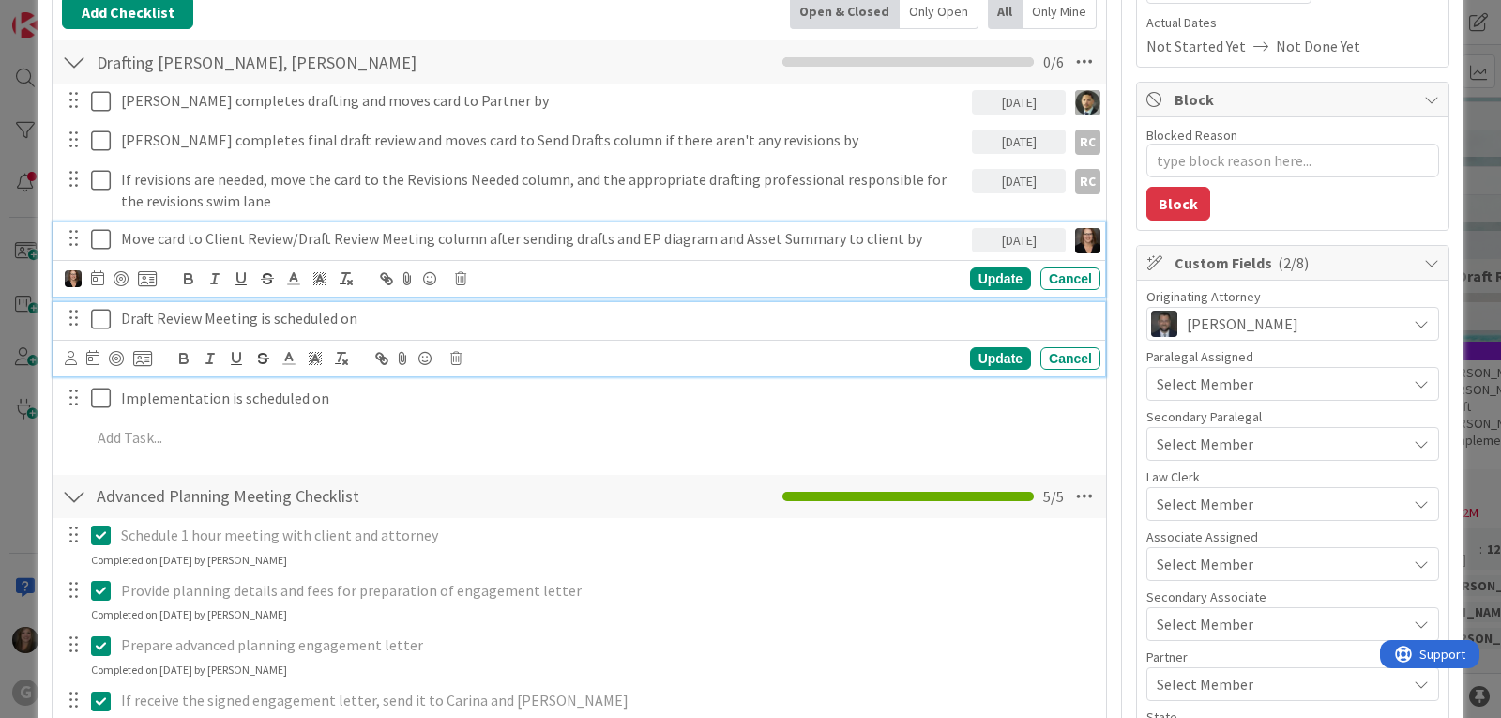
click at [213, 319] on p "Draft Review Meeting is scheduled on" at bounding box center [607, 319] width 972 height 22
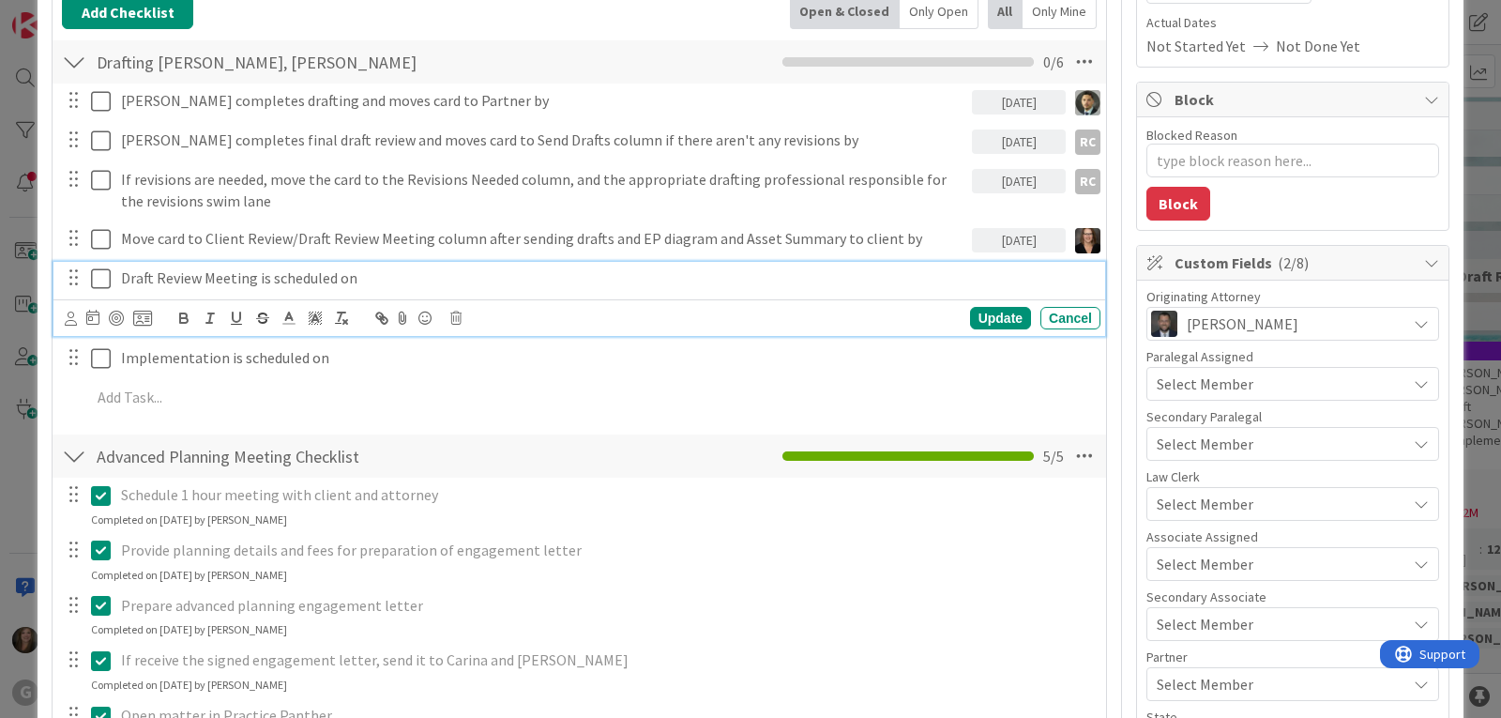
scroll to position [241, 0]
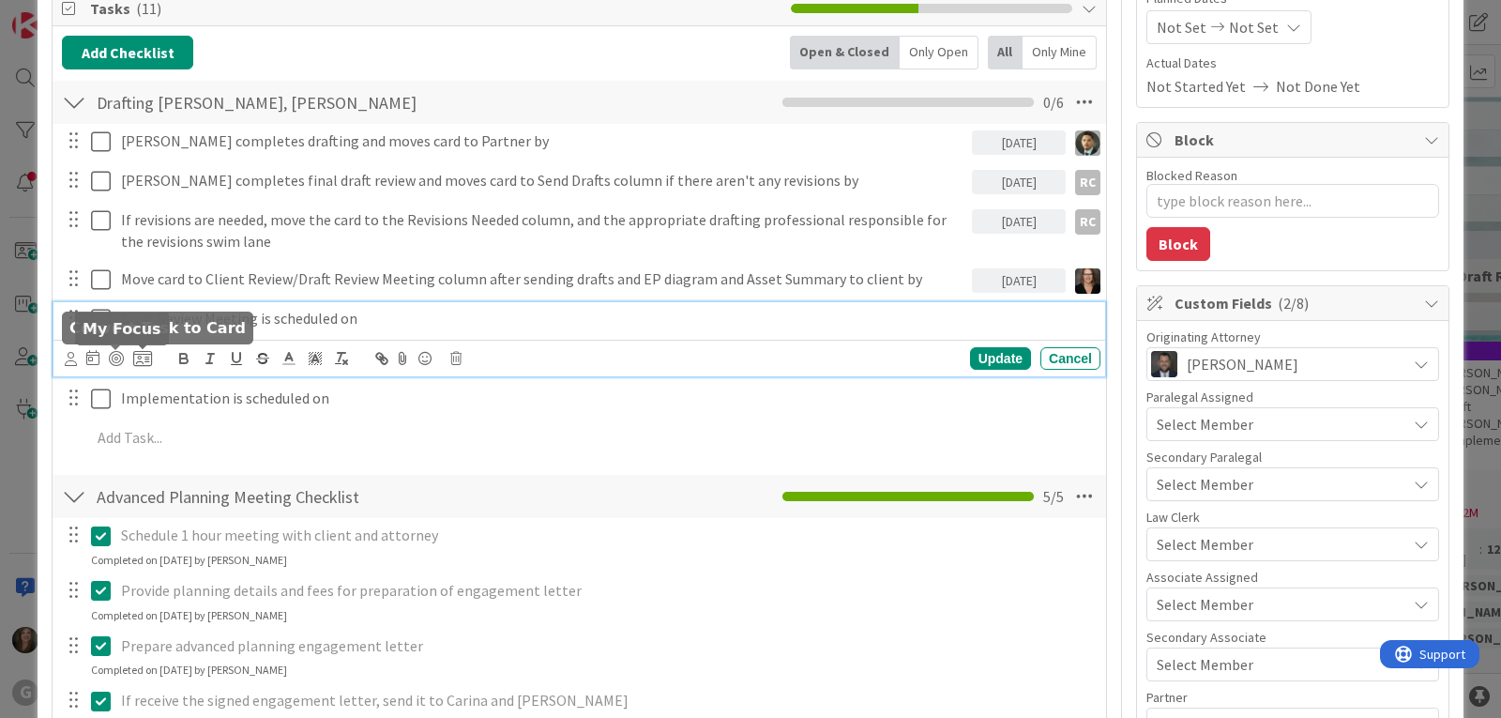
click at [66, 361] on icon at bounding box center [71, 359] width 12 height 14
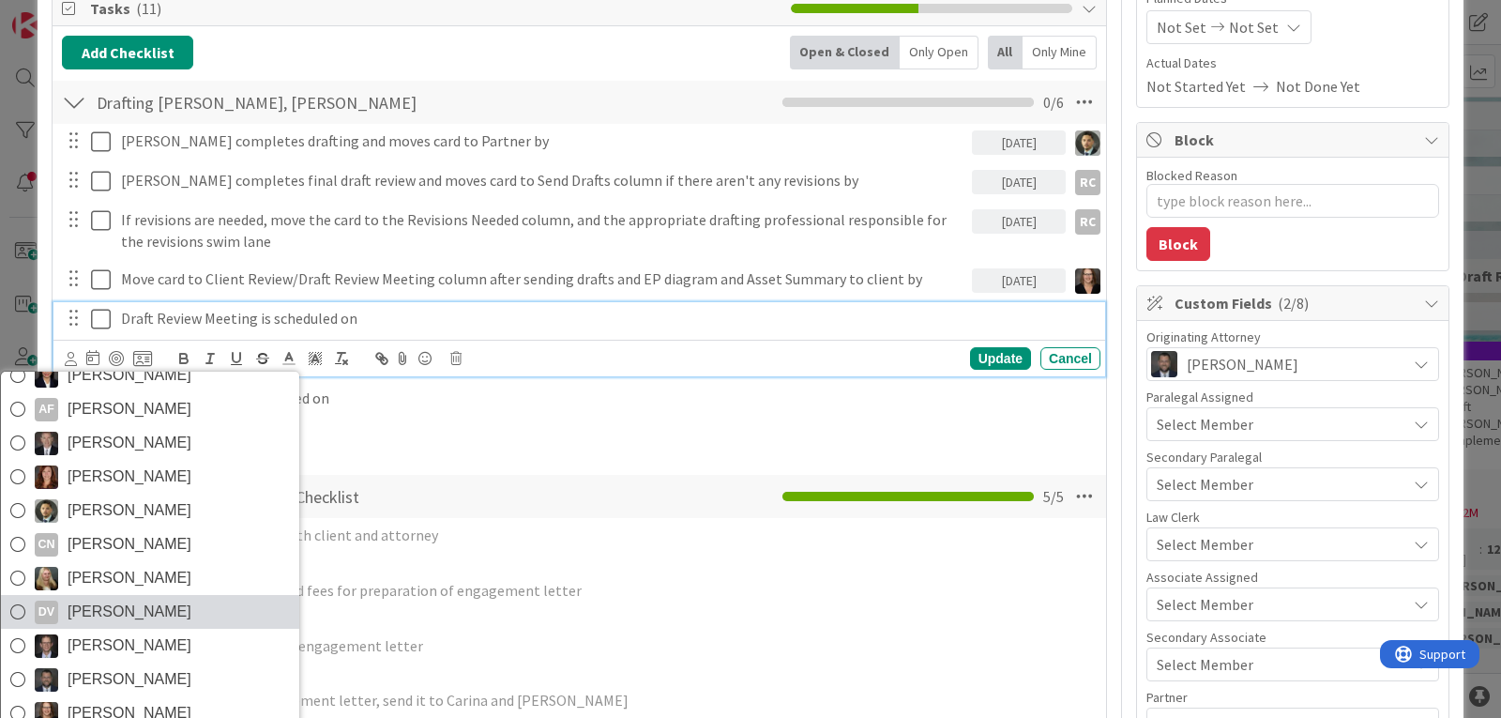
scroll to position [335, 0]
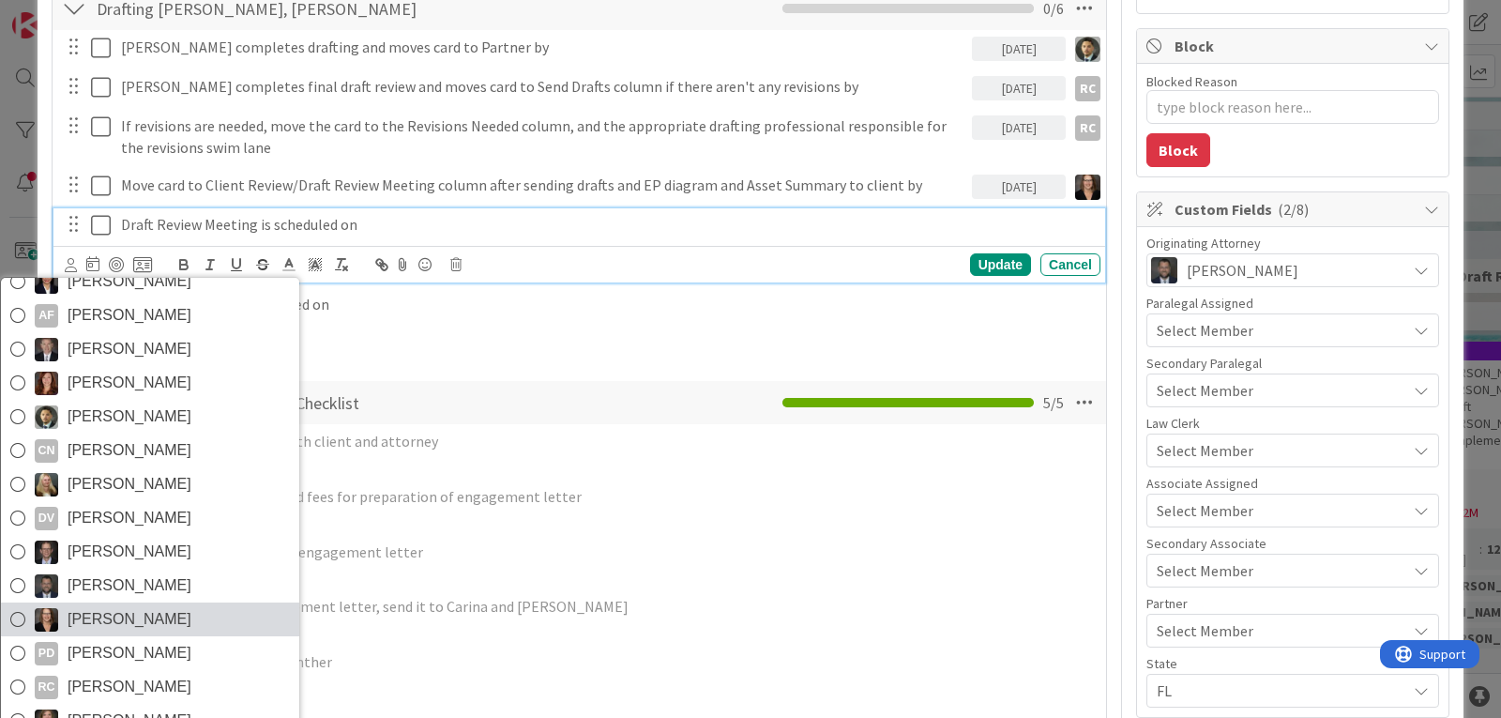
click at [147, 613] on span "[PERSON_NAME]" at bounding box center [130, 619] width 124 height 28
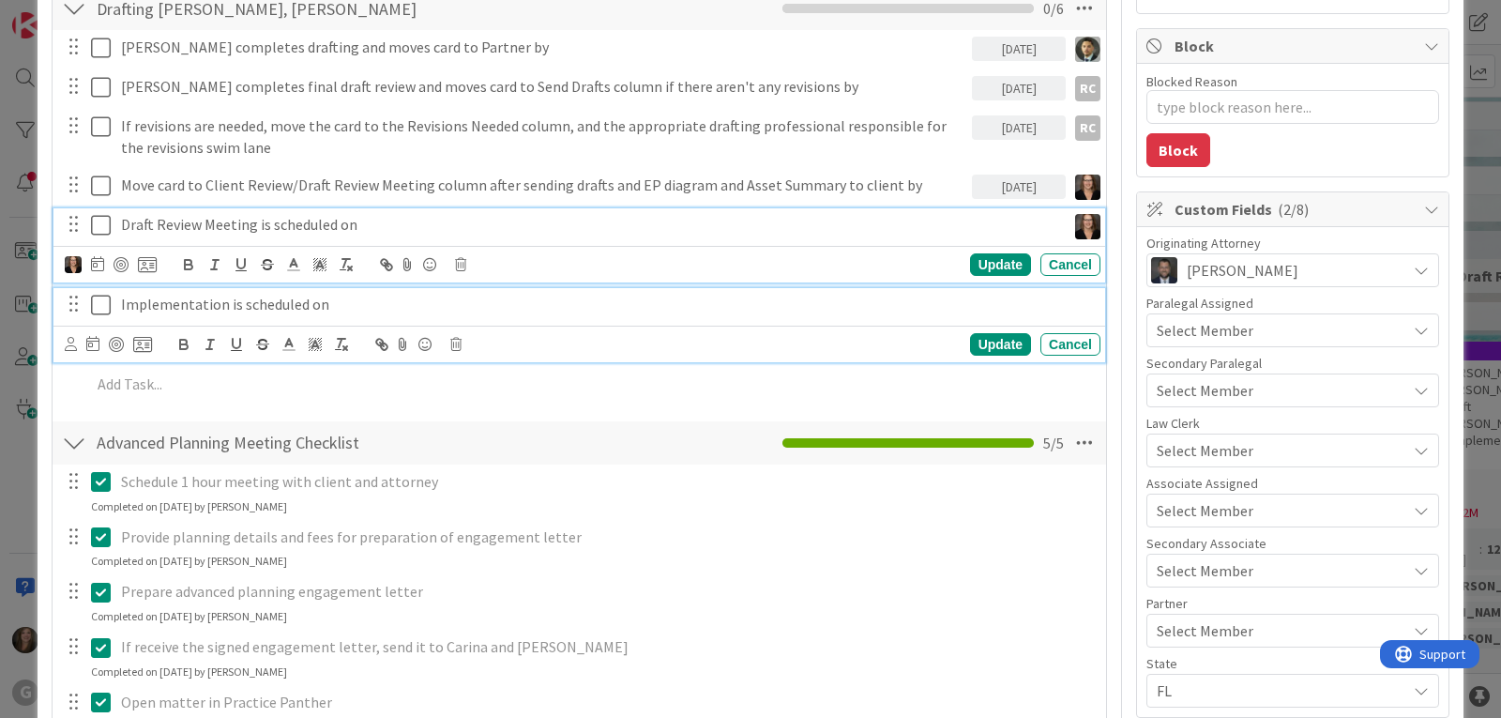
click at [164, 301] on p "Implementation is scheduled on" at bounding box center [607, 305] width 972 height 22
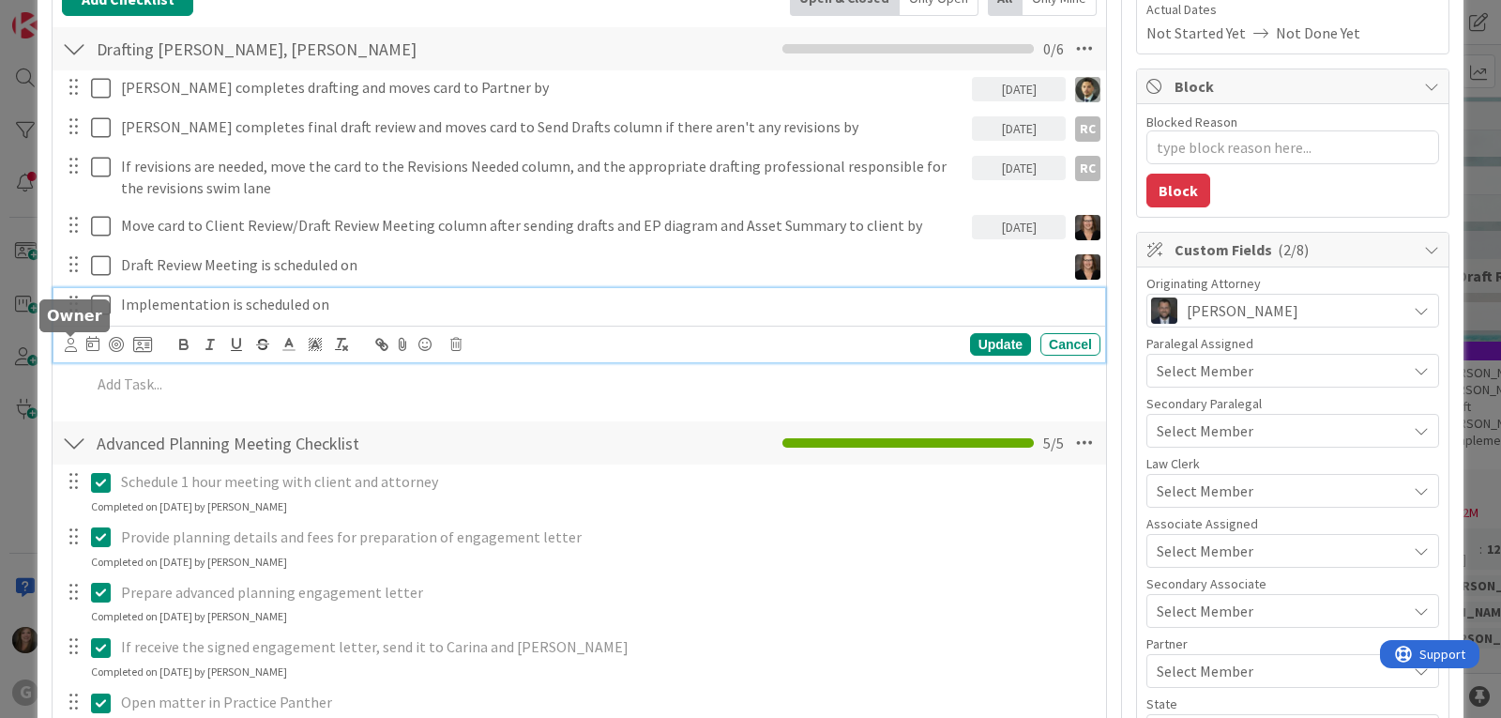
click at [74, 346] on icon at bounding box center [71, 345] width 12 height 14
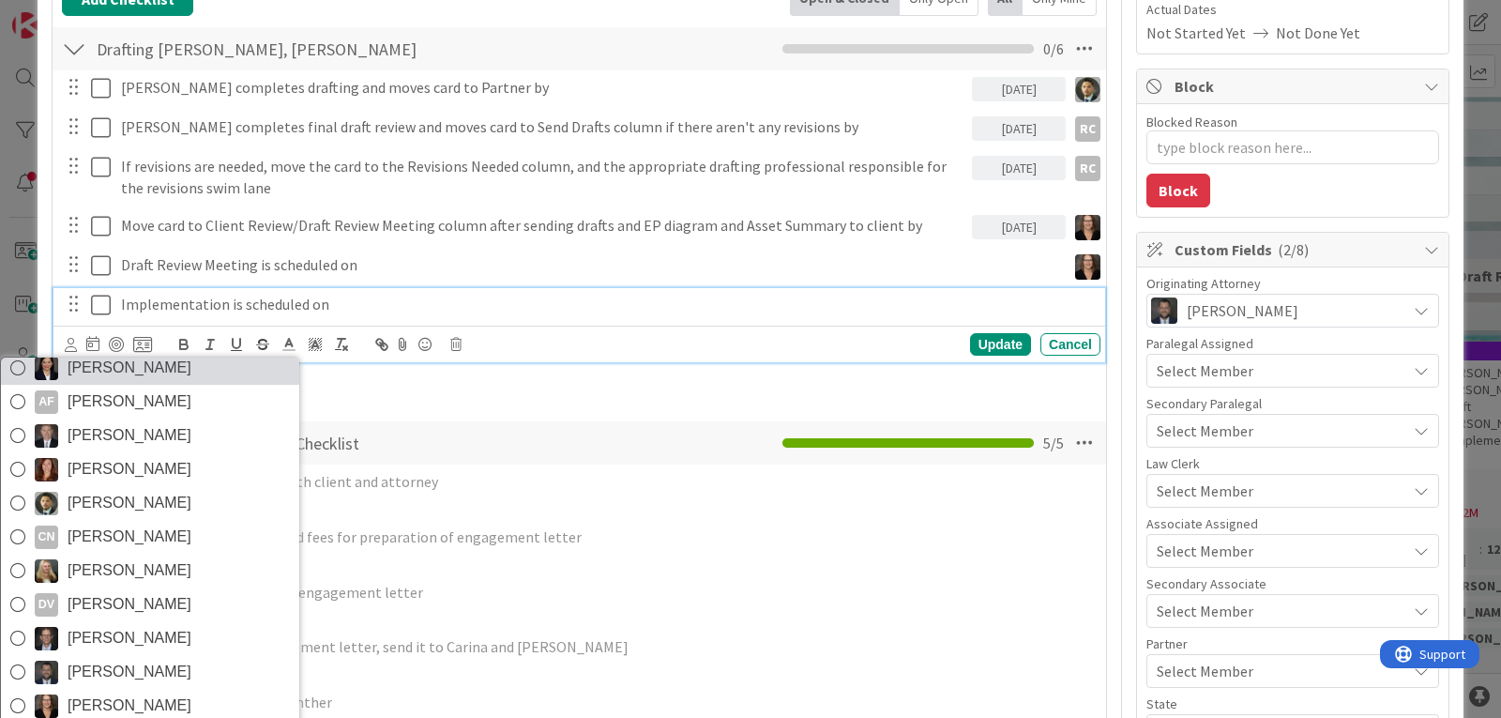
scroll to position [99, 0]
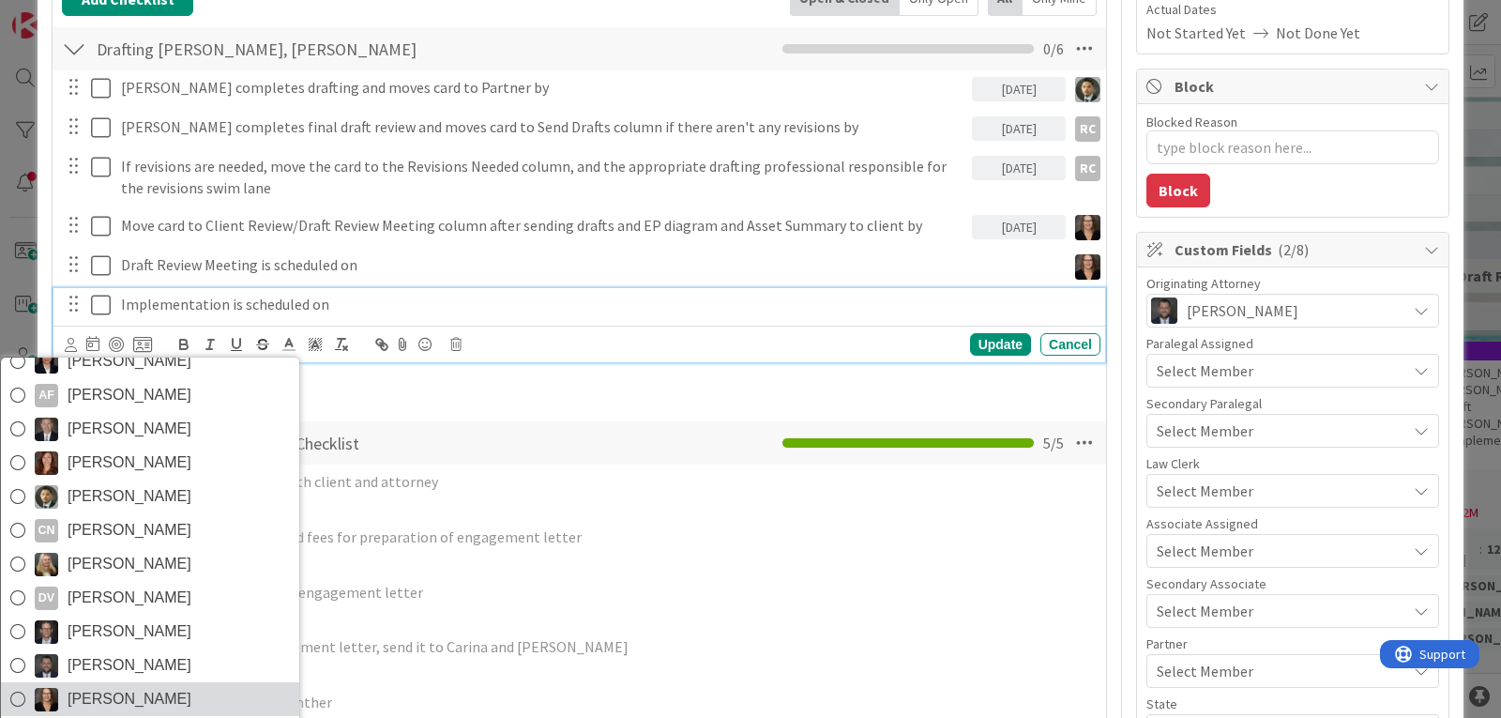
click at [147, 689] on span "[PERSON_NAME]" at bounding box center [130, 699] width 124 height 28
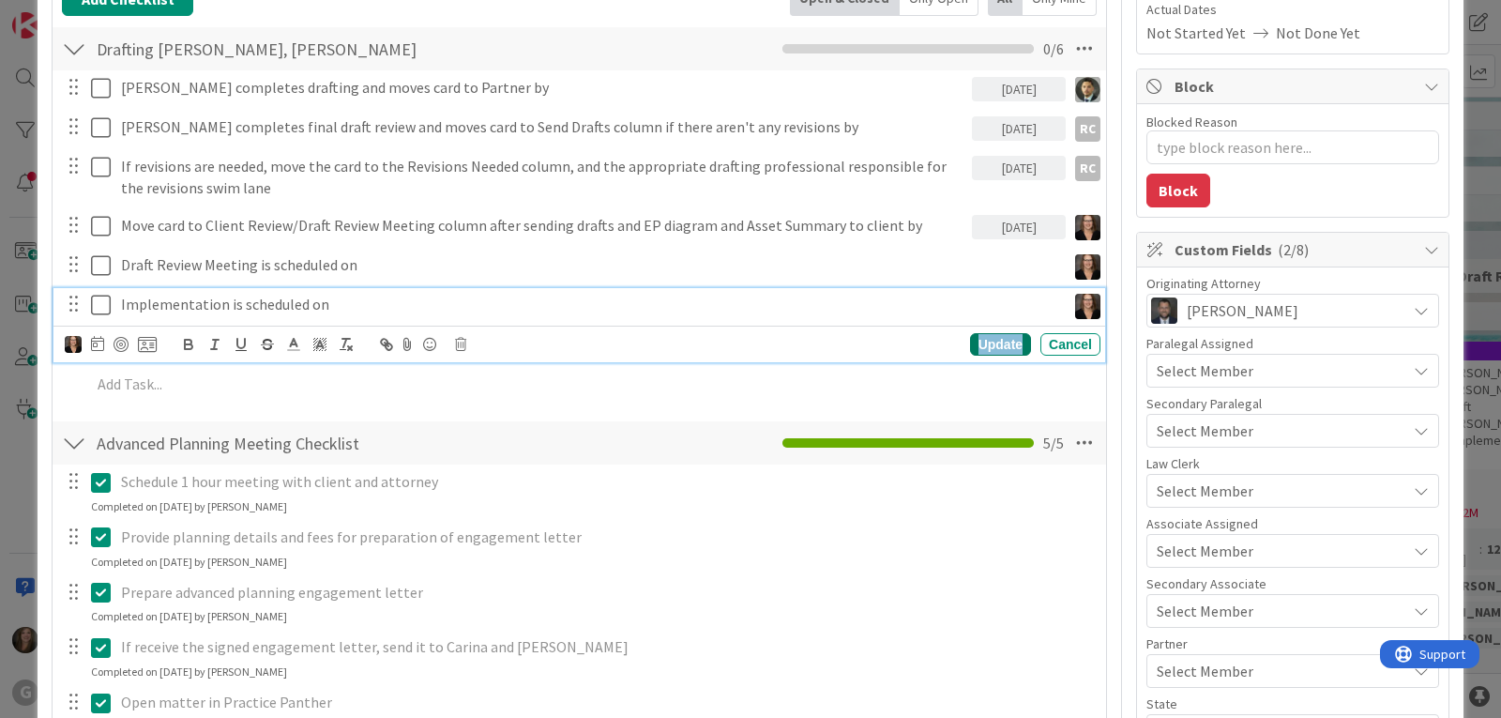
click at [990, 345] on div "Update" at bounding box center [1000, 344] width 61 height 23
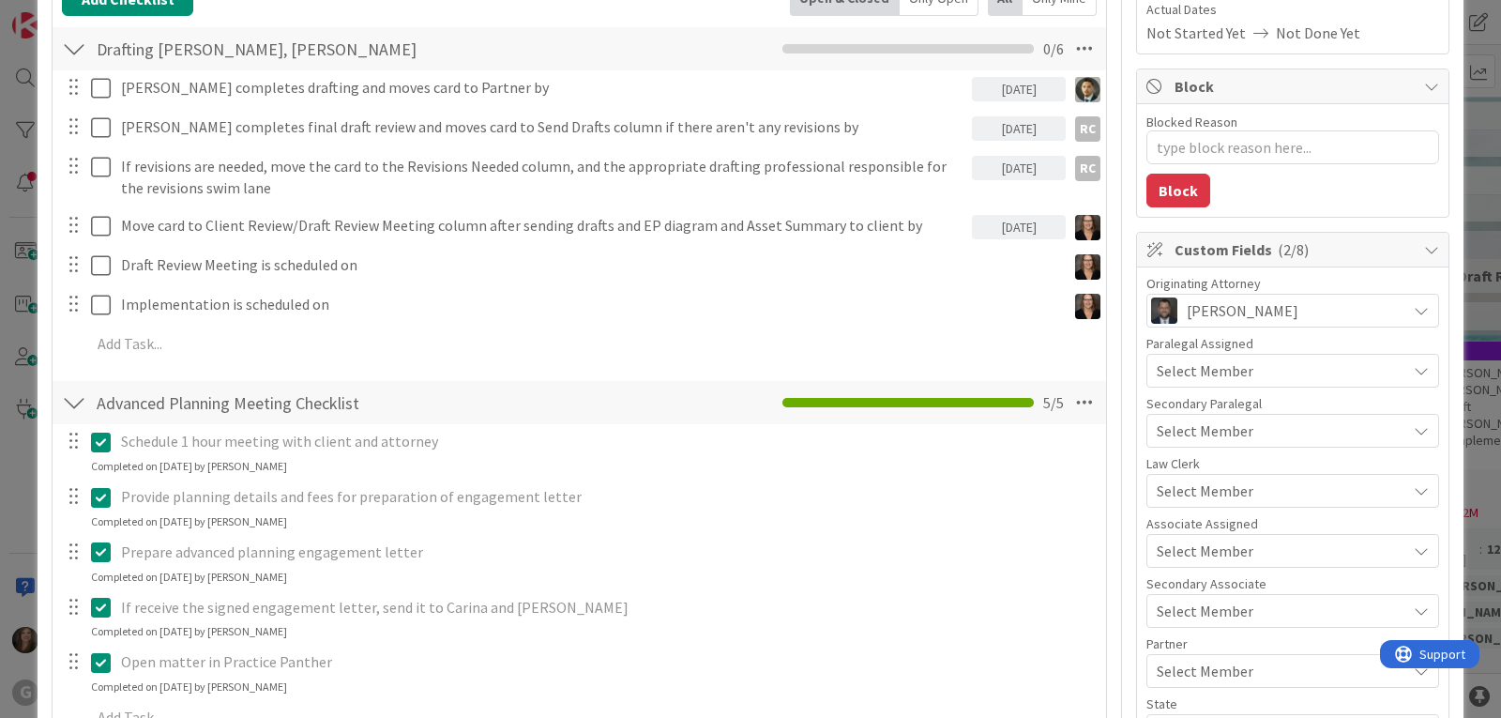
click at [1177, 554] on span "Select Member" at bounding box center [1205, 550] width 97 height 23
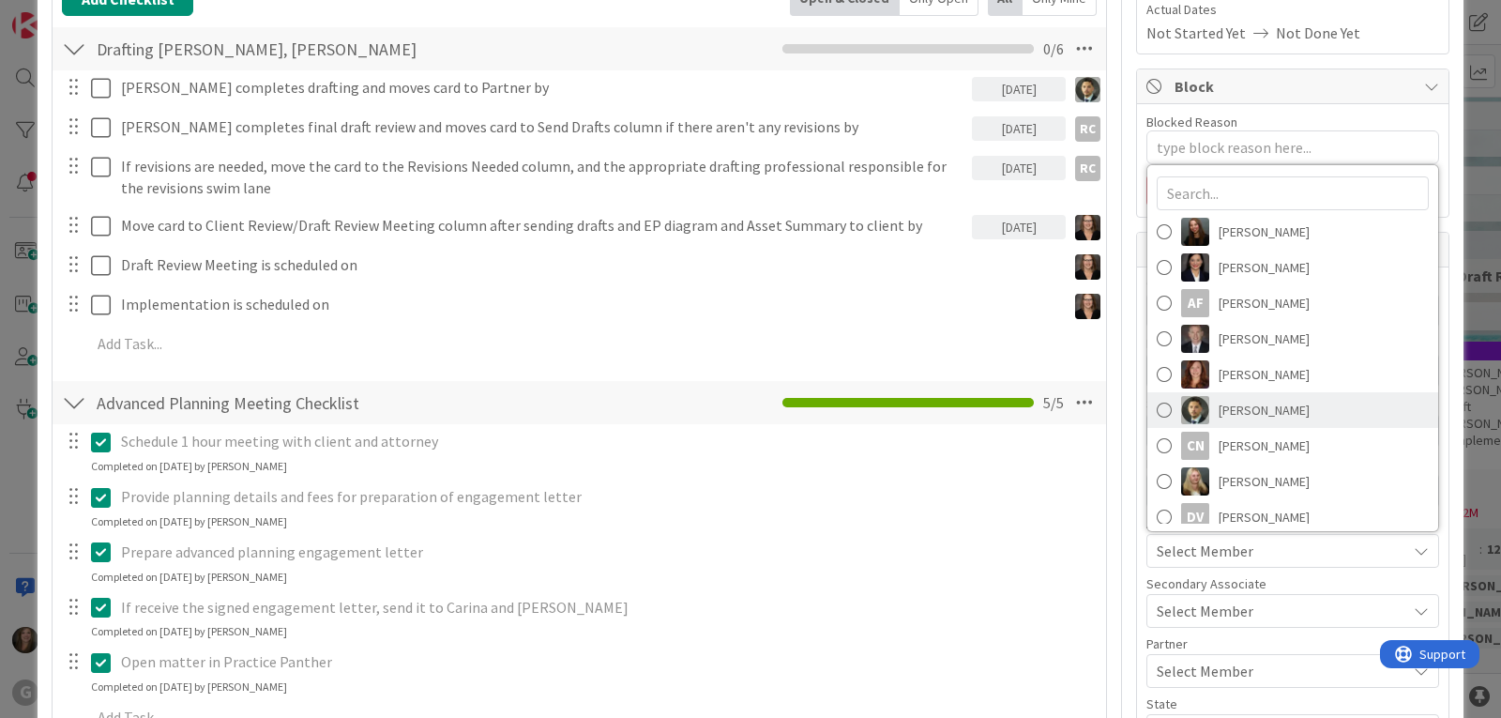
click at [1200, 420] on link "[PERSON_NAME]" at bounding box center [1292, 410] width 291 height 36
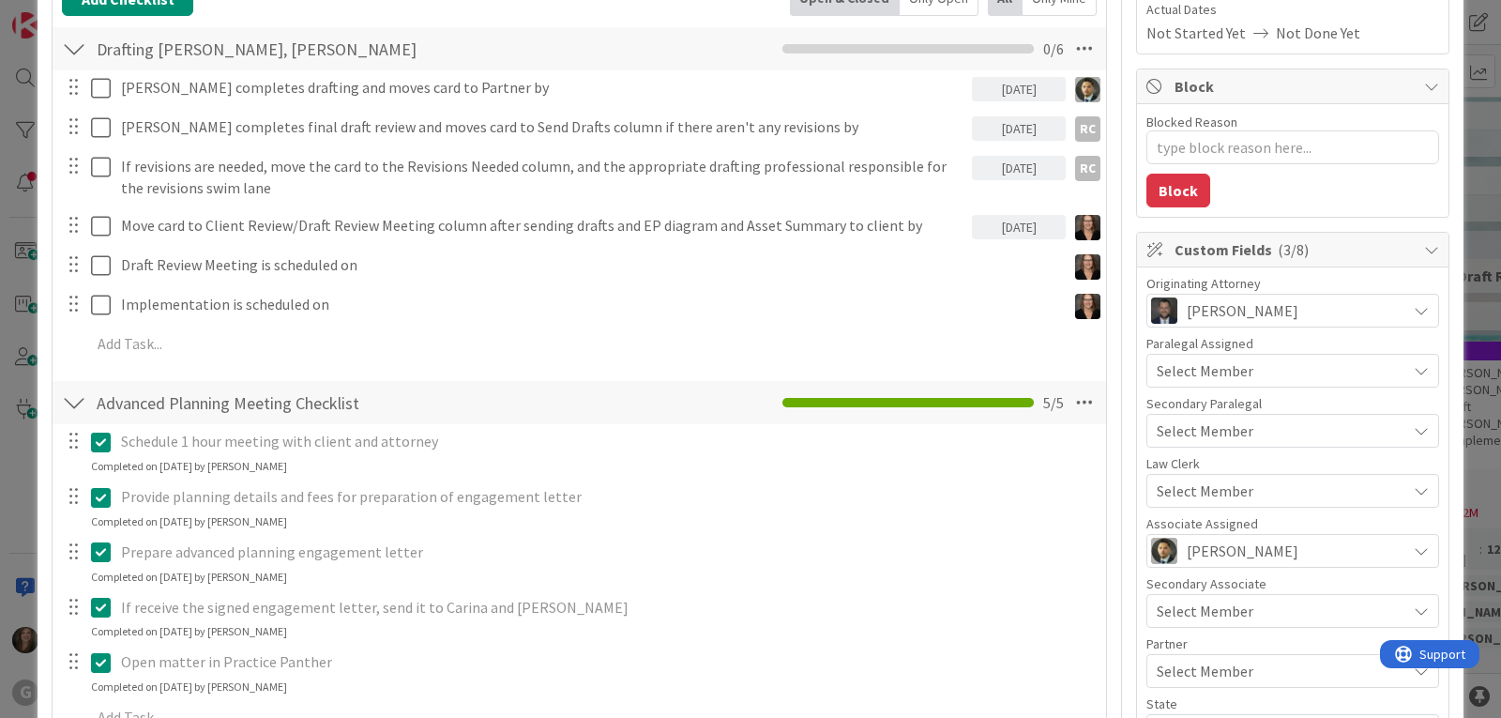
click at [1170, 664] on span "Select Member" at bounding box center [1205, 670] width 97 height 23
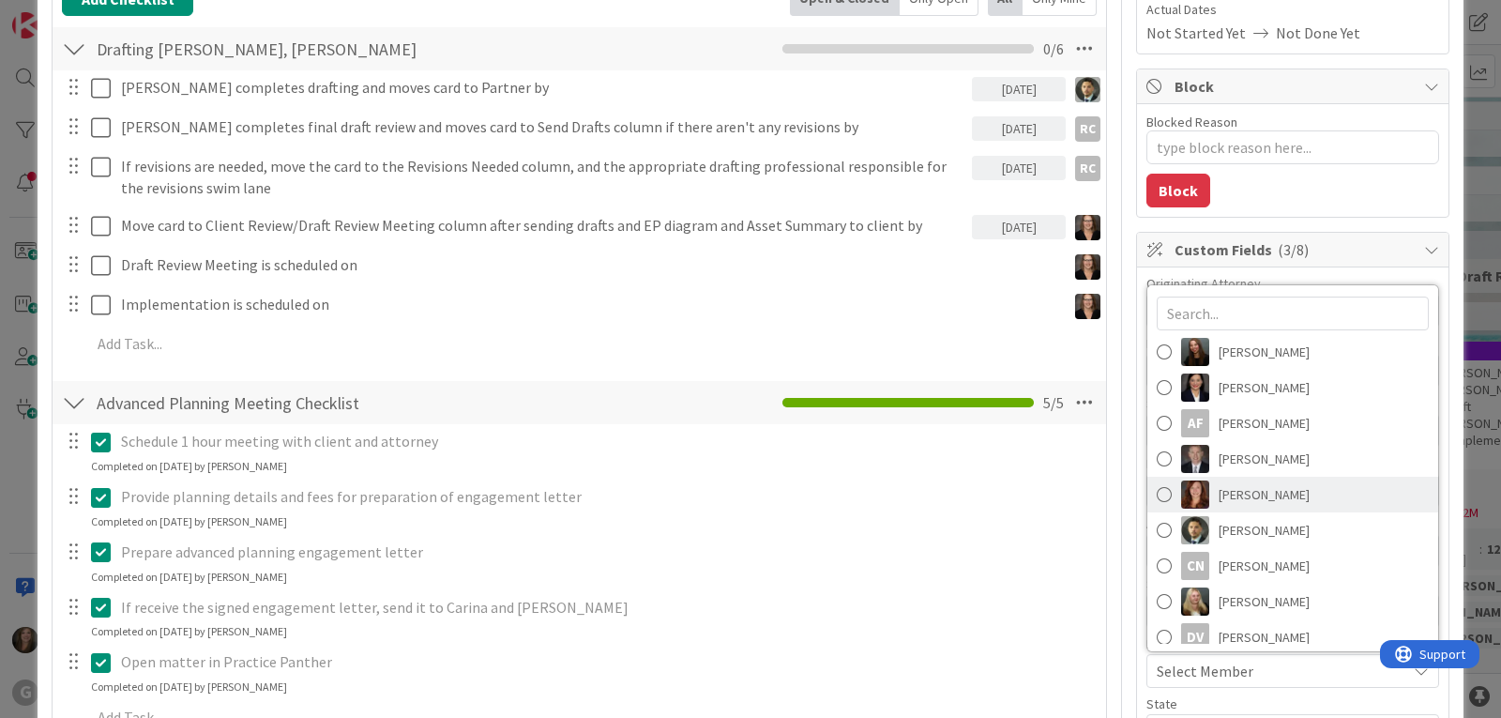
scroll to position [261, 0]
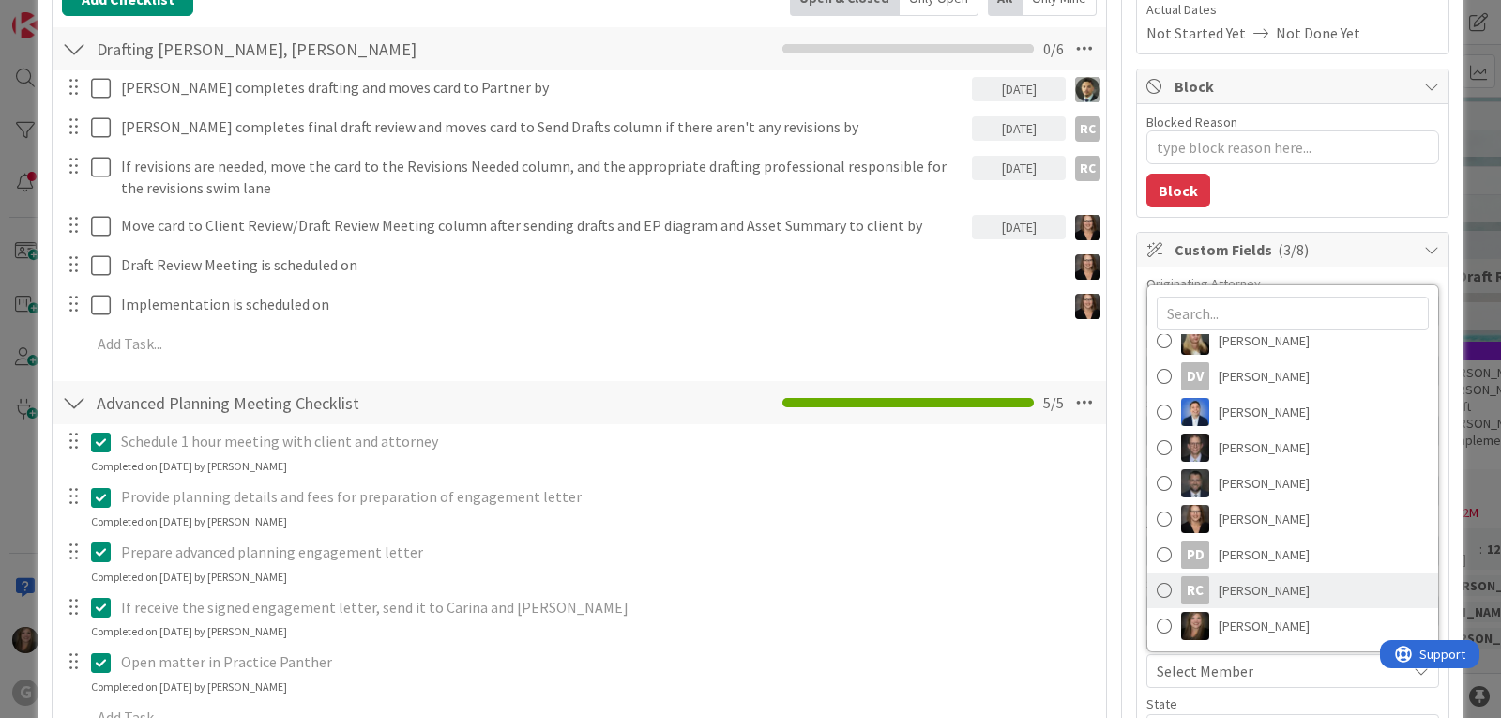
click at [1197, 594] on link "RC [PERSON_NAME]" at bounding box center [1292, 590] width 291 height 36
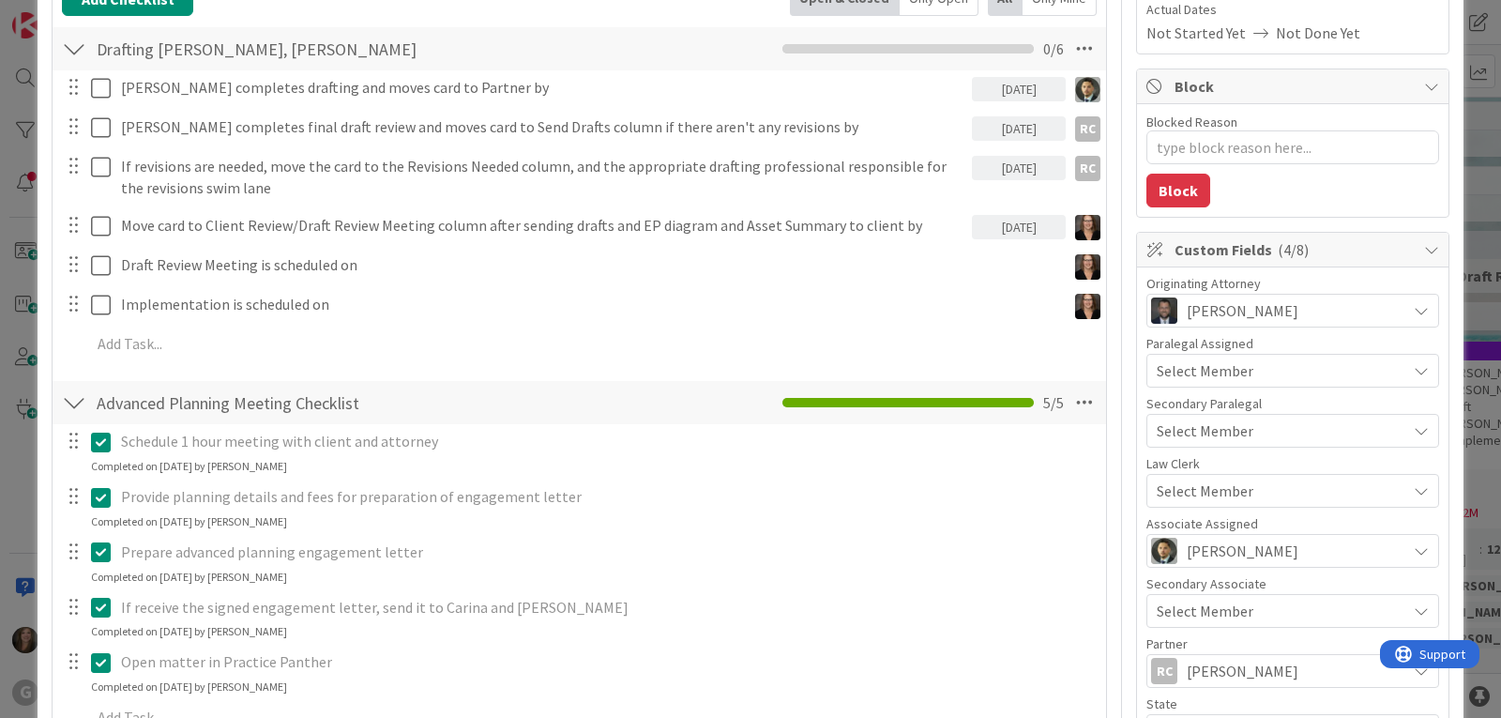
type textarea "x"
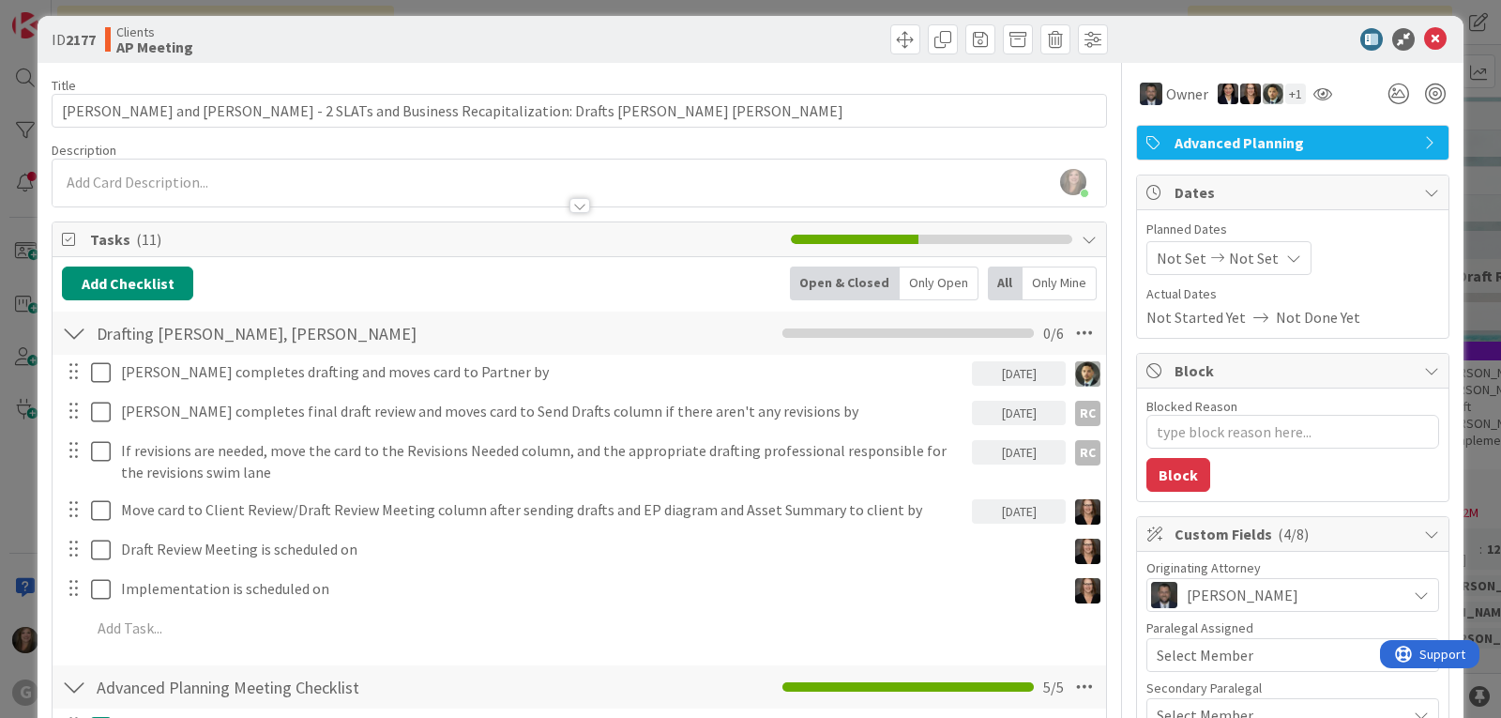
scroll to position [0, 0]
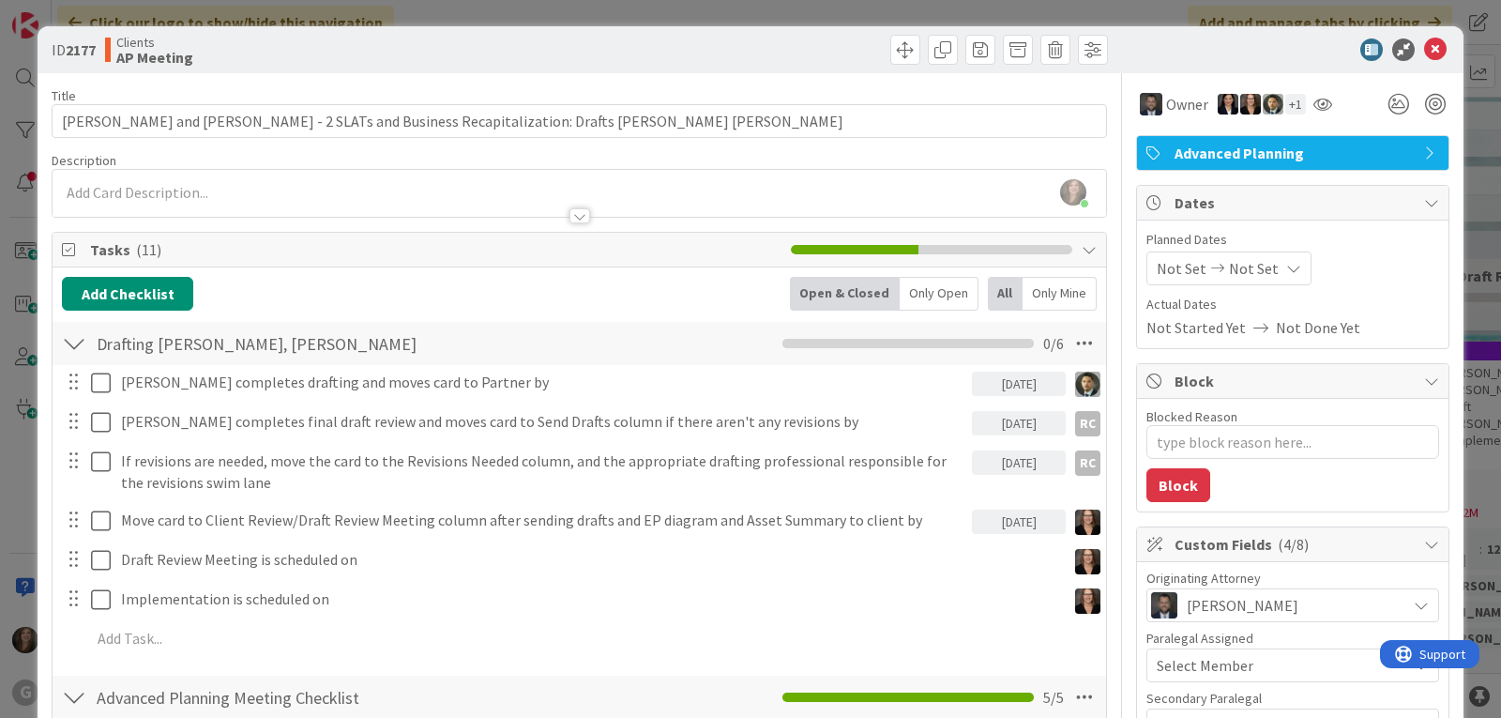
click at [1157, 265] on span "Not Set" at bounding box center [1182, 268] width 50 height 23
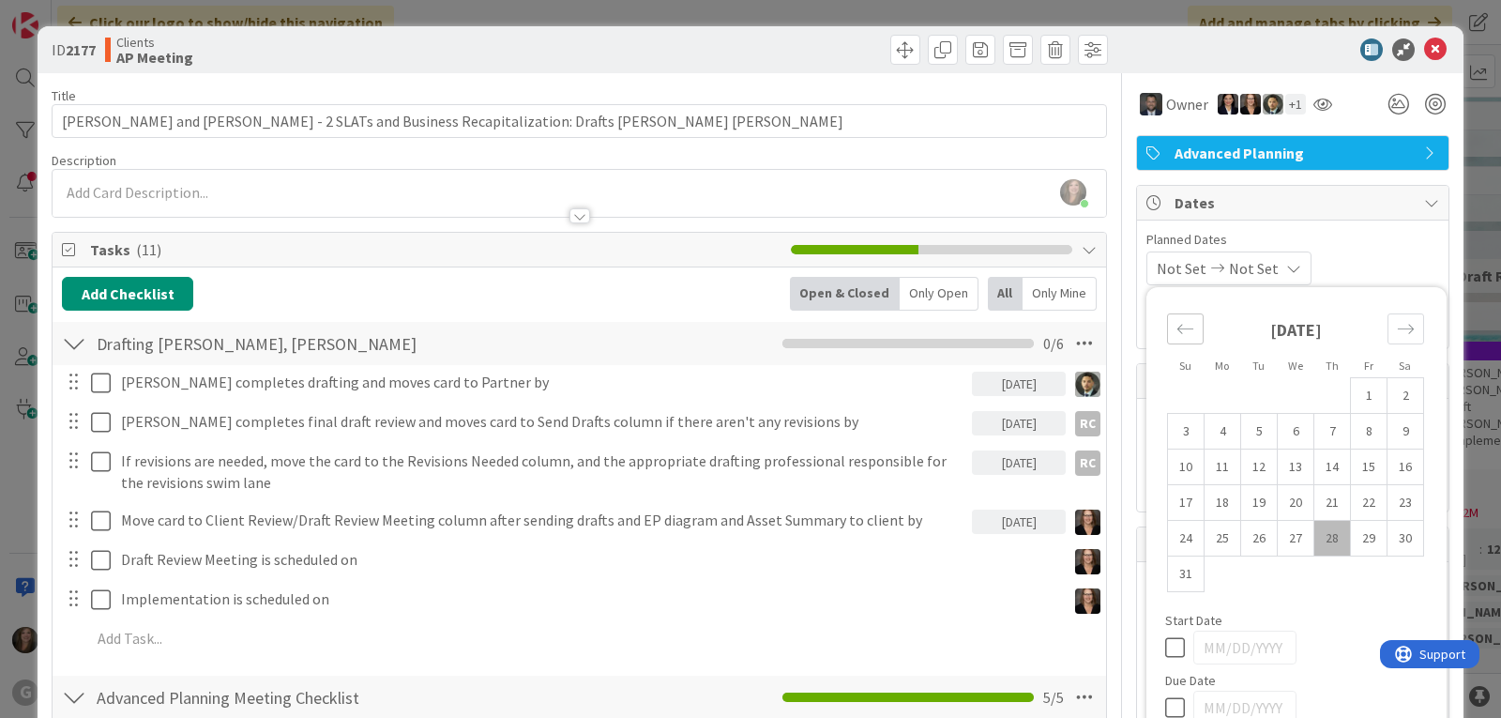
click at [1176, 328] on icon "Move backward to switch to the previous month." at bounding box center [1185, 329] width 18 height 18
click at [1397, 327] on icon "Move forward to switch to the next month." at bounding box center [1406, 329] width 18 height 18
click at [1357, 489] on td "22" at bounding box center [1369, 503] width 37 height 36
type input "[DATE]"
click at [1363, 254] on div "[DATE] Not Set Su Mo Tu We Th Fr Sa [DATE] 1 2 3 4 5 6 7 8 9 10 11 12 13 14 15 …" at bounding box center [1292, 268] width 293 height 34
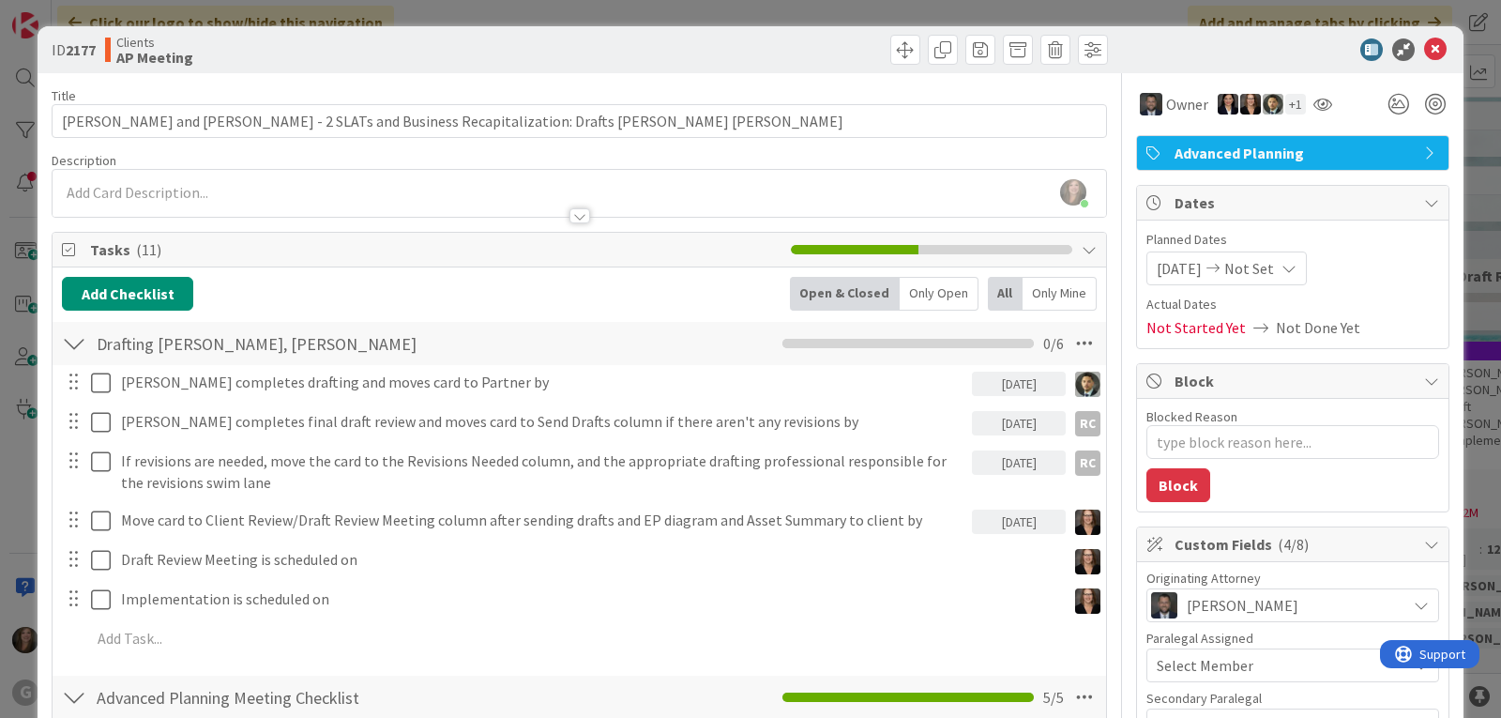
type textarea "x"
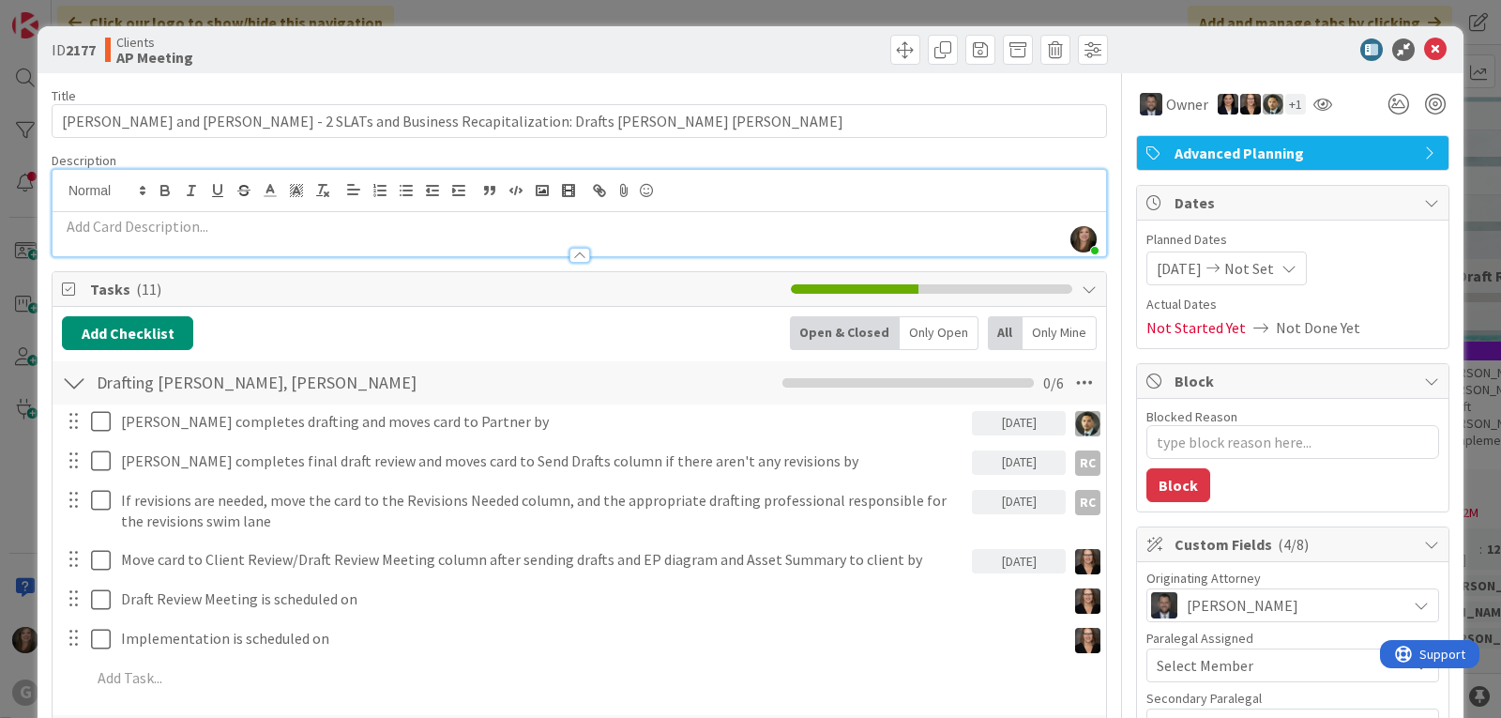
click at [174, 191] on div "[PERSON_NAME] joined 2 m ago" at bounding box center [579, 213] width 1053 height 86
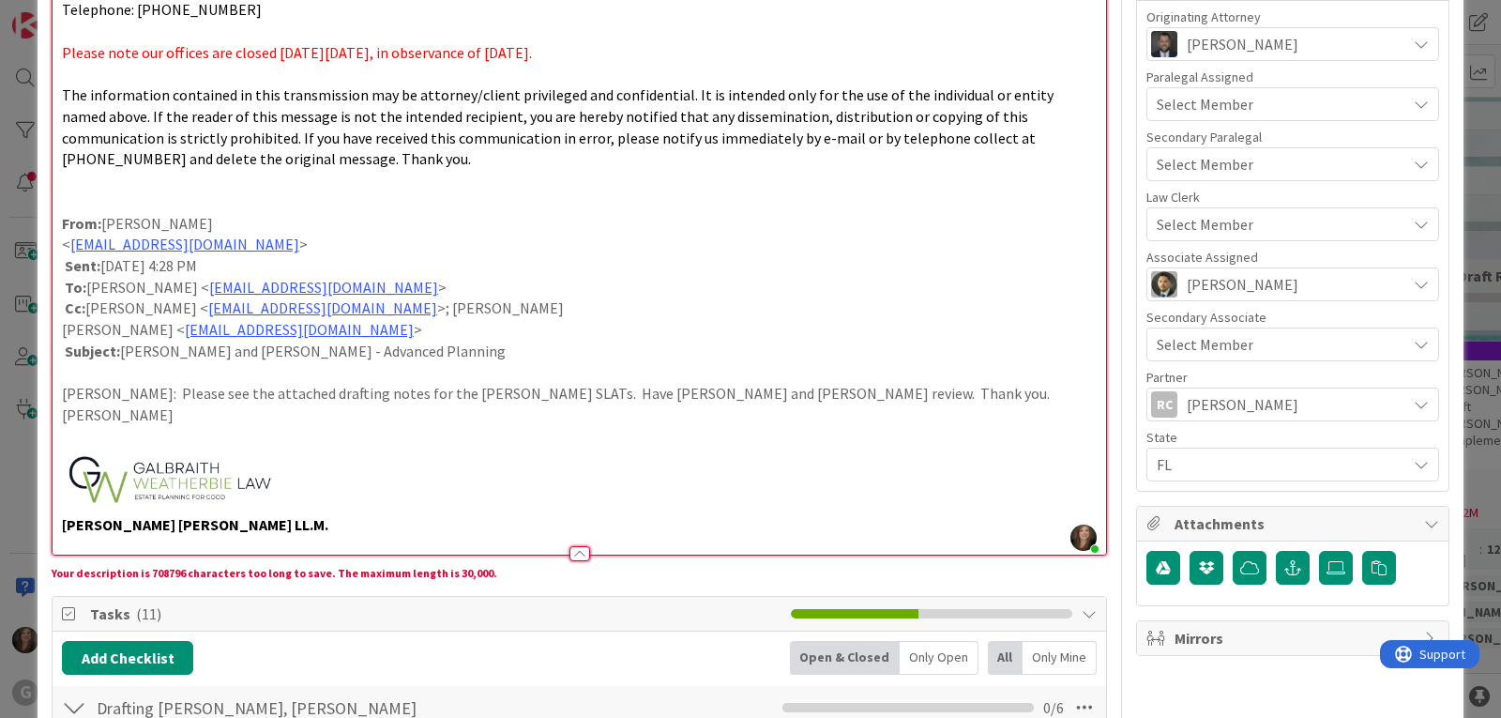
scroll to position [638, 0]
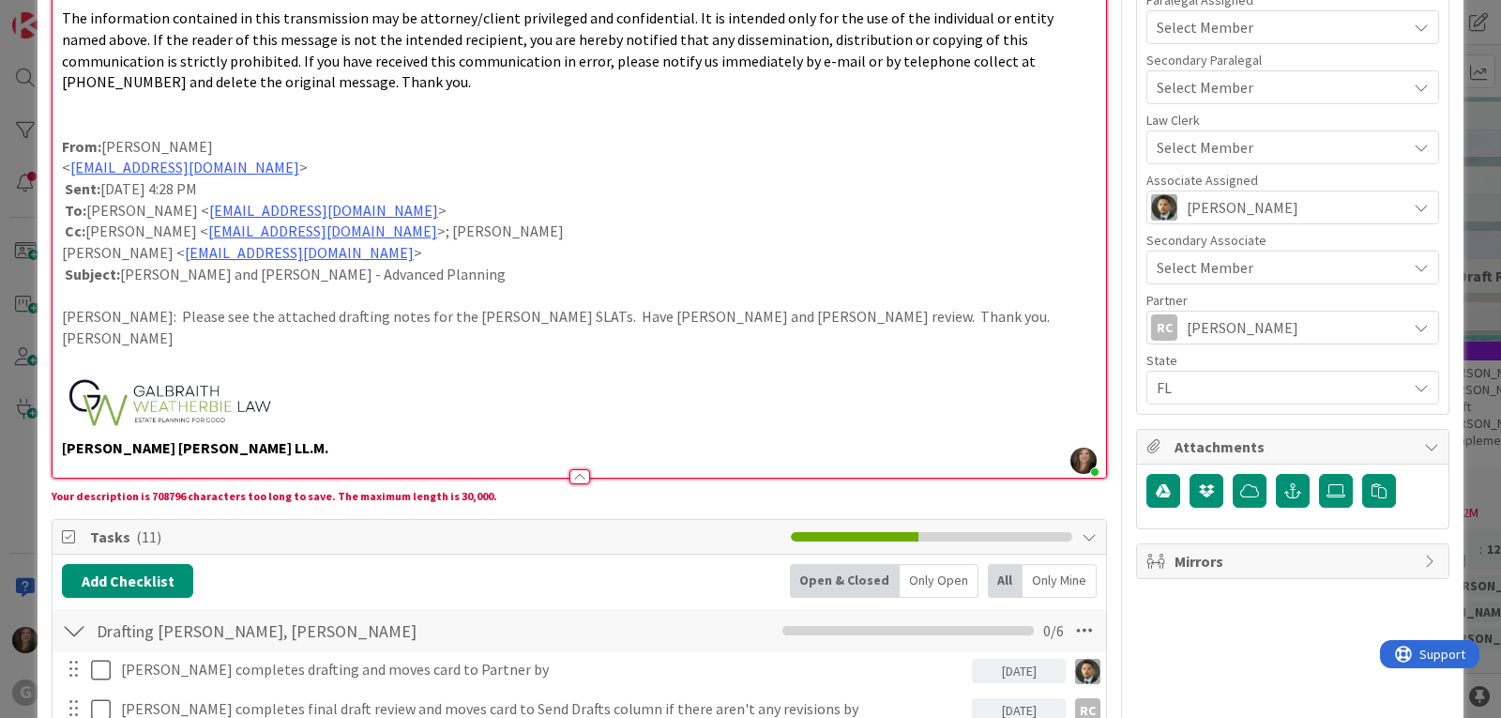
click at [382, 370] on p at bounding box center [579, 404] width 1035 height 68
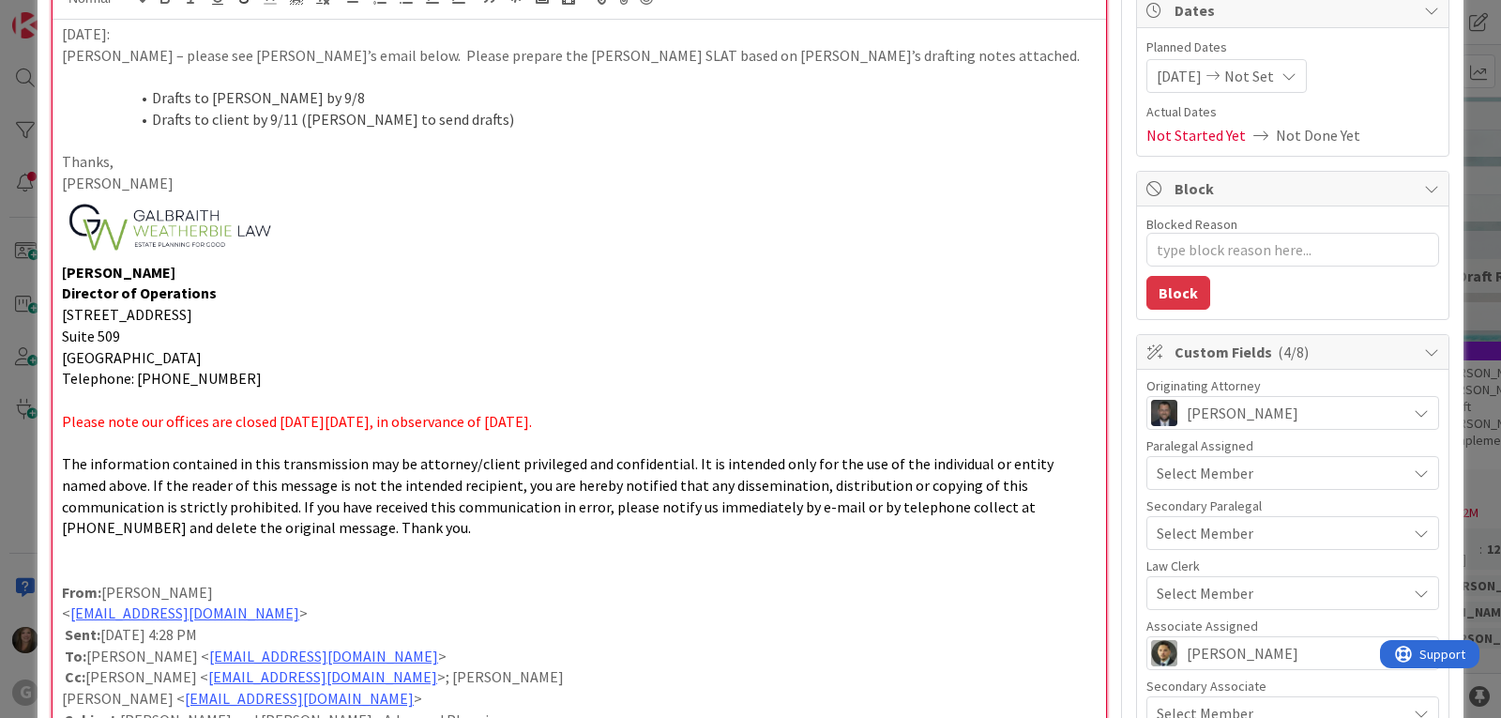
scroll to position [169, 0]
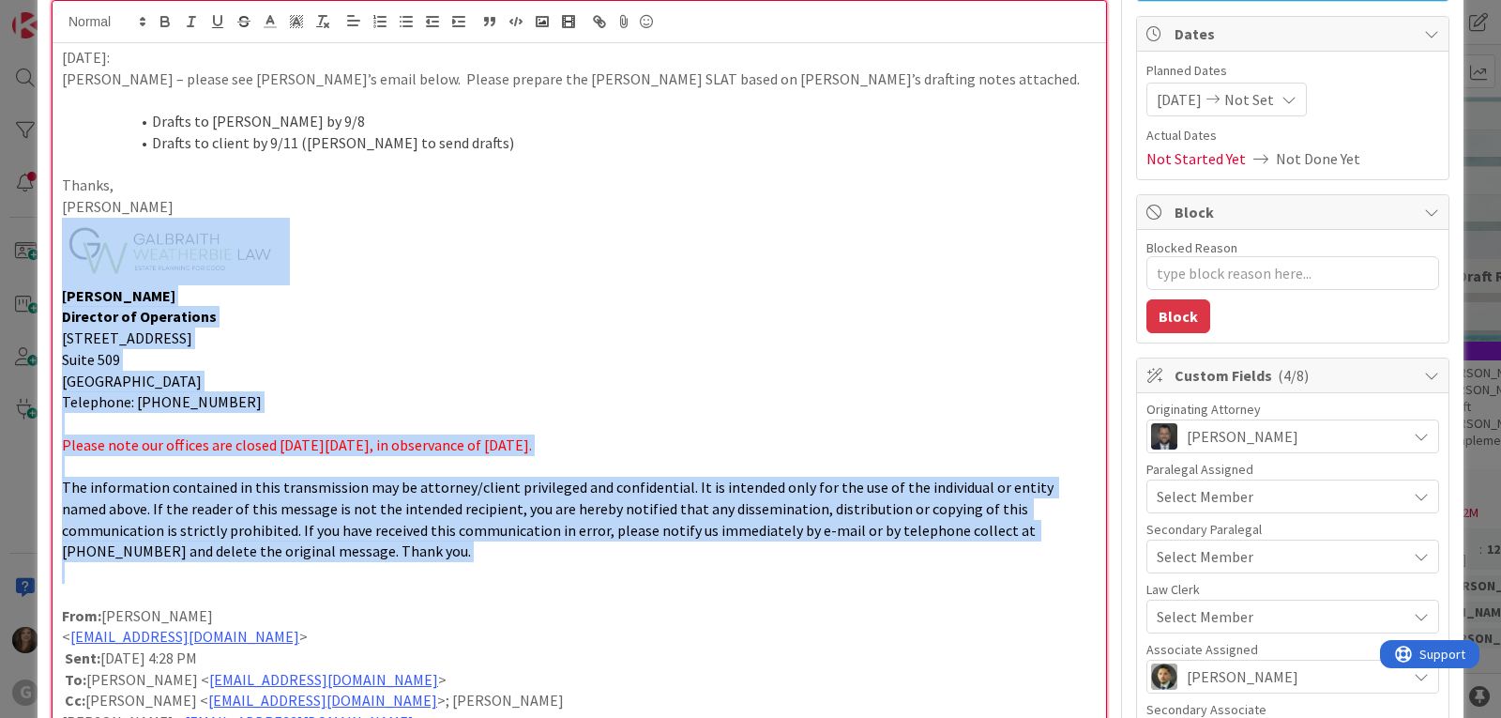
drag, startPoint x: 59, startPoint y: 583, endPoint x: 36, endPoint y: 269, distance: 314.2
click at [36, 269] on div "ID 2177 Clients AP Meeting Title 83 / 128 [PERSON_NAME] and [PERSON_NAME] - 2 S…" at bounding box center [750, 359] width 1501 height 718
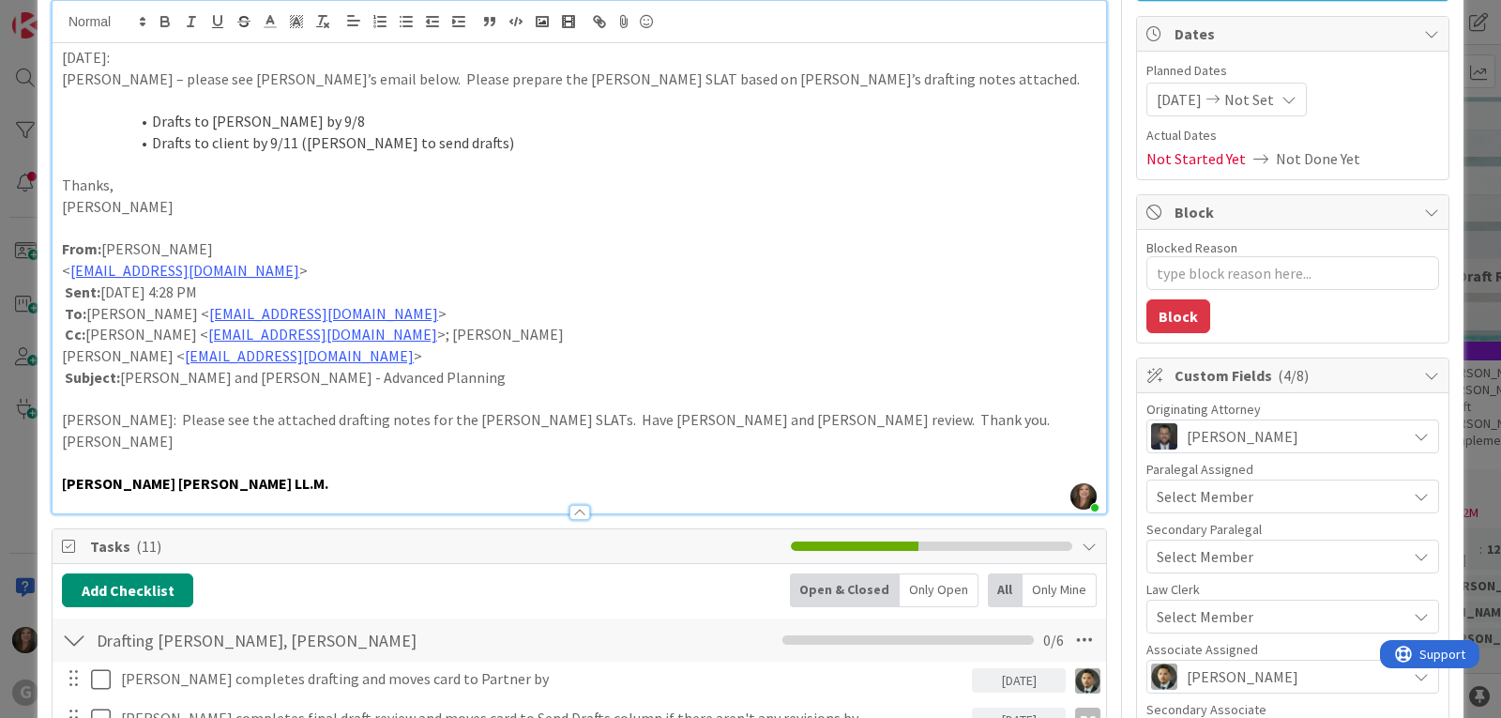
scroll to position [0, 0]
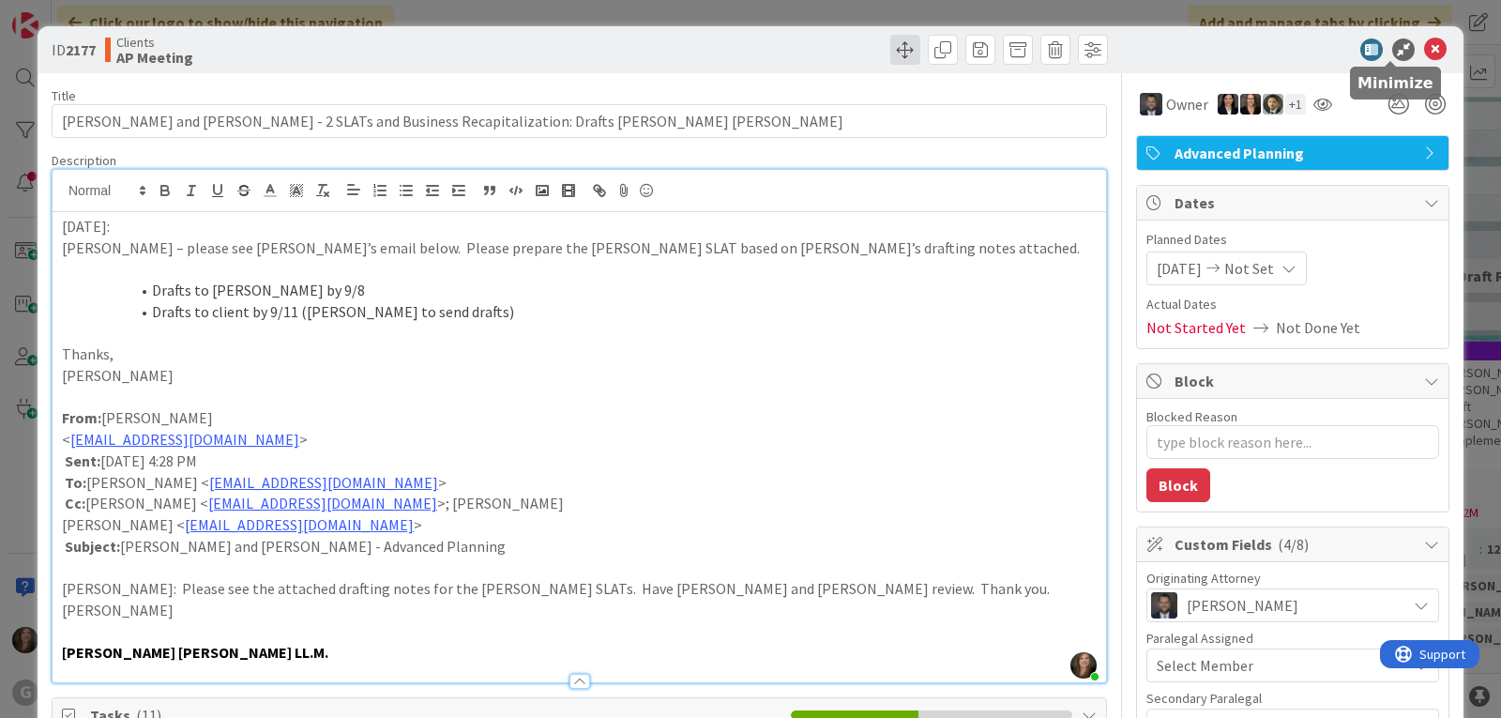
click at [895, 42] on span at bounding box center [905, 50] width 30 height 30
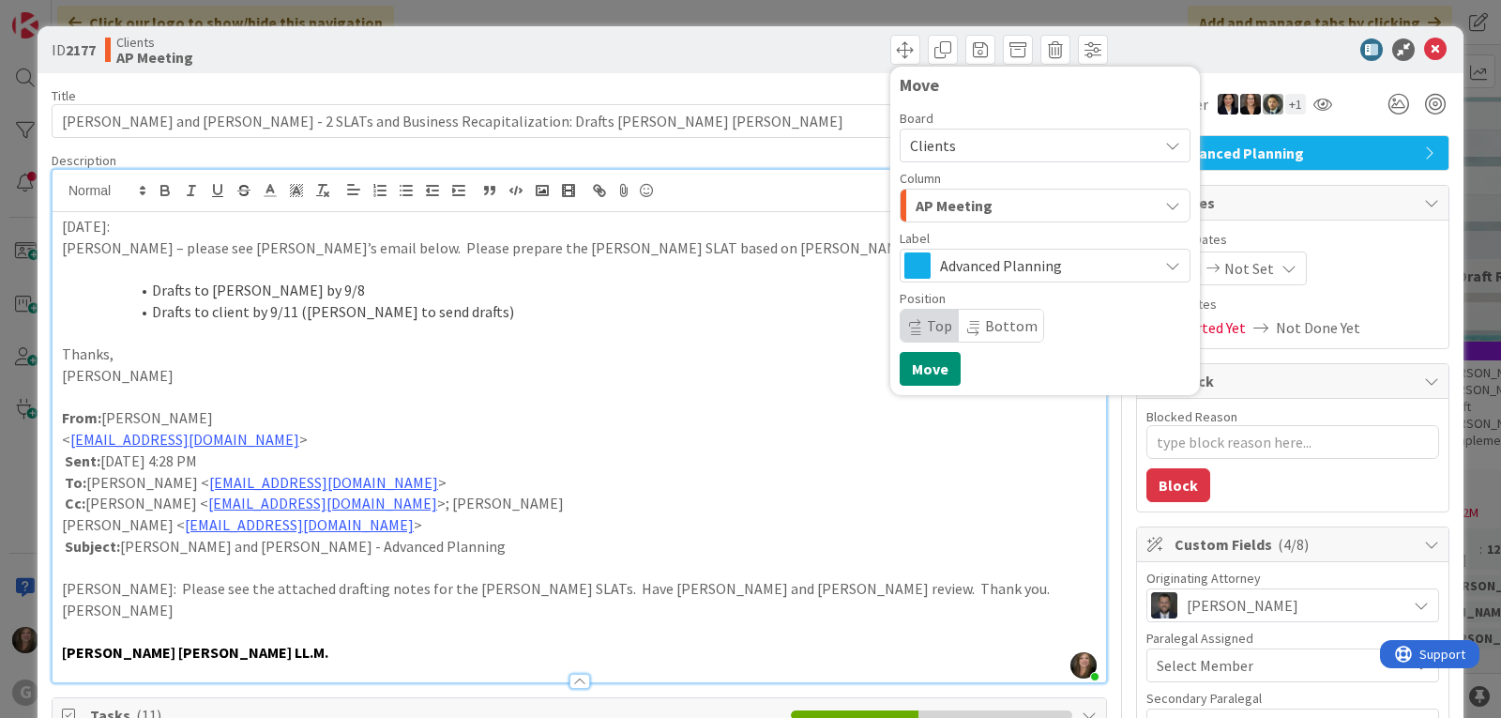
click at [1084, 199] on div "AP Meeting" at bounding box center [1034, 205] width 247 height 30
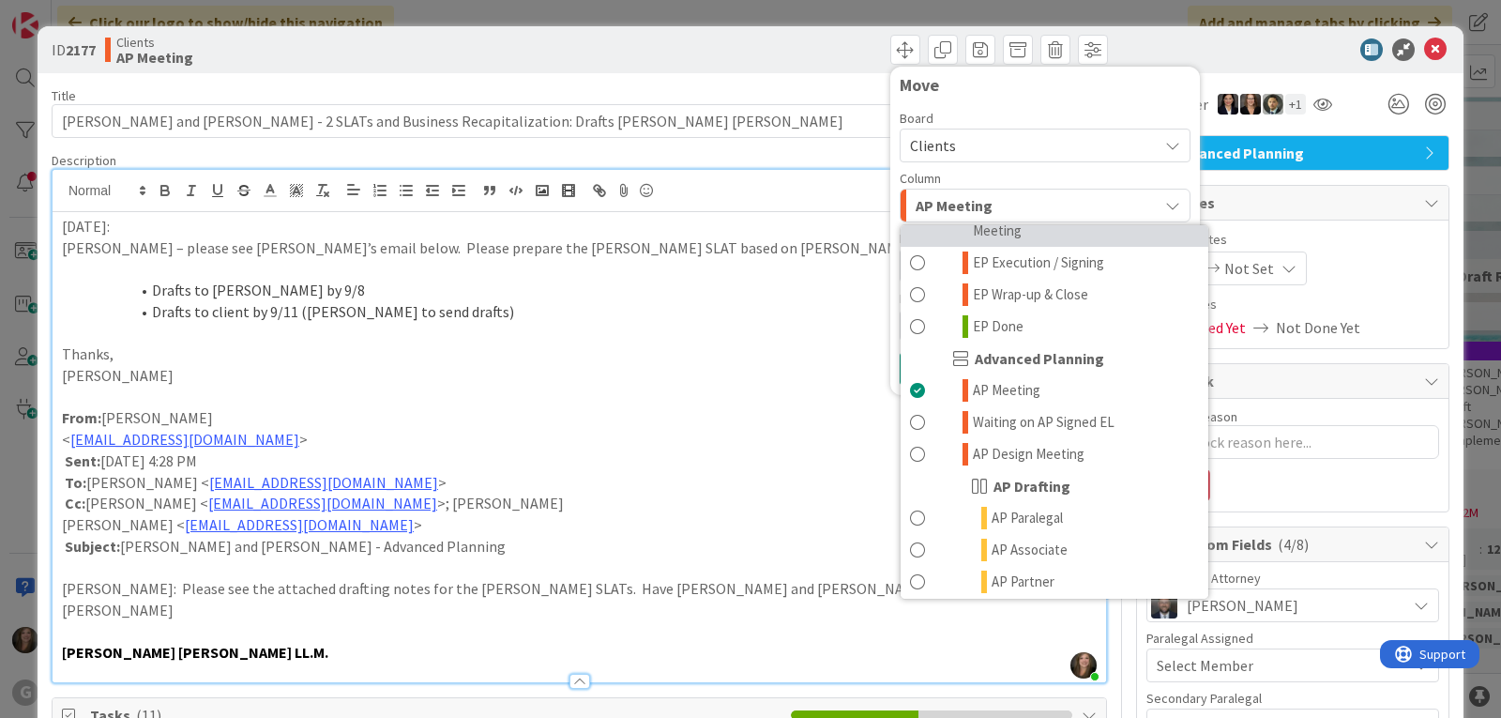
scroll to position [657, 0]
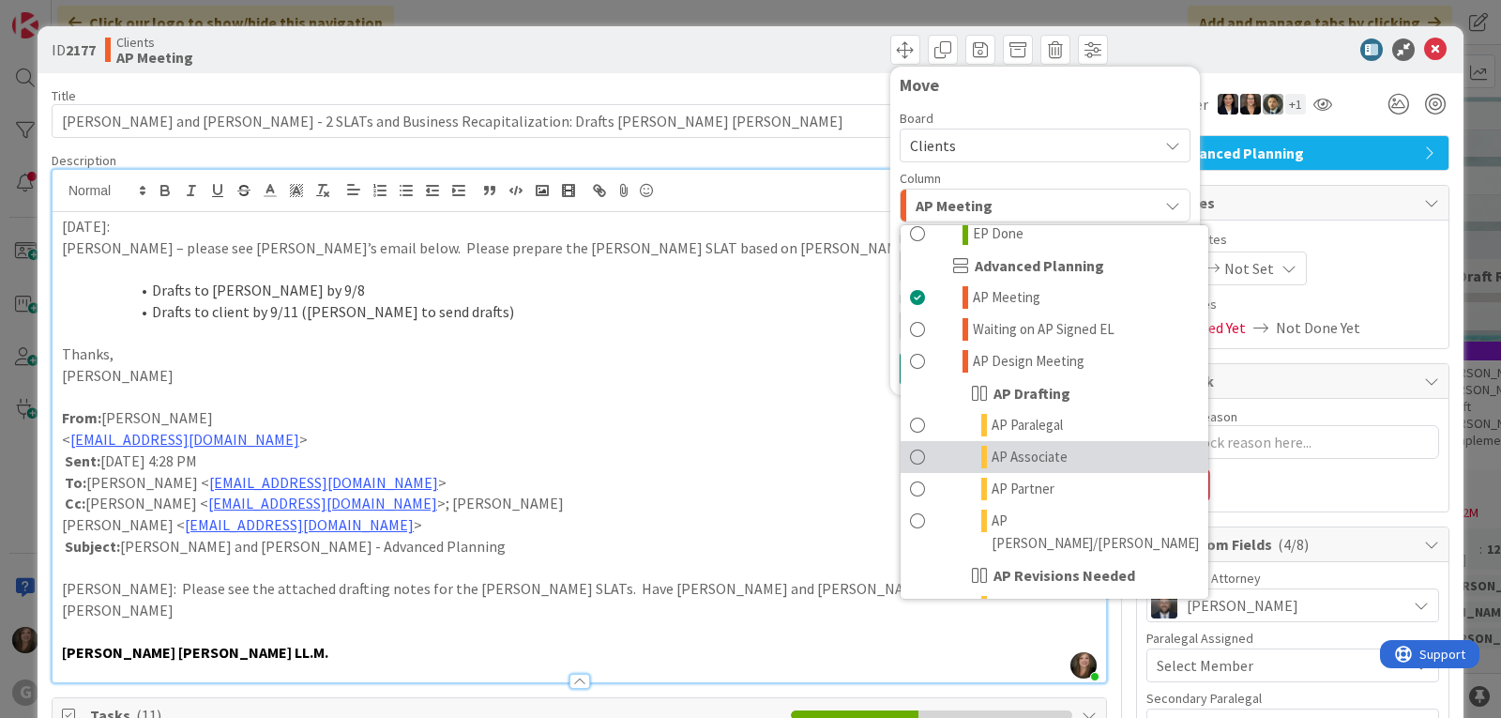
click at [1023, 446] on span "AP Associate" at bounding box center [1030, 457] width 76 height 23
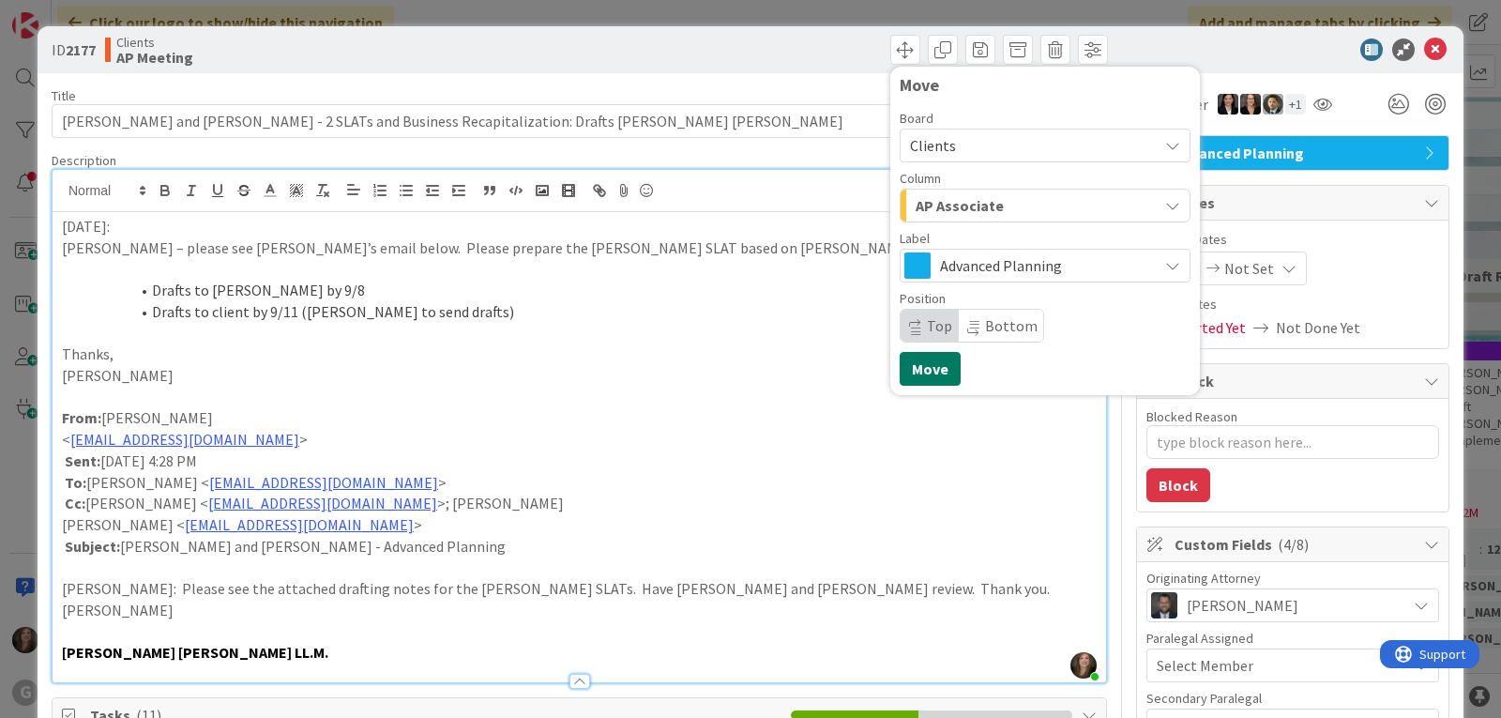
click at [914, 368] on button "Move" at bounding box center [930, 369] width 61 height 34
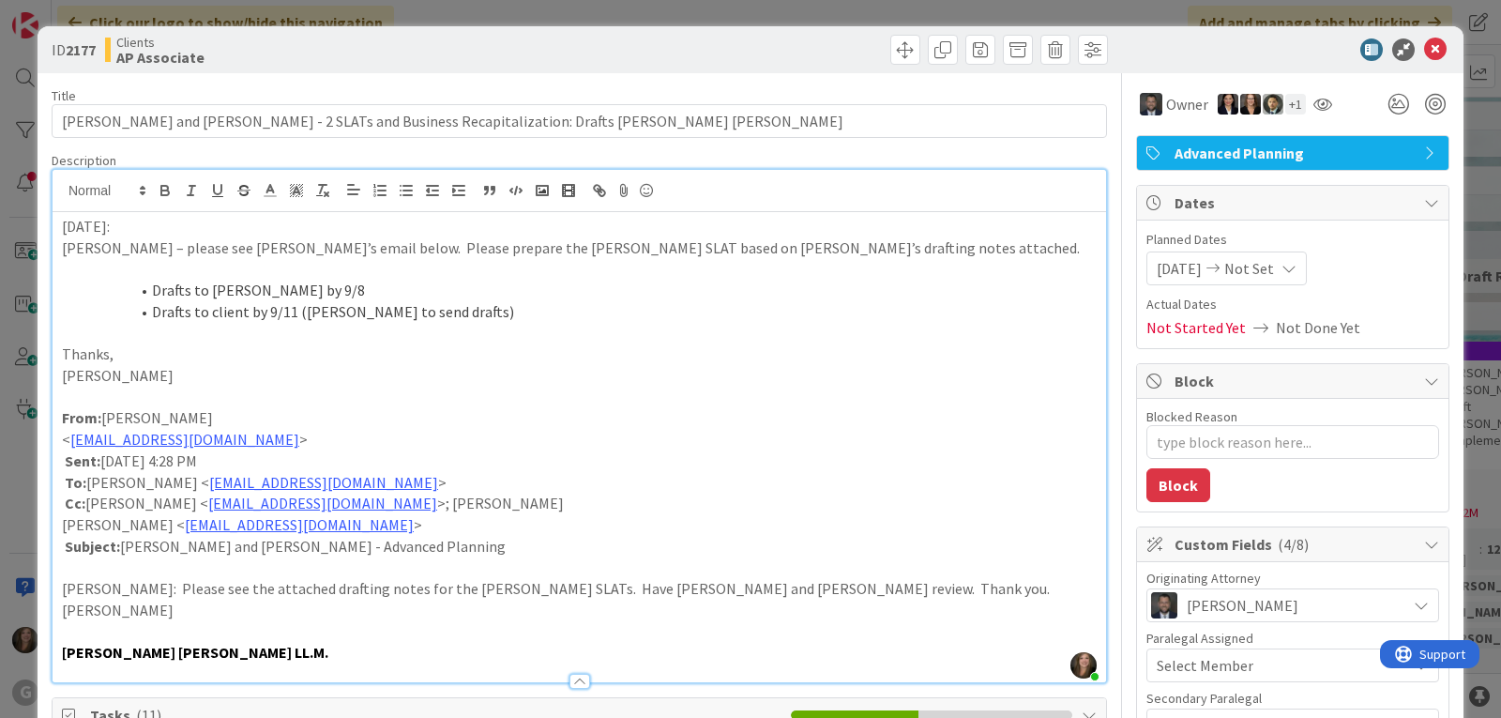
type textarea "x"
click at [1424, 40] on icon at bounding box center [1435, 49] width 23 height 23
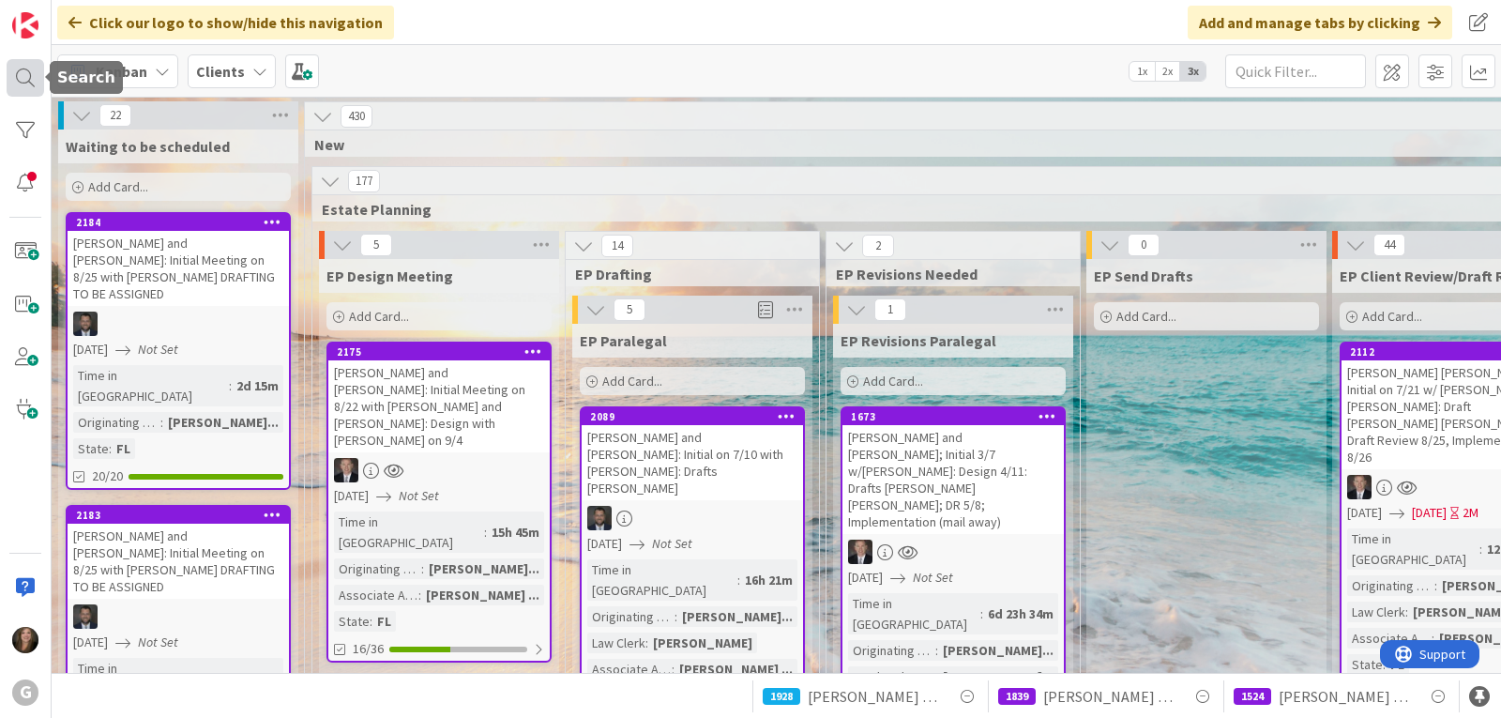
click at [27, 77] on div at bounding box center [26, 78] width 38 height 38
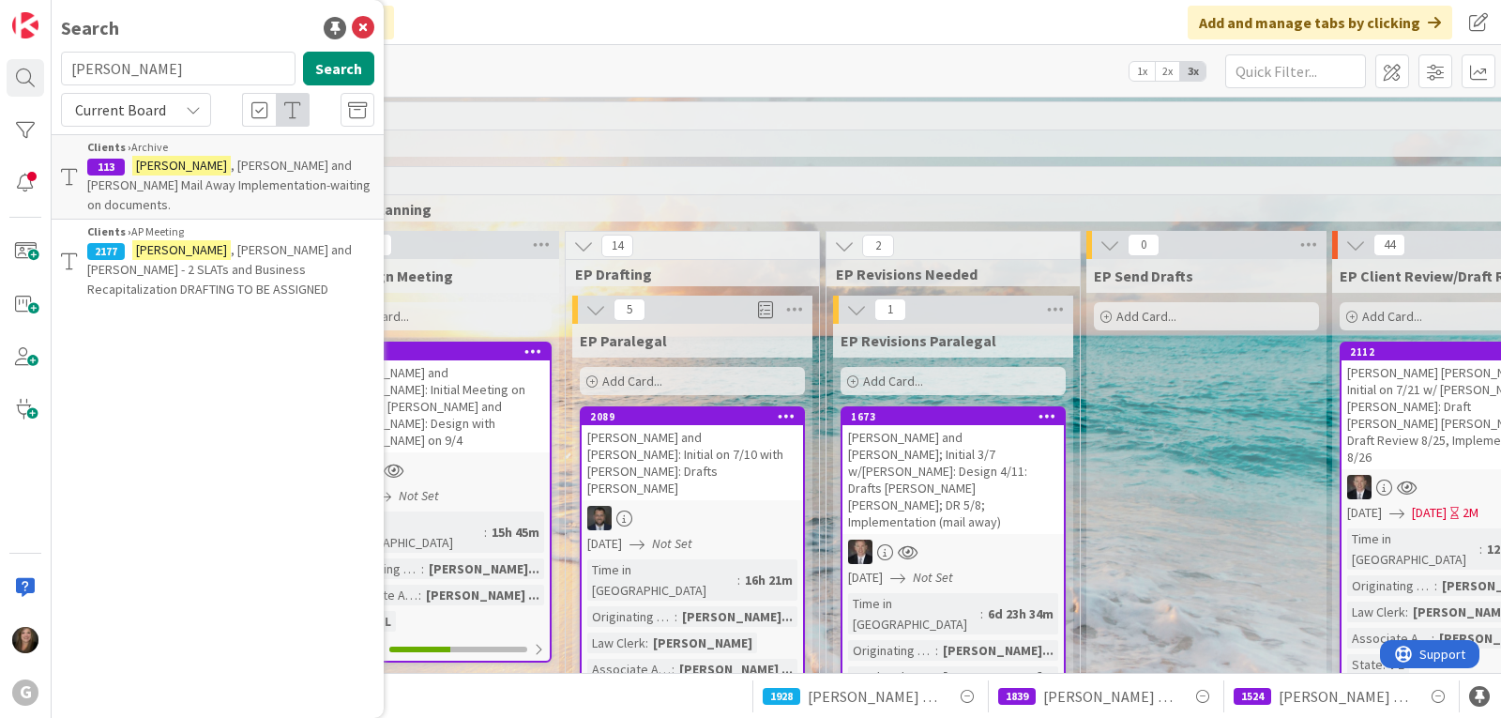
drag, startPoint x: 150, startPoint y: 70, endPoint x: 57, endPoint y: 74, distance: 92.9
click at [57, 74] on div "[PERSON_NAME] Search" at bounding box center [218, 72] width 336 height 41
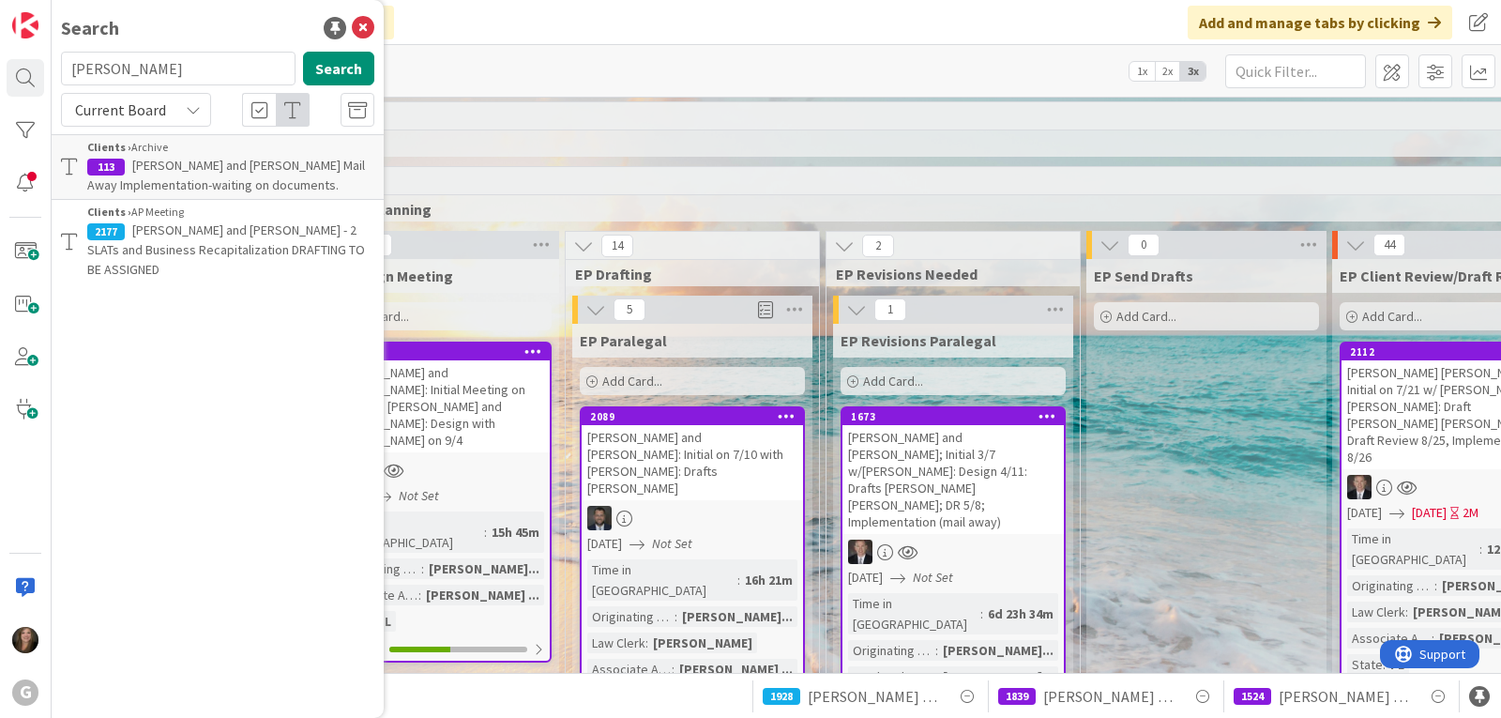
type input "[PERSON_NAME]"
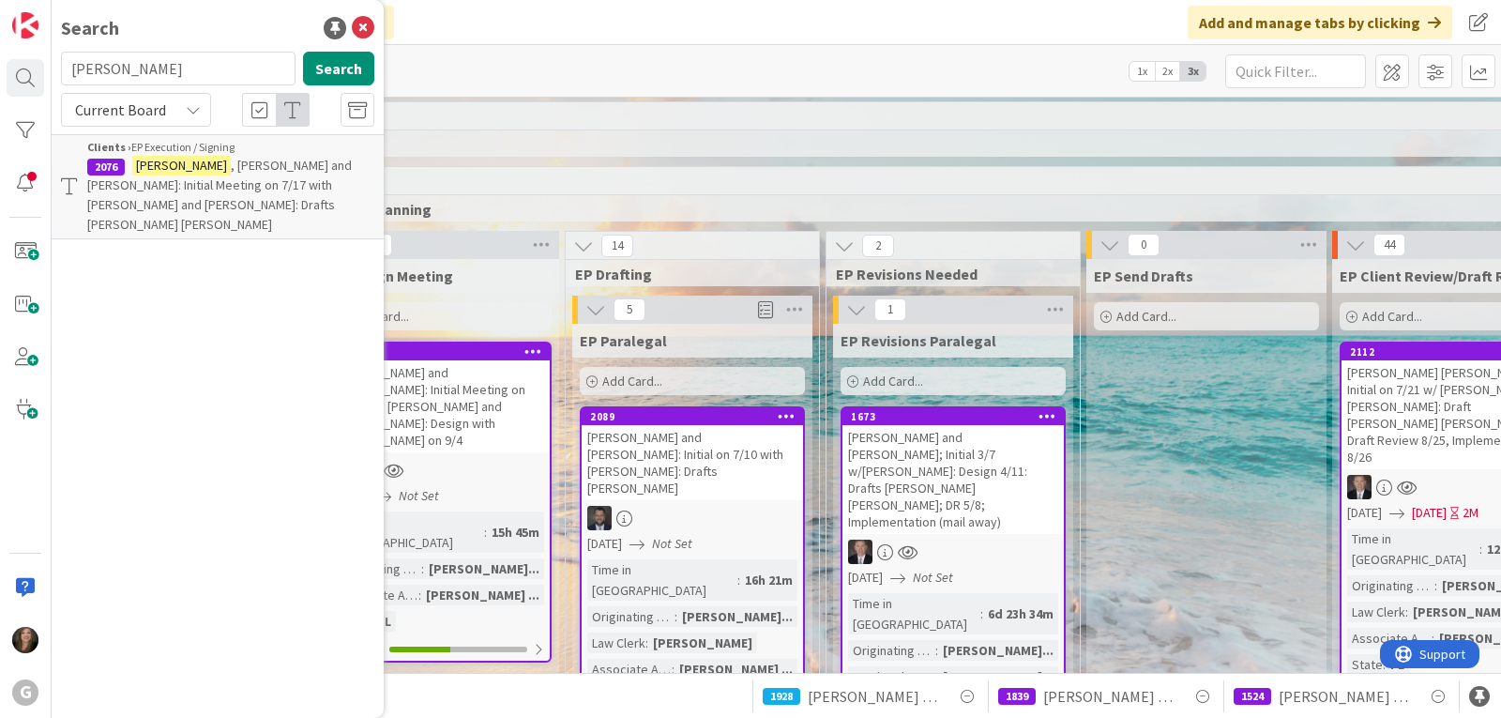
click at [220, 175] on p "[PERSON_NAME] and [PERSON_NAME]: Initial Meeting on 7/17 with [PERSON_NAME] and…" at bounding box center [230, 195] width 287 height 79
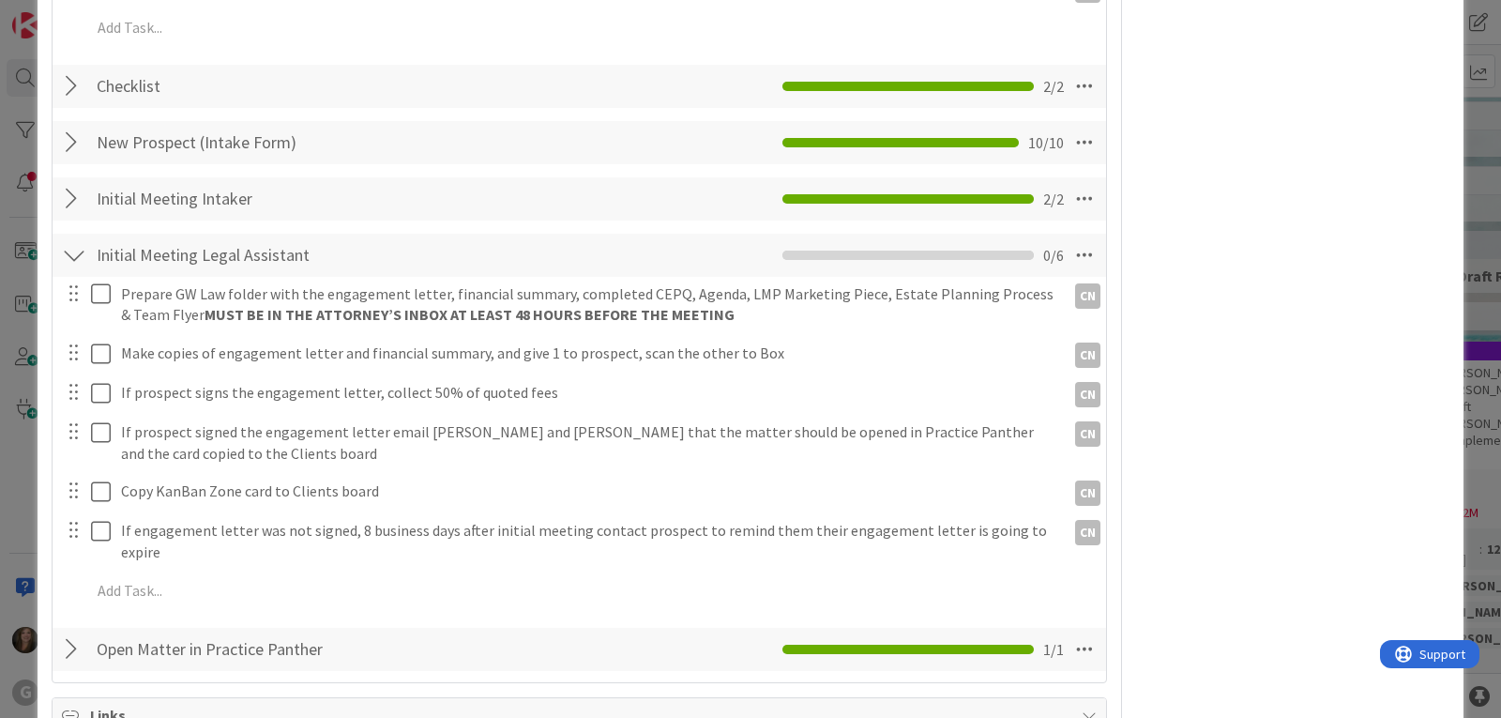
scroll to position [1689, 0]
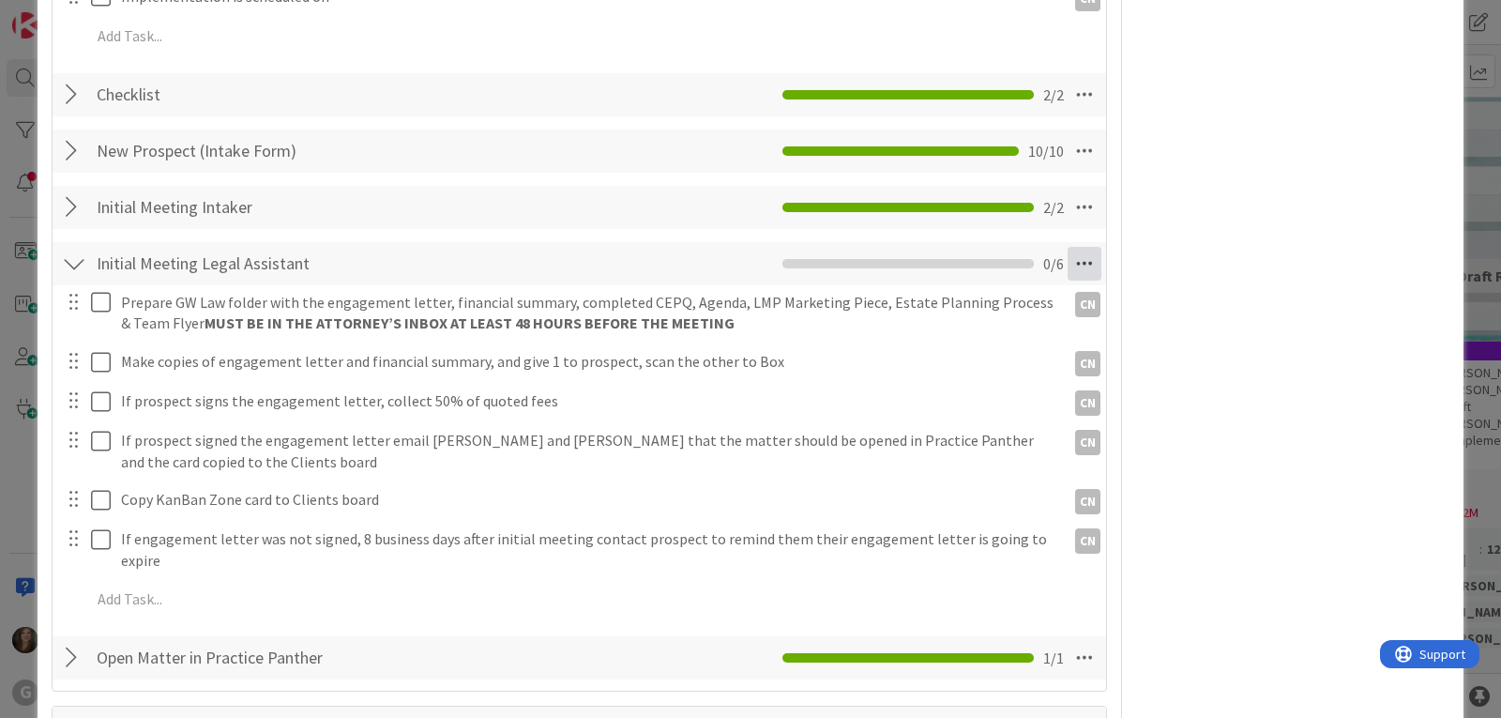
click at [1068, 257] on icon at bounding box center [1085, 264] width 34 height 34
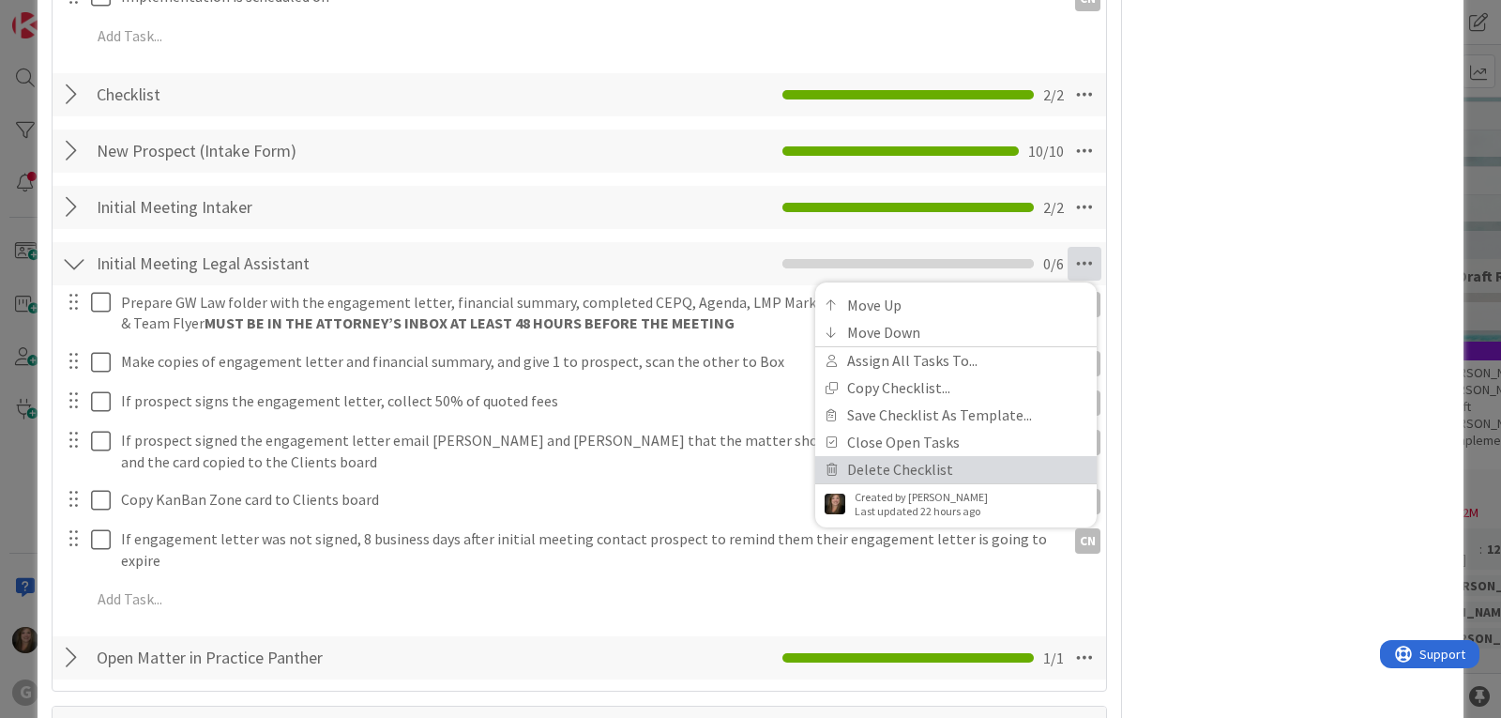
click at [978, 468] on link "Delete Checklist" at bounding box center [955, 469] width 281 height 27
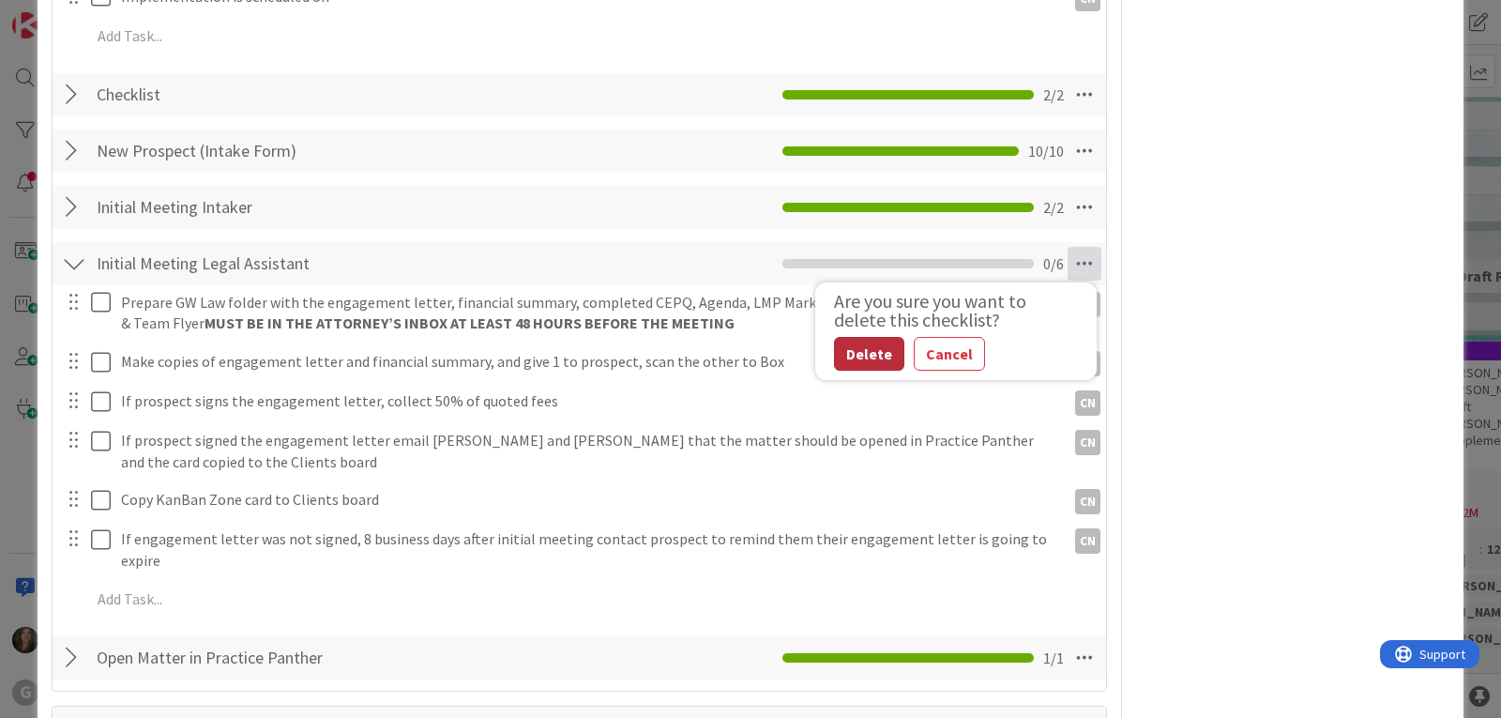
click at [841, 352] on button "Delete" at bounding box center [869, 354] width 70 height 34
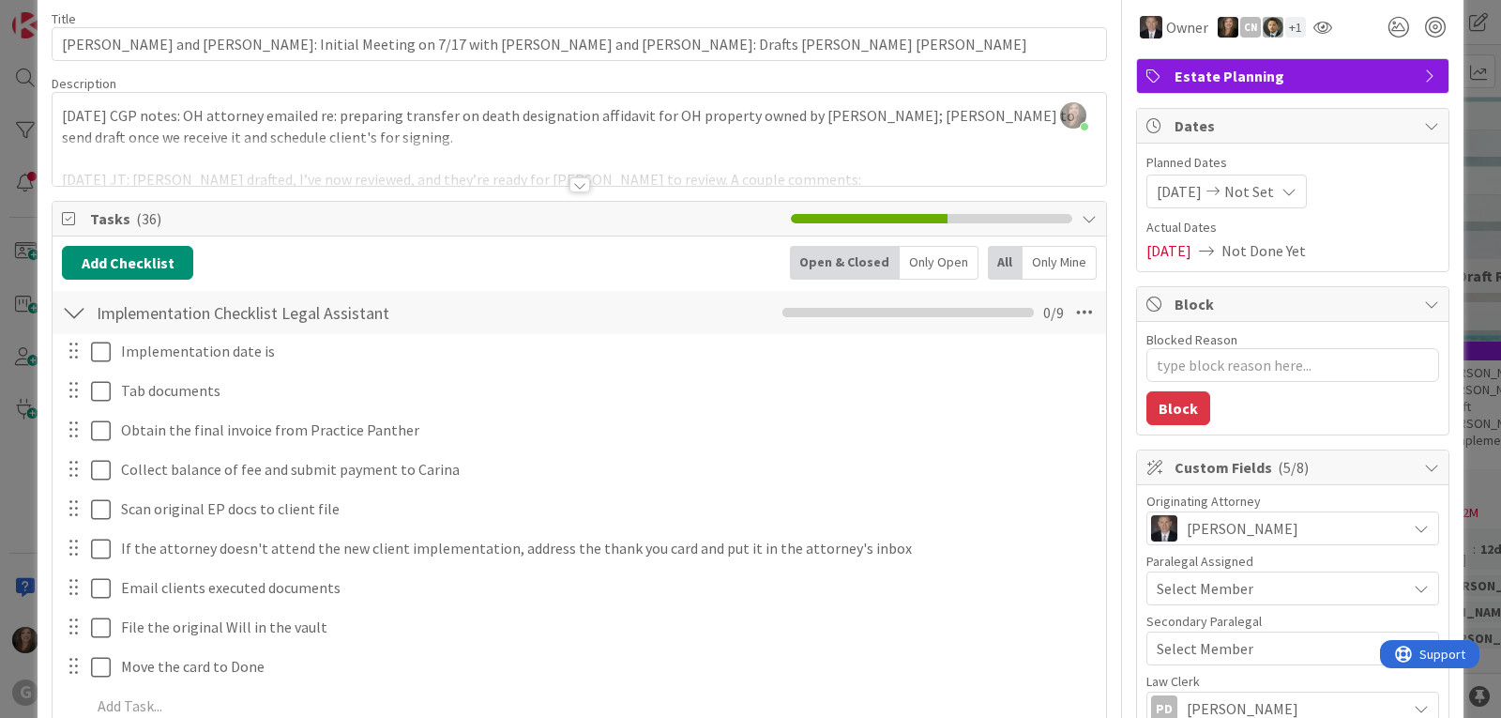
scroll to position [0, 0]
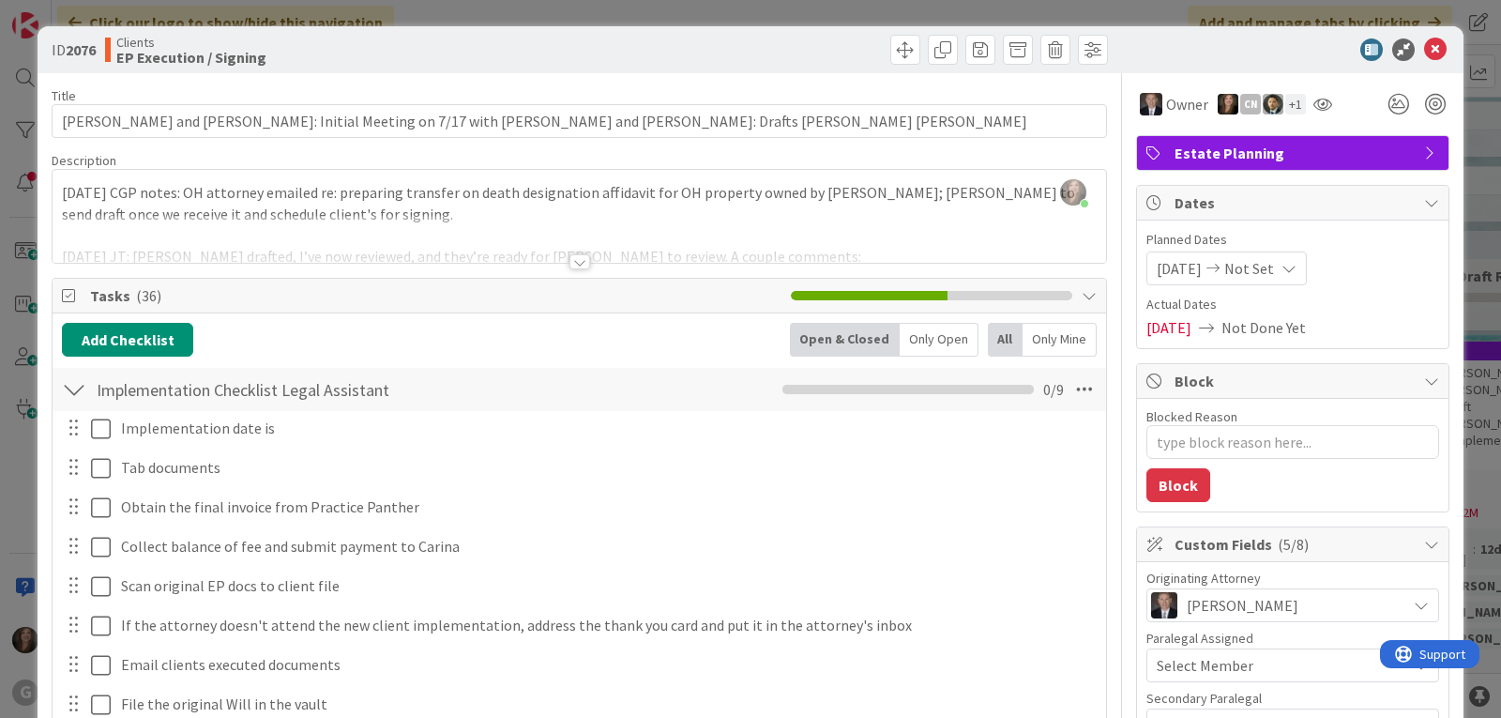
type textarea "x"
